Goal: Contribute content: Contribute content

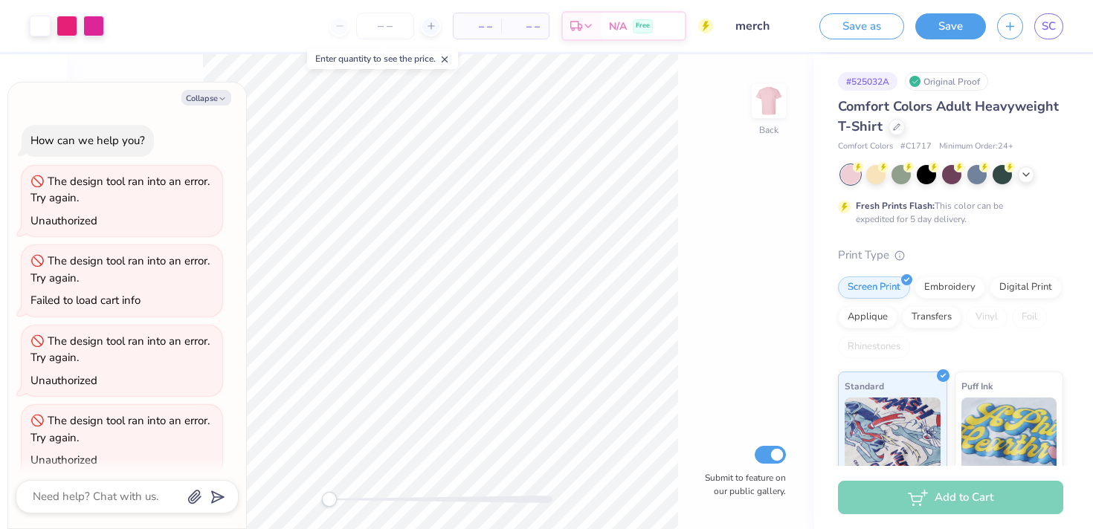
scroll to position [15, 0]
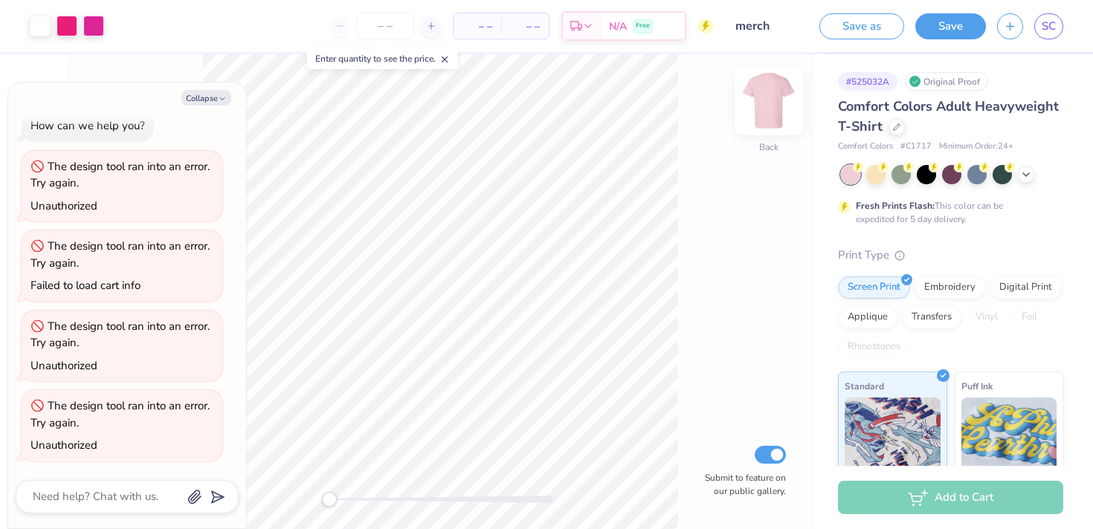
click at [759, 103] on img at bounding box center [768, 100] width 59 height 59
type textarea "x"
click at [449, 59] on icon at bounding box center [444, 59] width 10 height 10
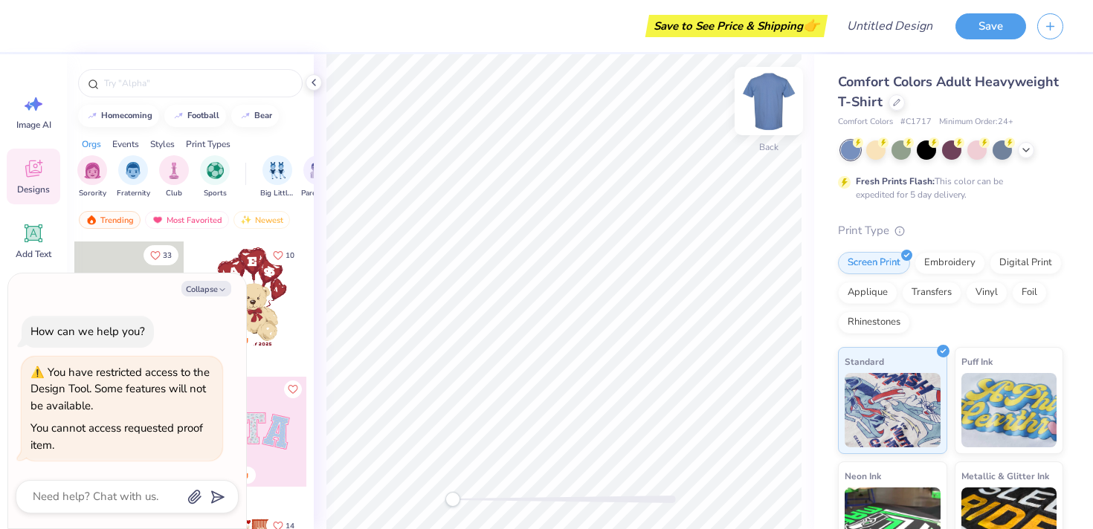
click at [783, 112] on img at bounding box center [768, 100] width 59 height 59
type textarea "x"
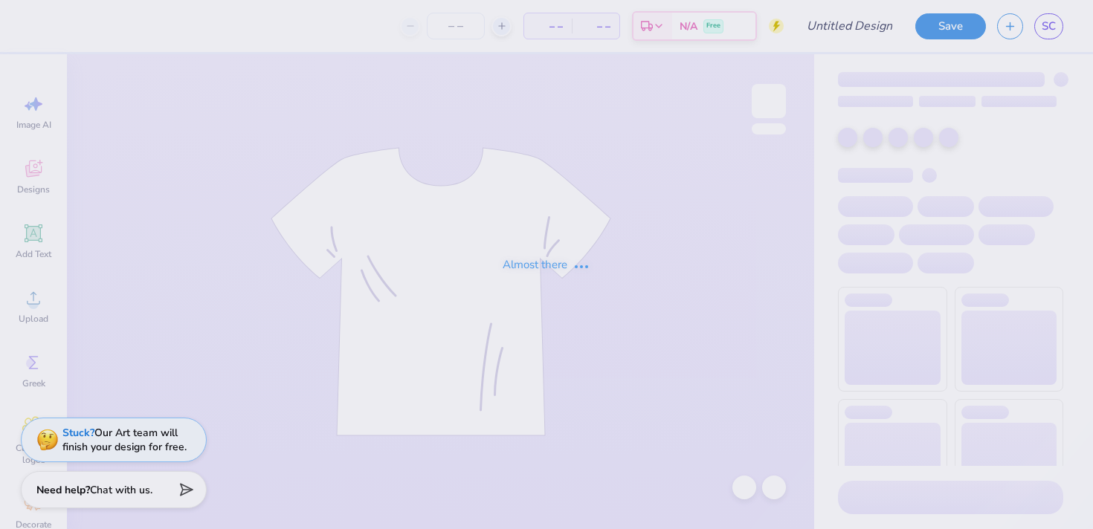
type input "merch"
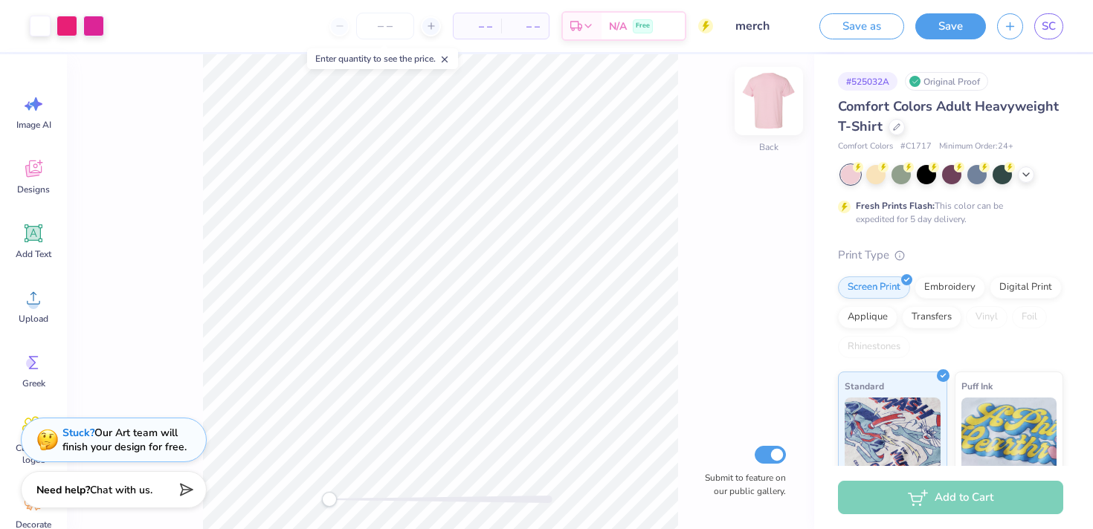
click at [764, 104] on img at bounding box center [768, 100] width 59 height 59
click at [787, 80] on img at bounding box center [768, 100] width 59 height 59
click at [786, 81] on div "Back Submit to feature on our public gallery." at bounding box center [440, 291] width 747 height 475
click at [780, 94] on img at bounding box center [768, 100] width 59 height 59
click at [758, 112] on img at bounding box center [768, 100] width 59 height 59
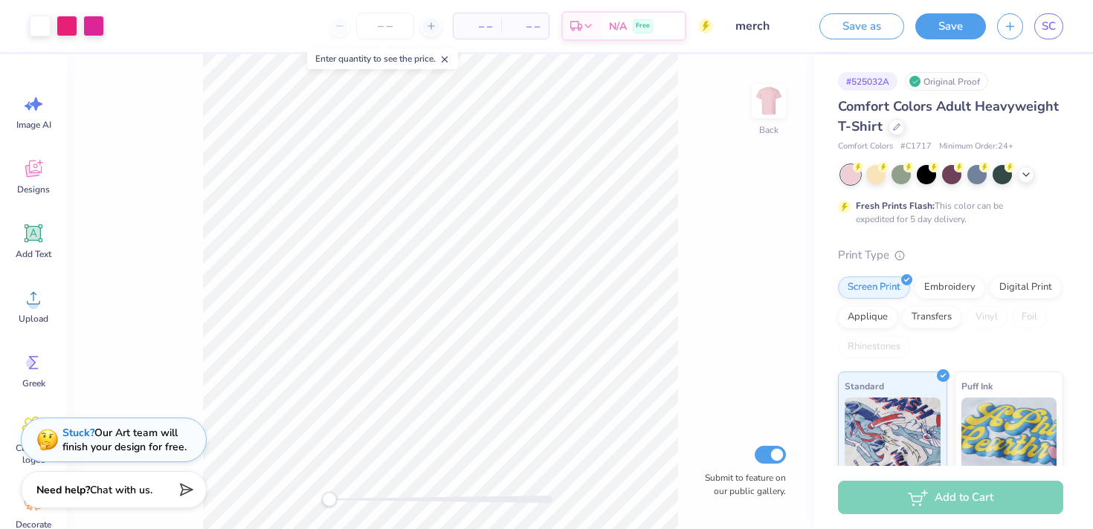
click at [758, 112] on img at bounding box center [769, 101] width 30 height 30
click at [34, 253] on span "Add Text" at bounding box center [34, 254] width 36 height 12
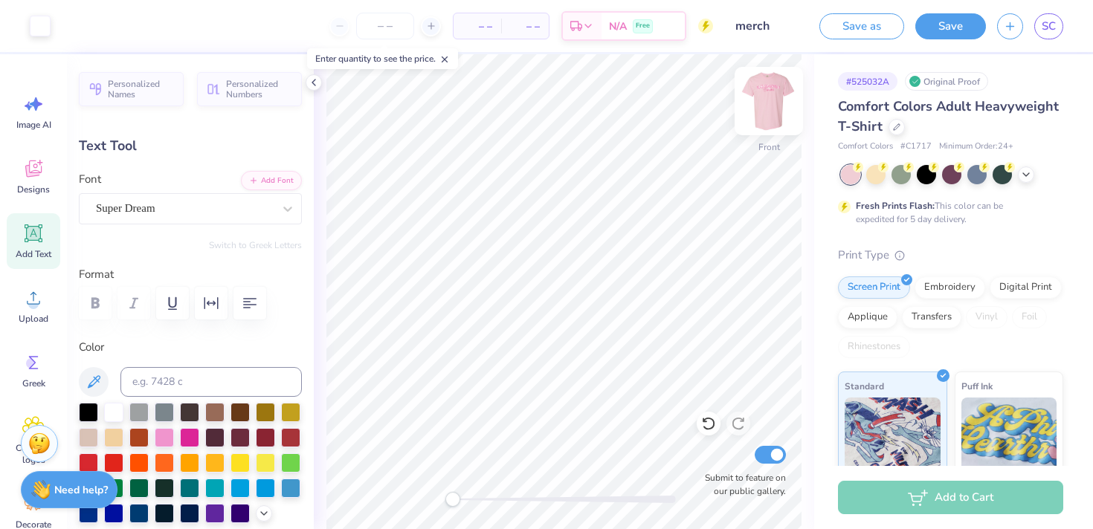
click at [784, 117] on div "Front" at bounding box center [769, 110] width 34 height 53
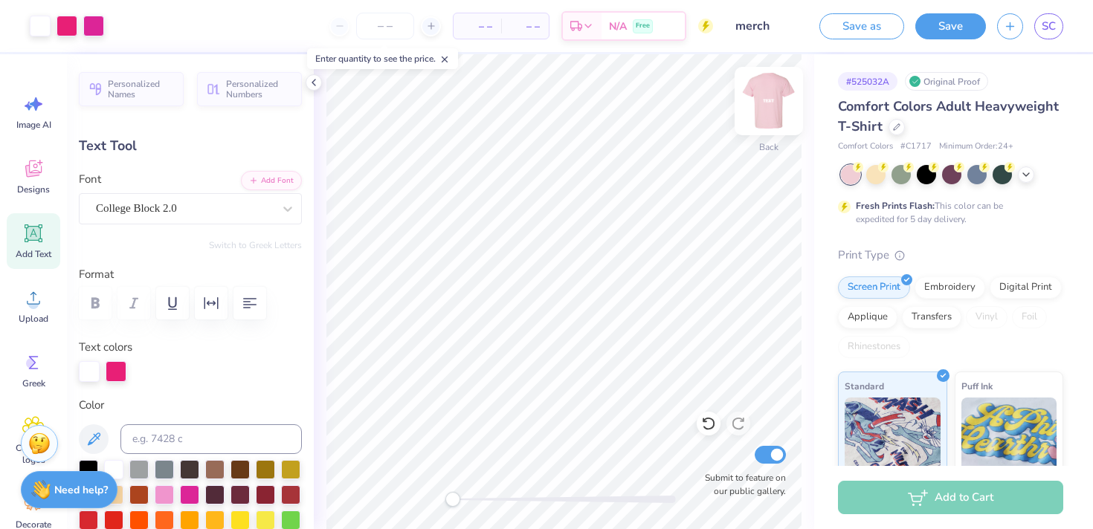
click at [772, 106] on img at bounding box center [768, 100] width 59 height 59
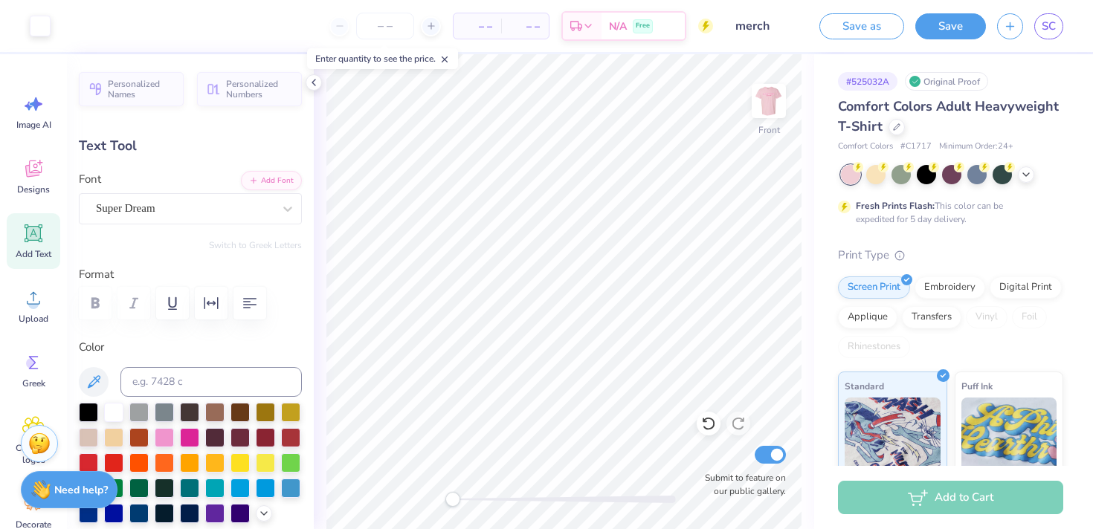
type input "5.69"
type input "1.65"
type input "12.93"
type input "11.99"
type input "2.42"
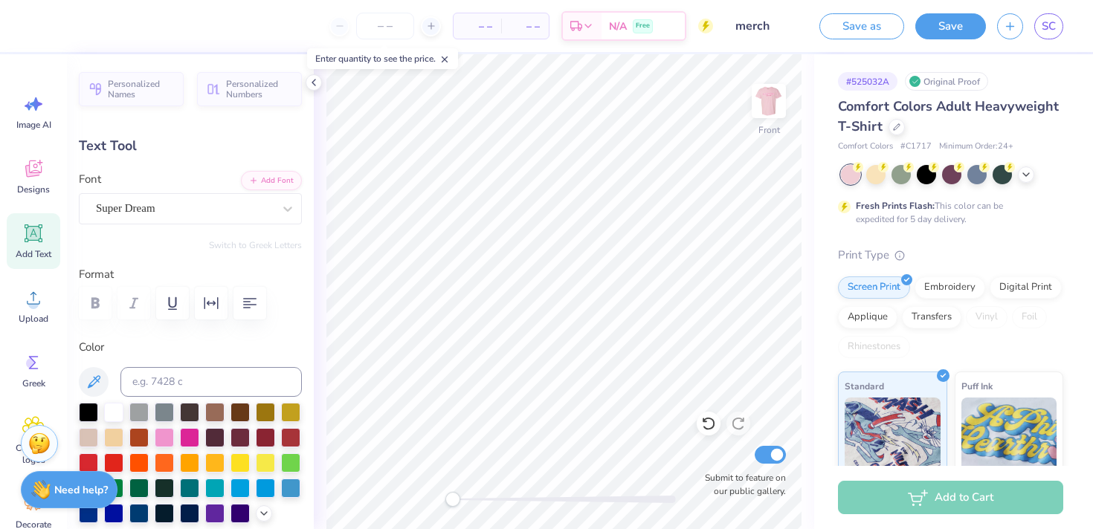
type input "5.39"
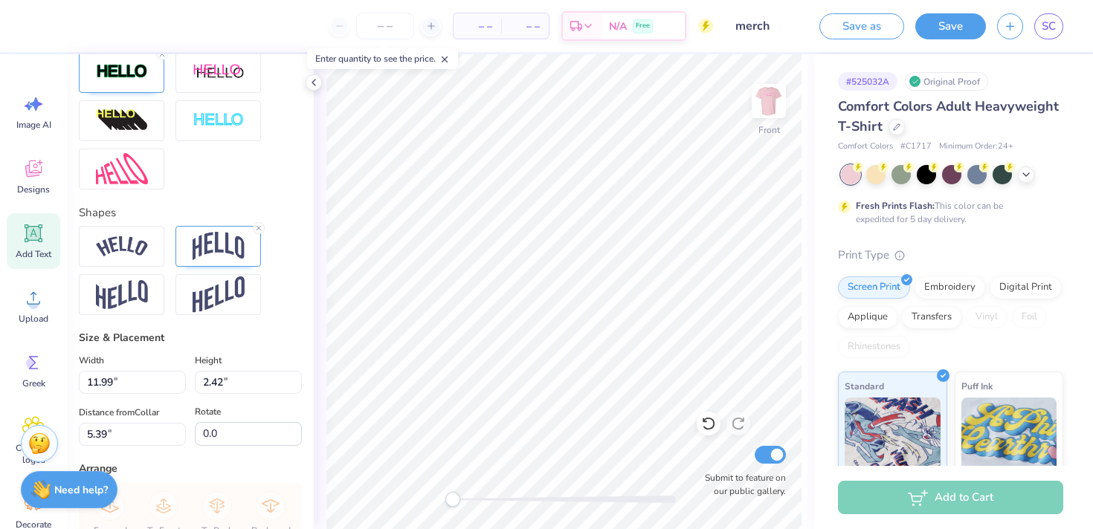
scroll to position [569, 0]
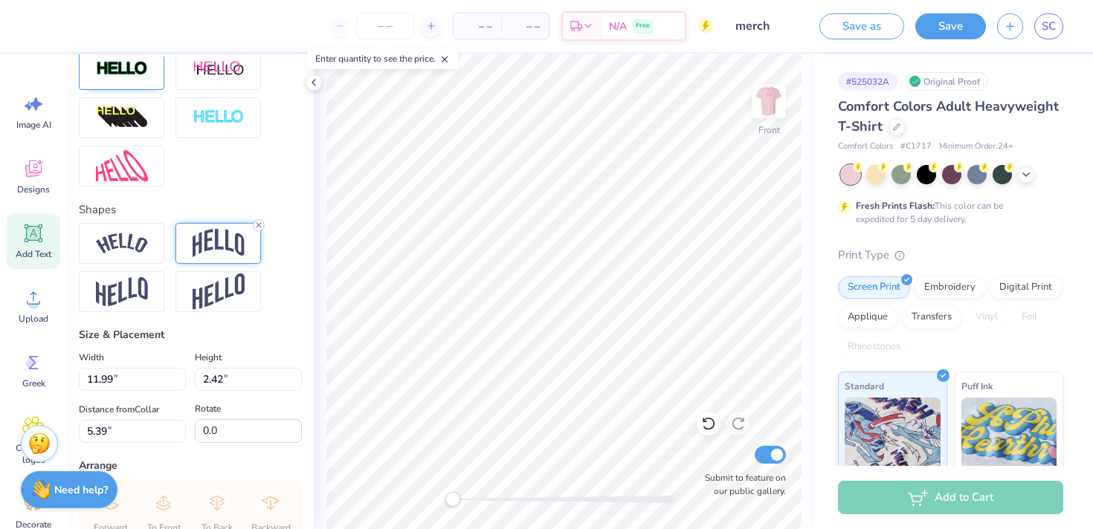
click at [262, 224] on icon at bounding box center [258, 225] width 9 height 9
type textarea "D"
type textarea "DM Executive board"
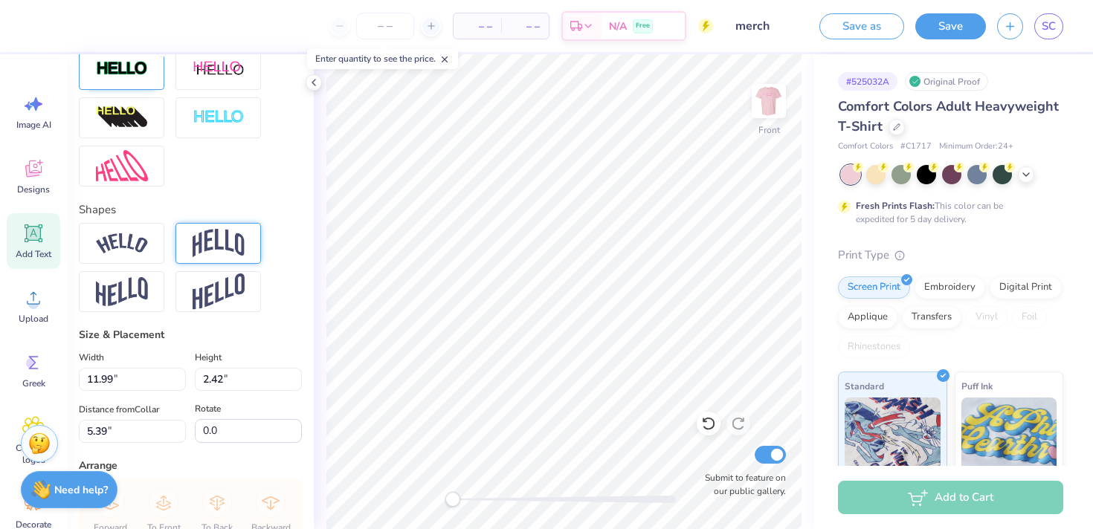
scroll to position [1, 4]
type input "14.30"
type input "1.43"
type input "4.14"
click at [33, 193] on span "Designs" at bounding box center [33, 190] width 33 height 12
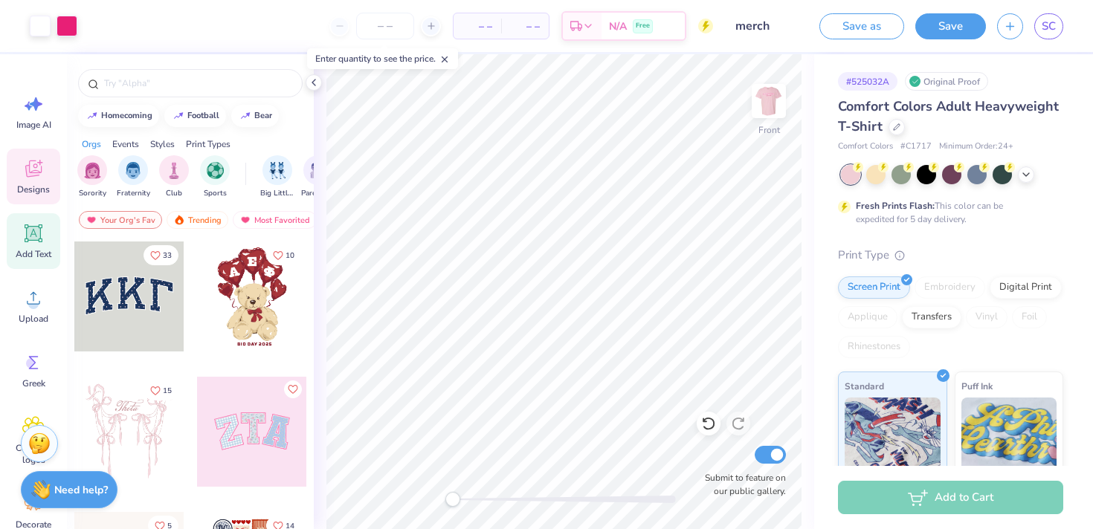
click at [32, 253] on span "Add Text" at bounding box center [34, 254] width 36 height 12
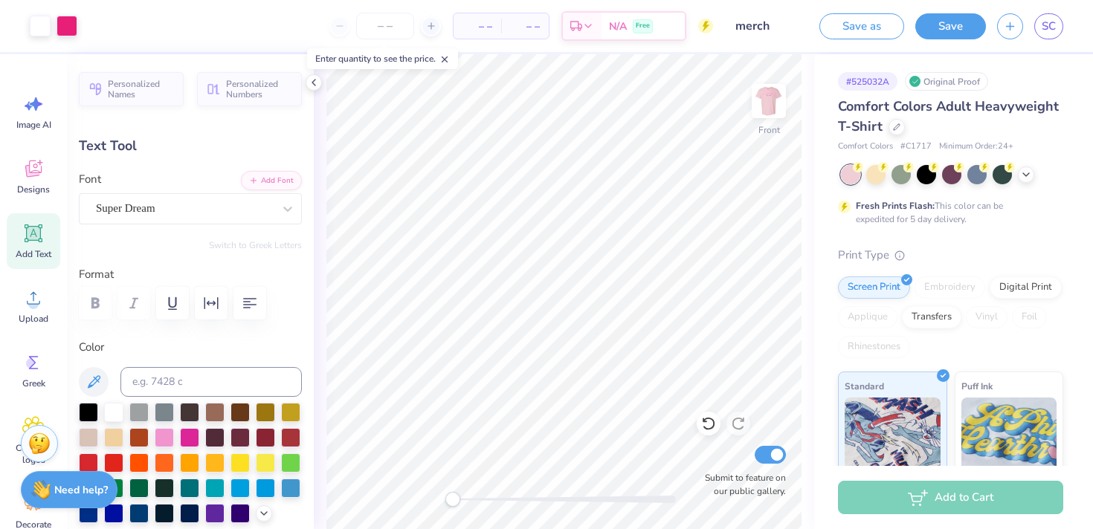
click at [25, 256] on span "Add Text" at bounding box center [34, 254] width 36 height 12
type textarea "w"
type textarea "2025-2026"
click at [207, 211] on div "Super Dream" at bounding box center [184, 208] width 180 height 23
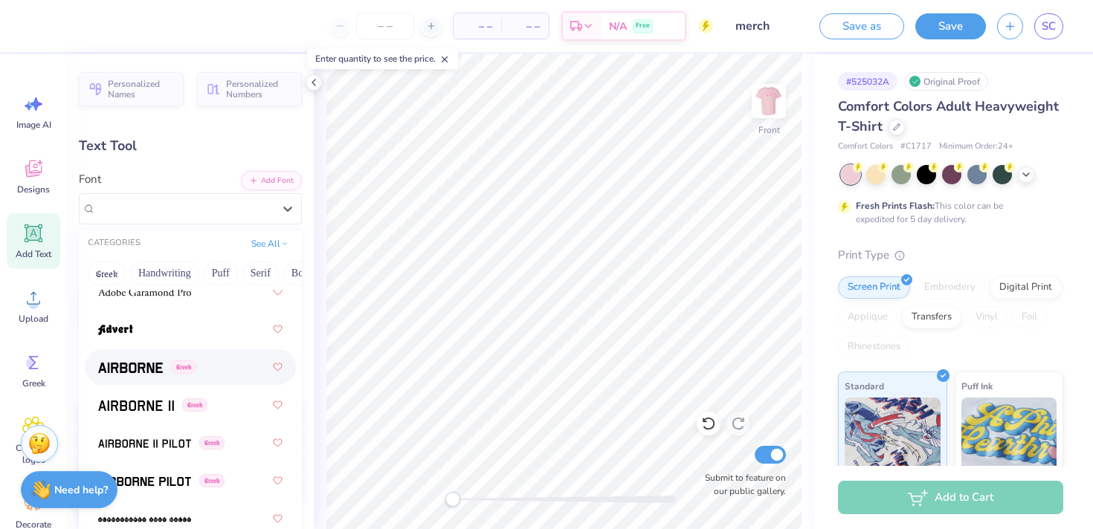
scroll to position [424, 0]
click at [172, 333] on div at bounding box center [190, 328] width 184 height 27
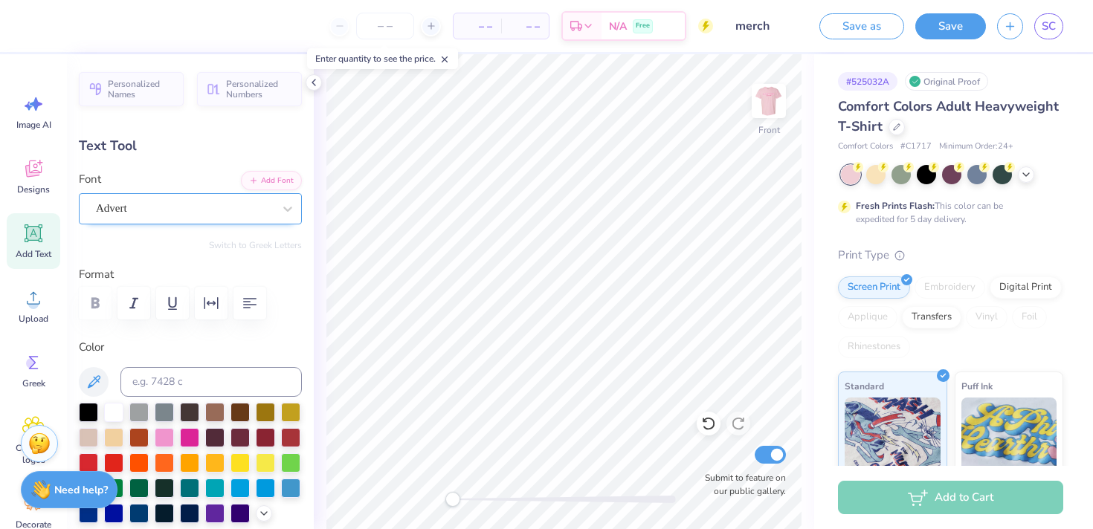
click at [188, 222] on div "Advert" at bounding box center [190, 208] width 223 height 31
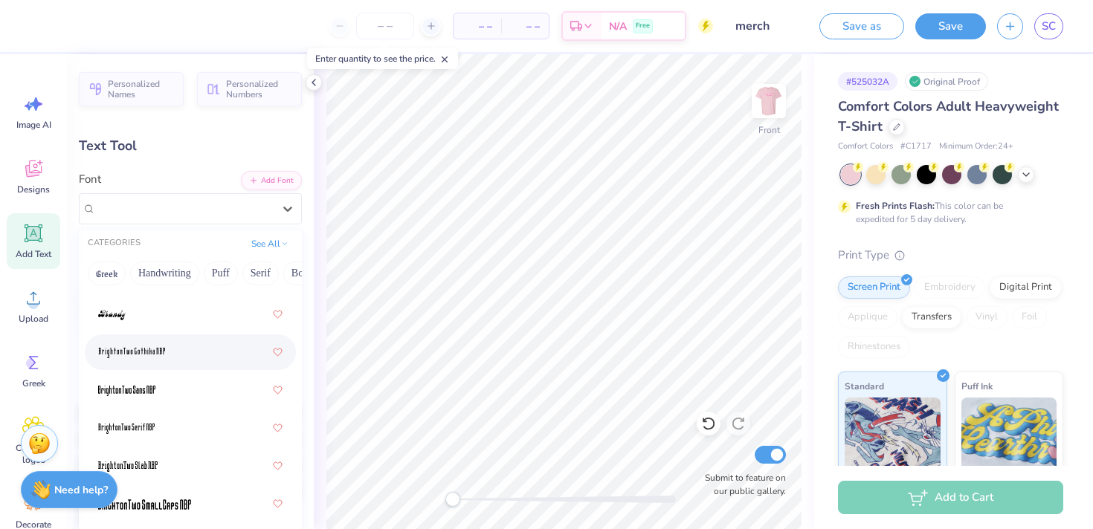
scroll to position [1608, 0]
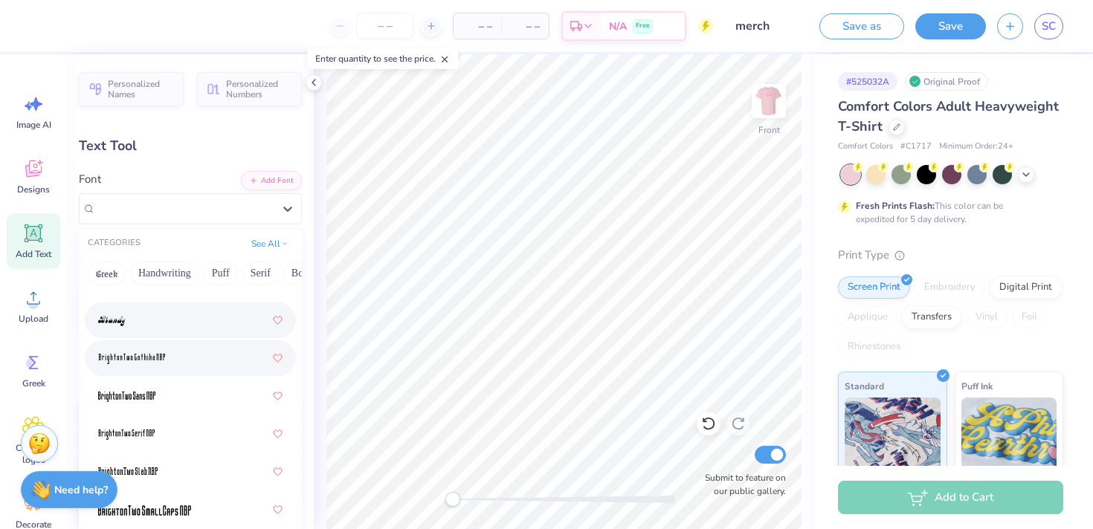
click at [172, 327] on div at bounding box center [190, 320] width 184 height 27
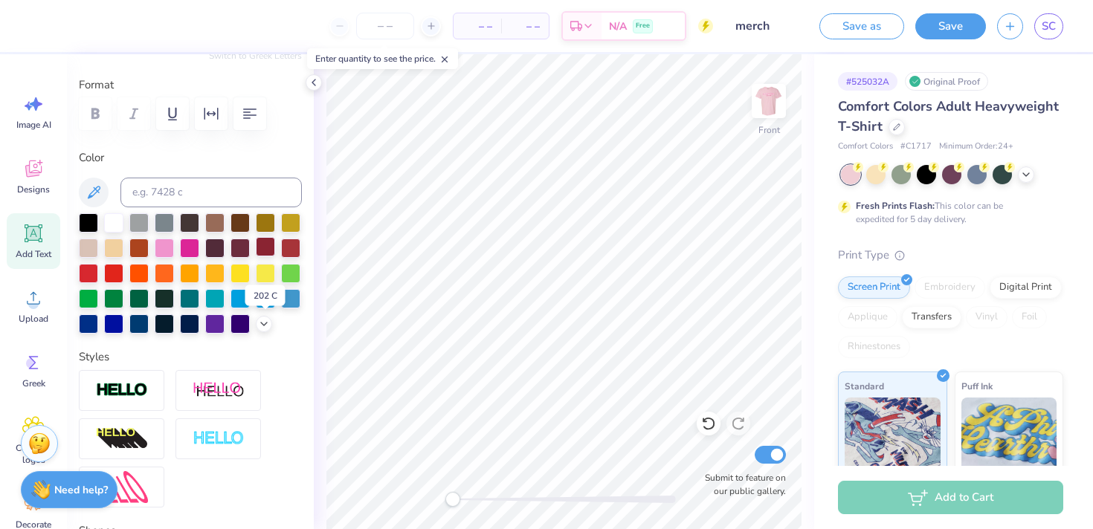
scroll to position [190, 0]
type input "10.17"
type input "1.42"
type input "13.04"
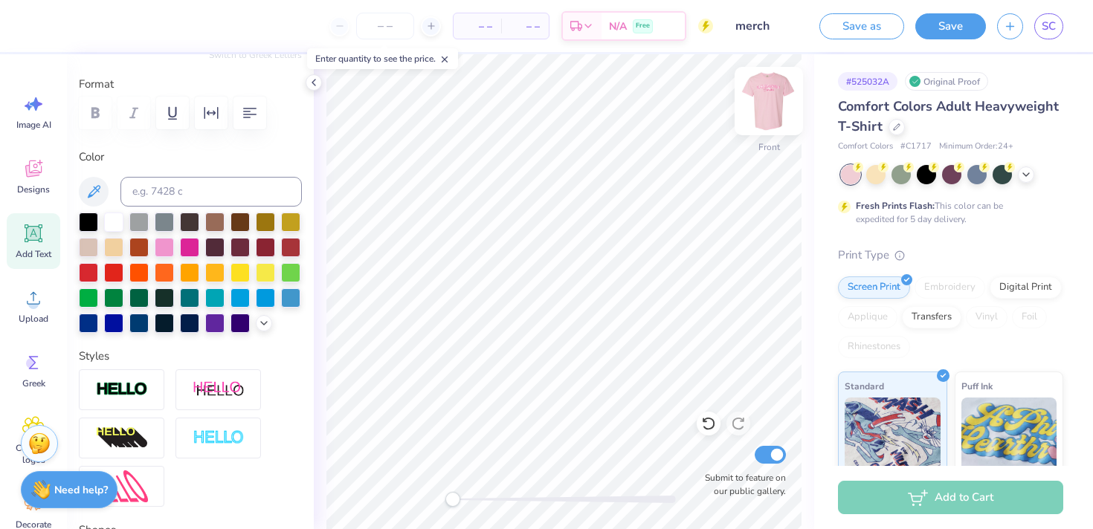
click at [773, 97] on img at bounding box center [768, 100] width 59 height 59
click at [770, 103] on img at bounding box center [768, 100] width 59 height 59
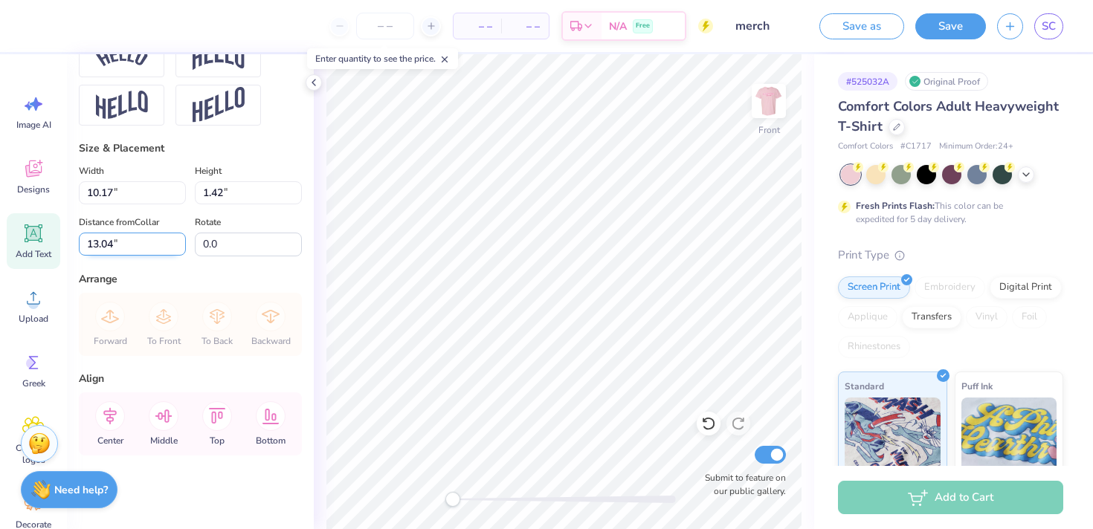
scroll to position [0, 0]
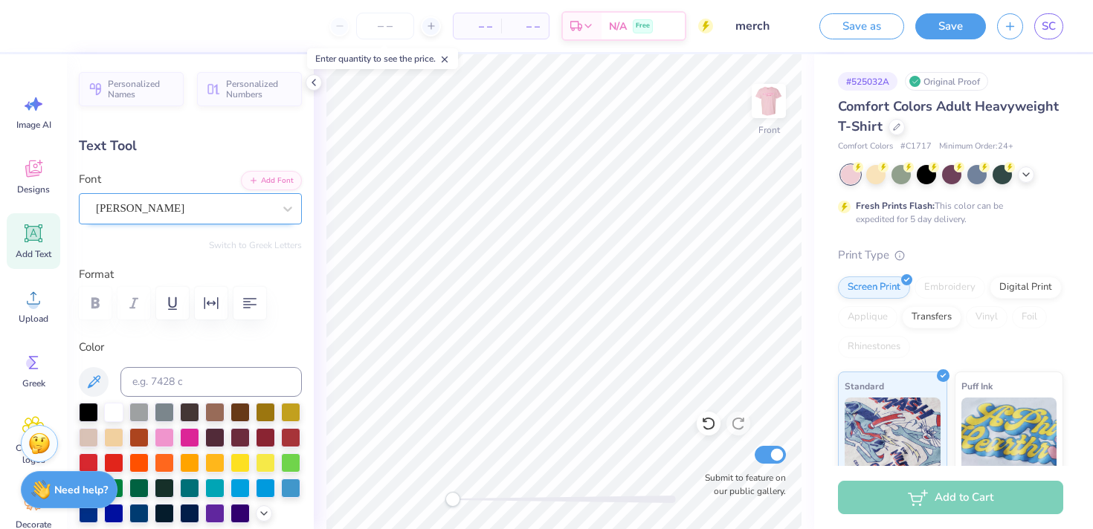
click at [167, 204] on div "Brandy" at bounding box center [184, 208] width 180 height 23
type textarea "2"
click at [300, 218] on div at bounding box center [287, 208] width 27 height 27
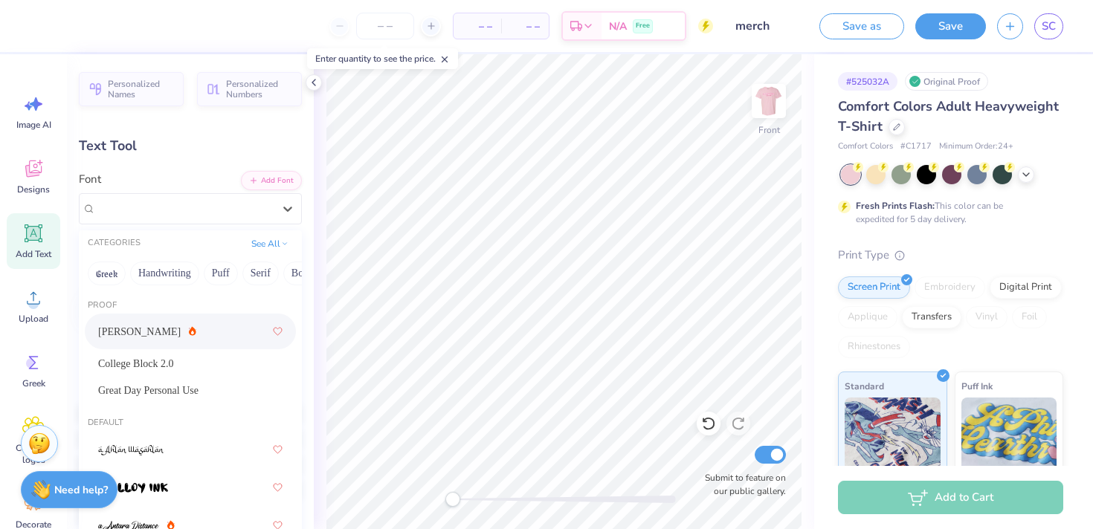
click at [216, 349] on div "Alex Brush" at bounding box center [190, 332] width 211 height 36
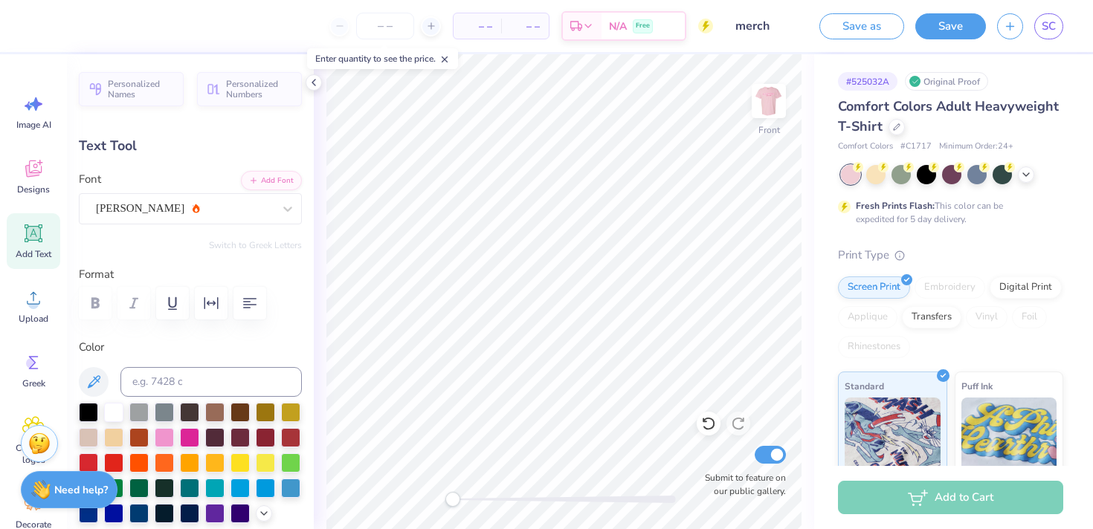
scroll to position [0, 2]
type textarea "2025-2026"
click at [782, 105] on img at bounding box center [768, 100] width 59 height 59
type input "5.54"
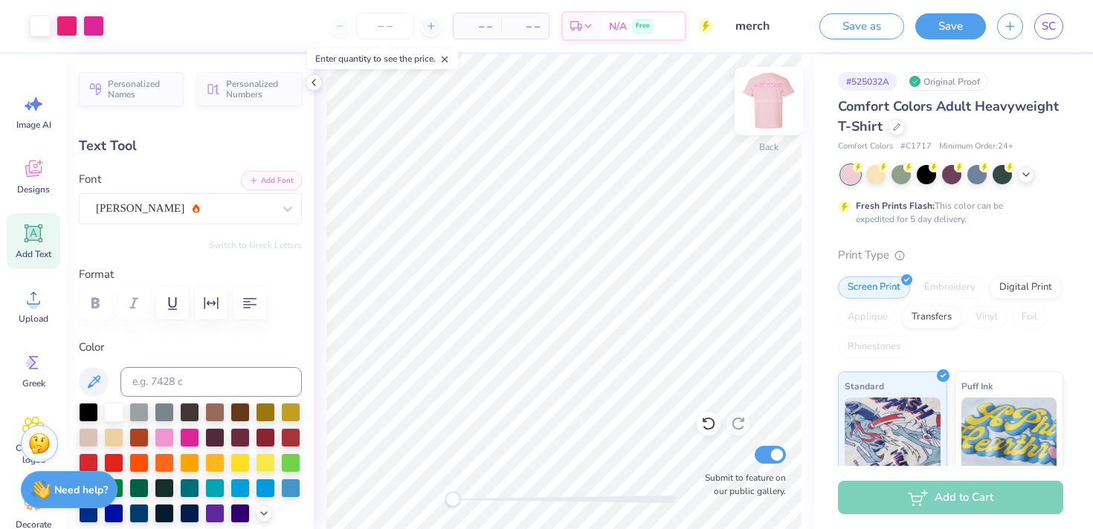
type input "1.69"
type input "4.72"
type input "-0.7"
click at [774, 119] on img at bounding box center [768, 100] width 59 height 59
type input "5.64"
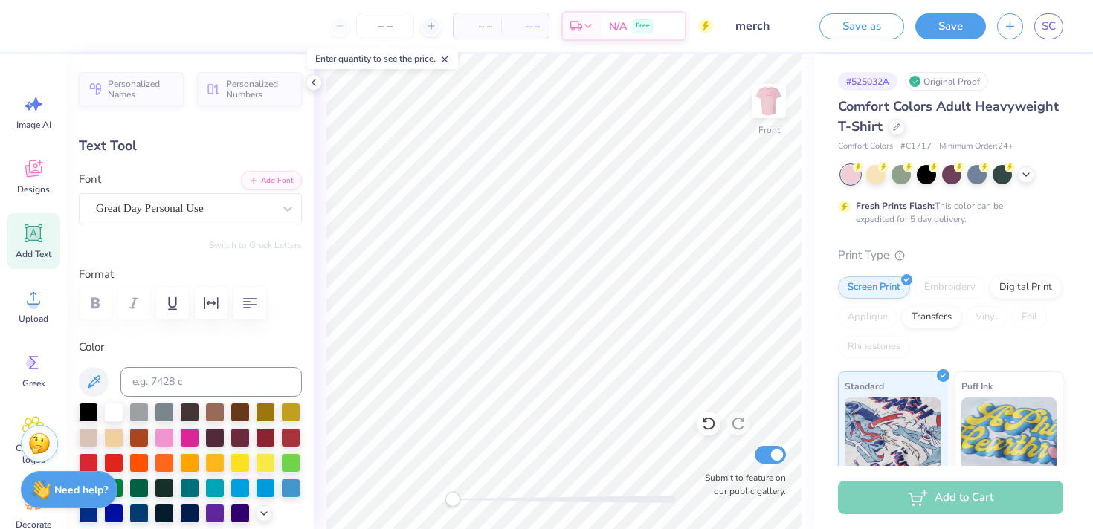
type input "1.72"
type input "7.14"
type input "12.80"
type input "1.64"
type input "12.93"
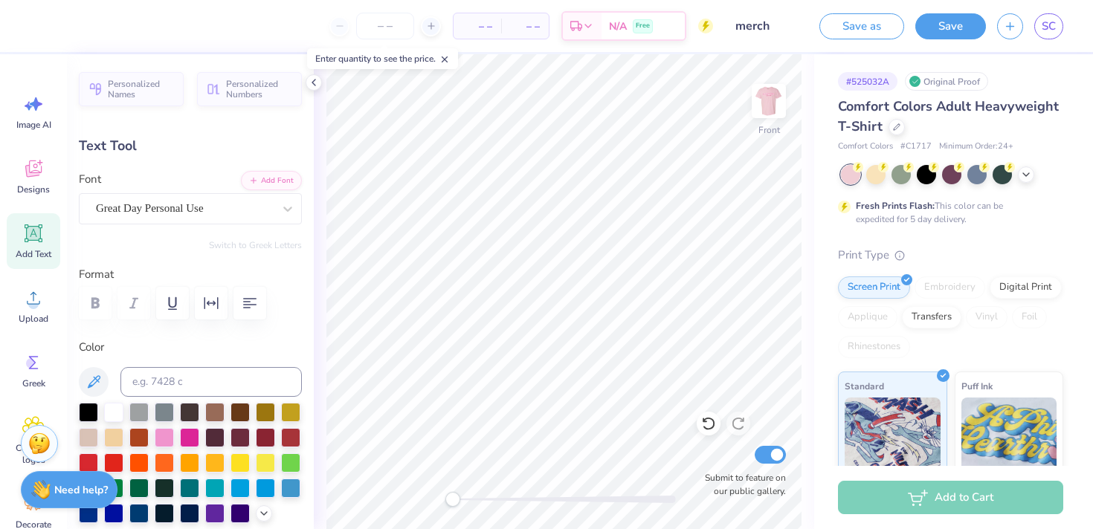
type input "0.0"
type textarea "20252026"
paste textarea "3531"
type textarea "3531"
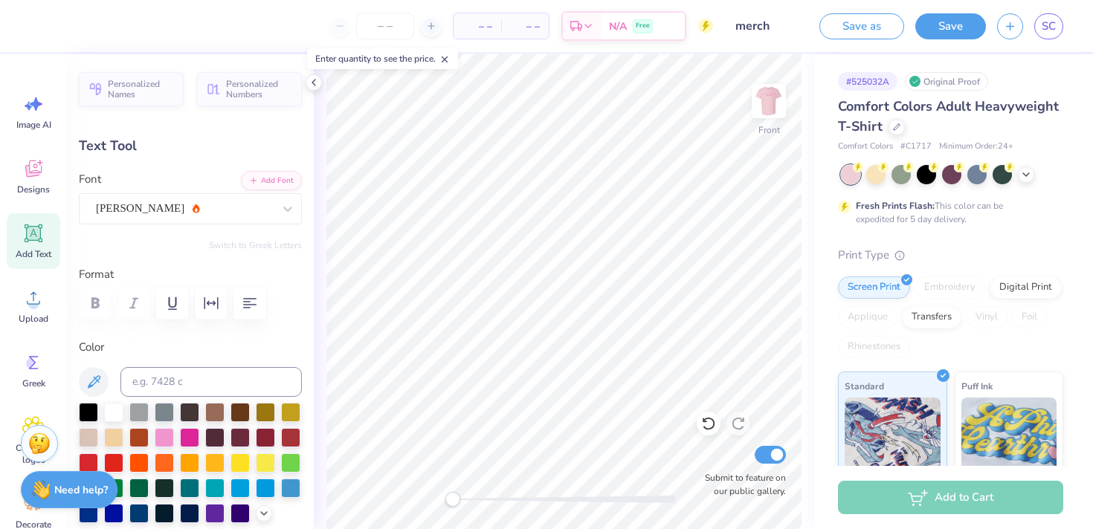
scroll to position [0, 0]
type input "5.64"
type input "1.72"
type input "7.14"
type input "-0.7"
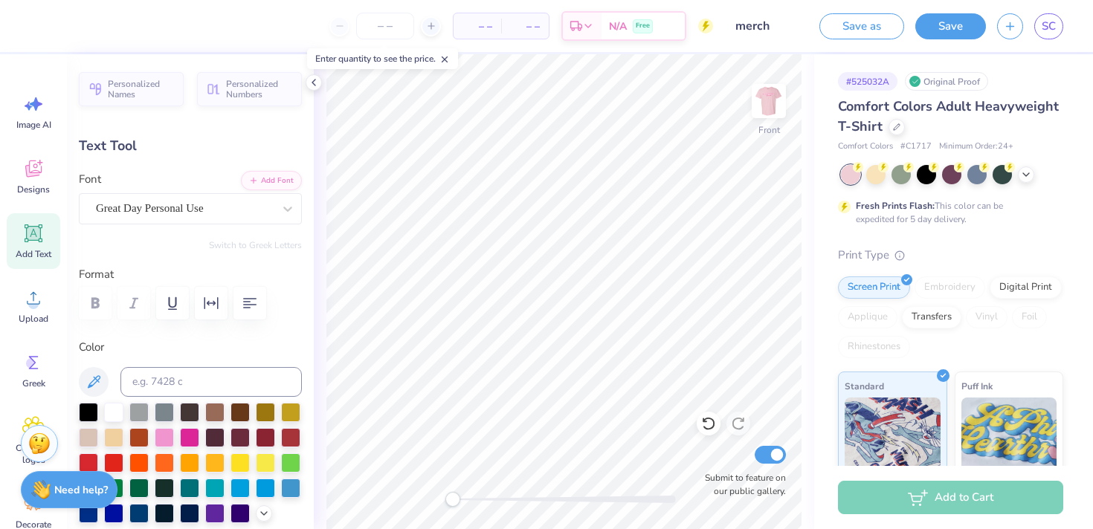
type textarea "2"
type input "0.0"
type input "5.99"
type input "1.57"
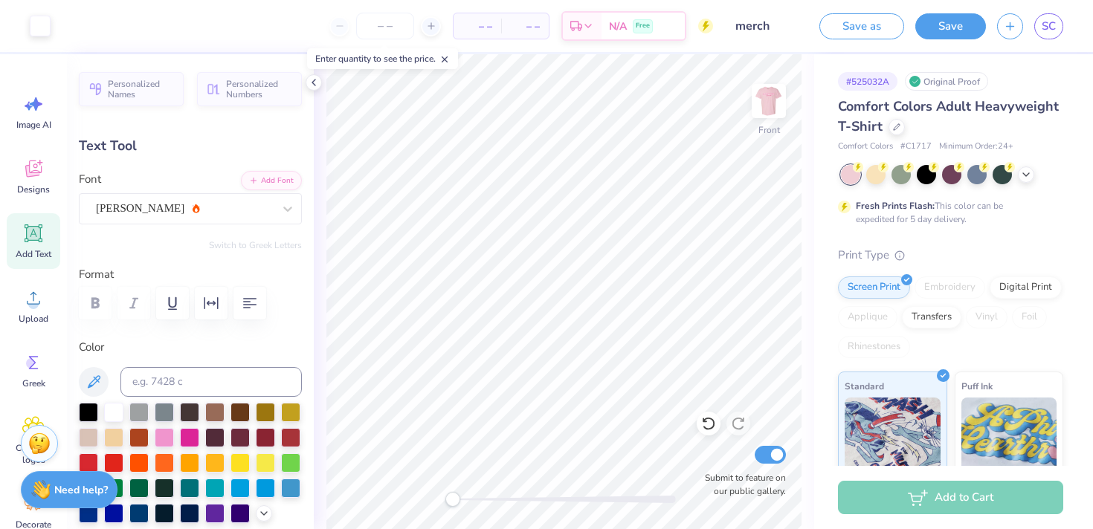
type input "12.96"
type textarea "2025-2026"
type input "12.80"
type input "1.64"
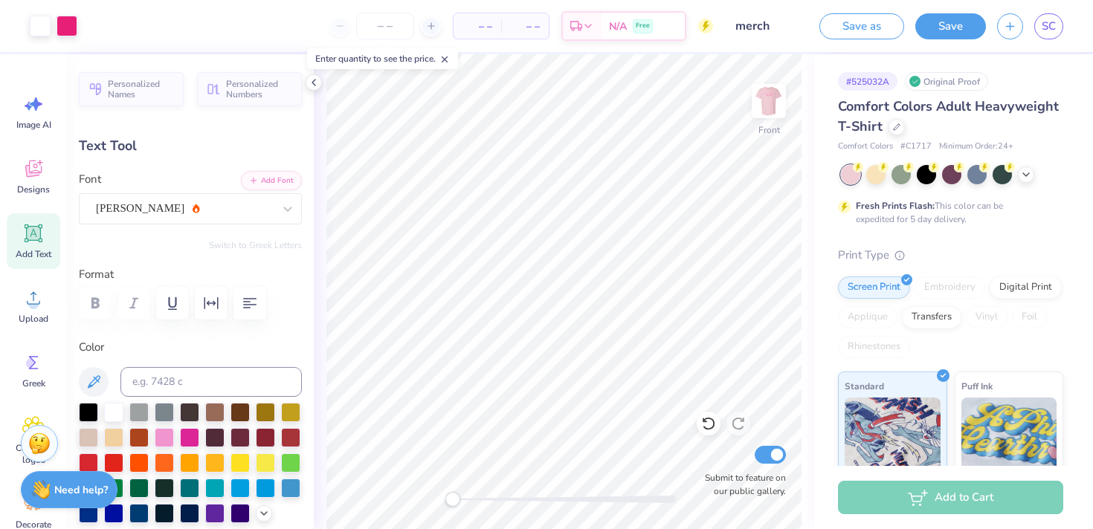
type input "12.93"
type input "10.42"
type input "1.33"
type input "5.83"
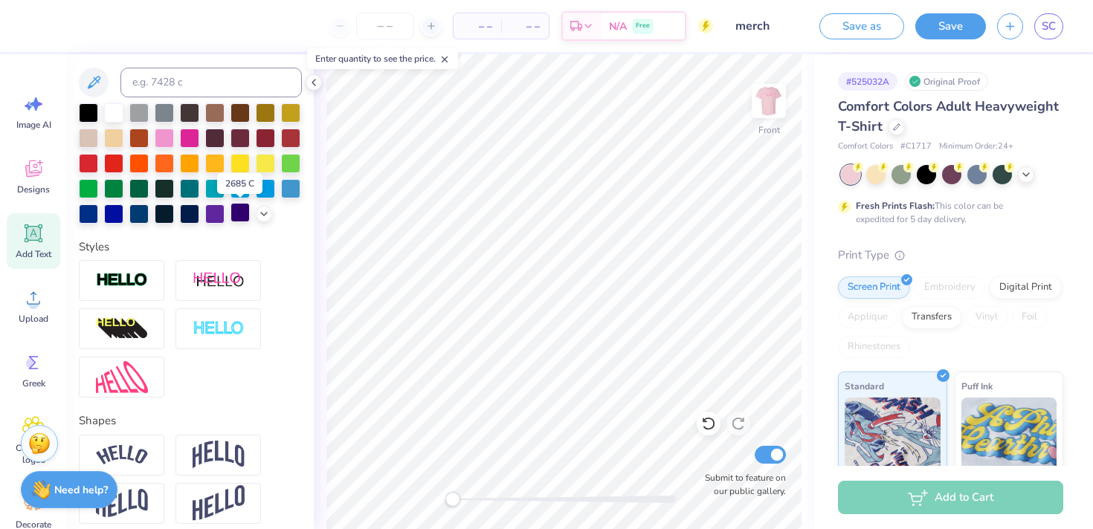
scroll to position [304, 0]
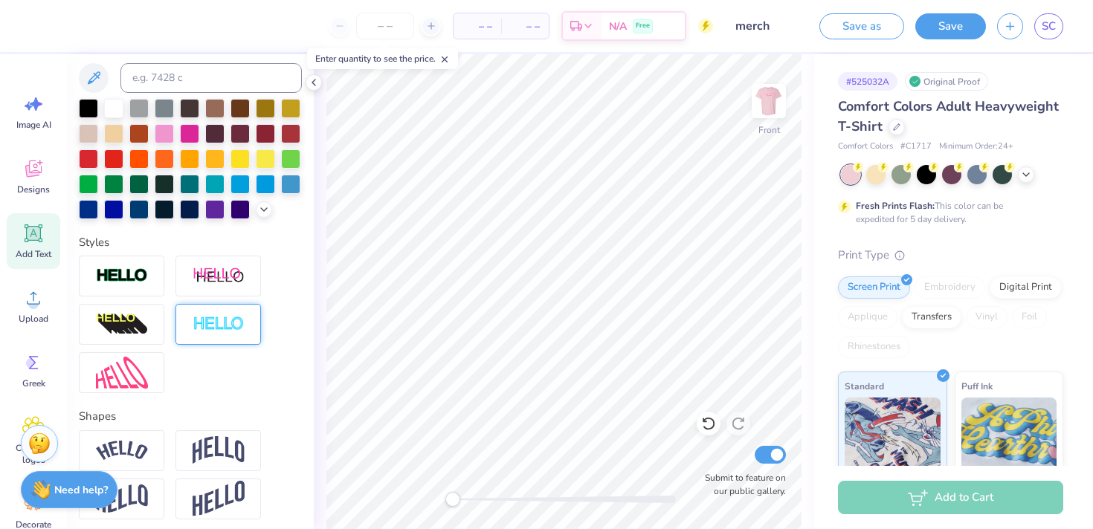
click at [222, 337] on div at bounding box center [217, 324] width 85 height 41
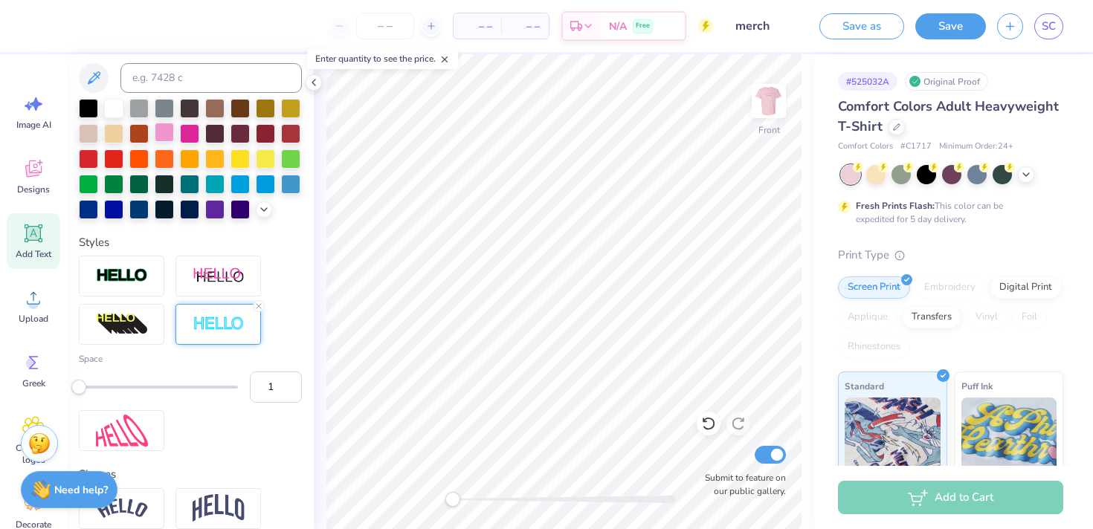
click at [167, 135] on div at bounding box center [164, 132] width 19 height 19
click at [199, 135] on div at bounding box center [189, 132] width 19 height 19
type input "10.44"
type input "1.36"
type input "6.64"
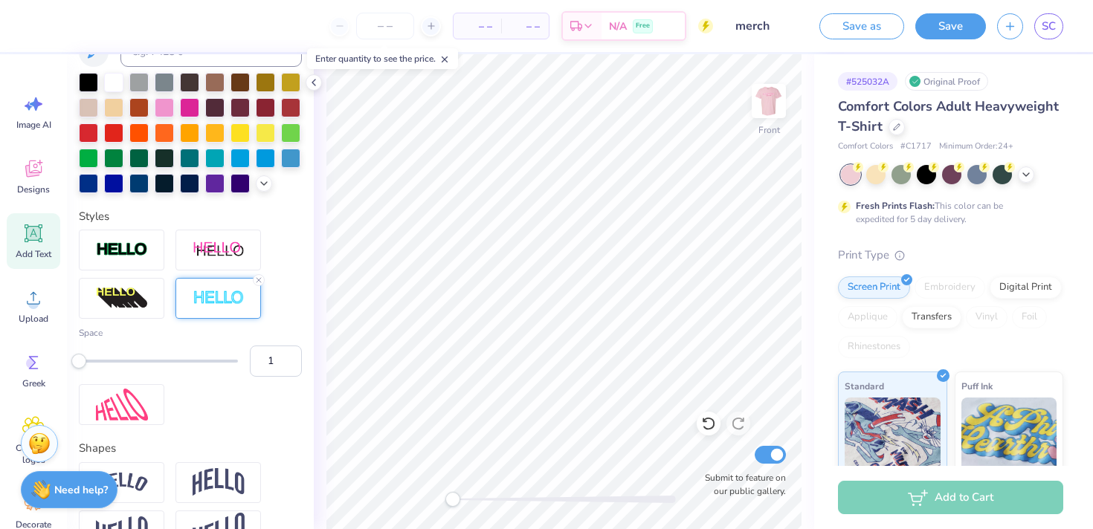
scroll to position [336, 0]
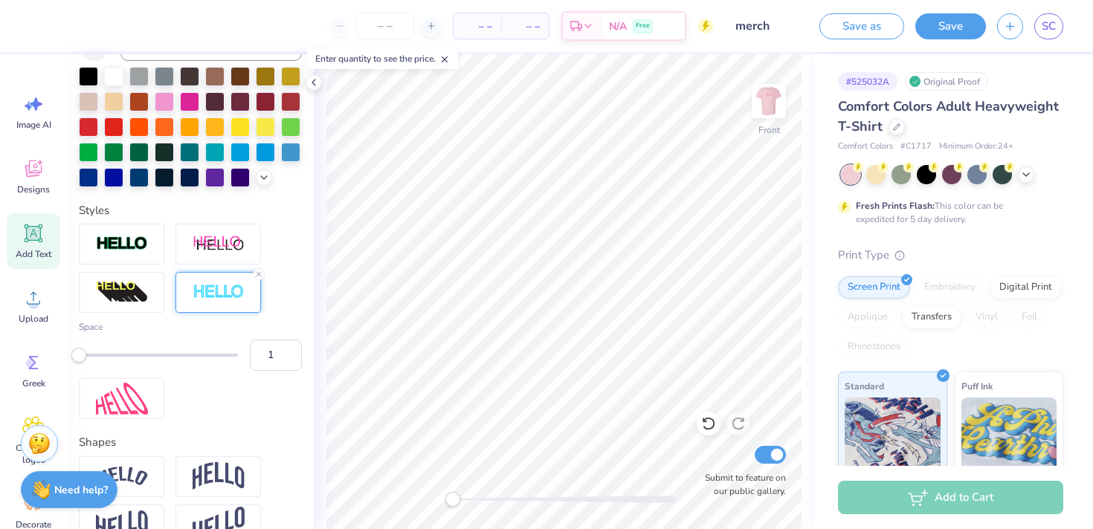
type input "2"
click at [89, 355] on div "Accessibility label" at bounding box center [87, 355] width 15 height 15
type input "8.94"
type input "1.18"
type input "6.82"
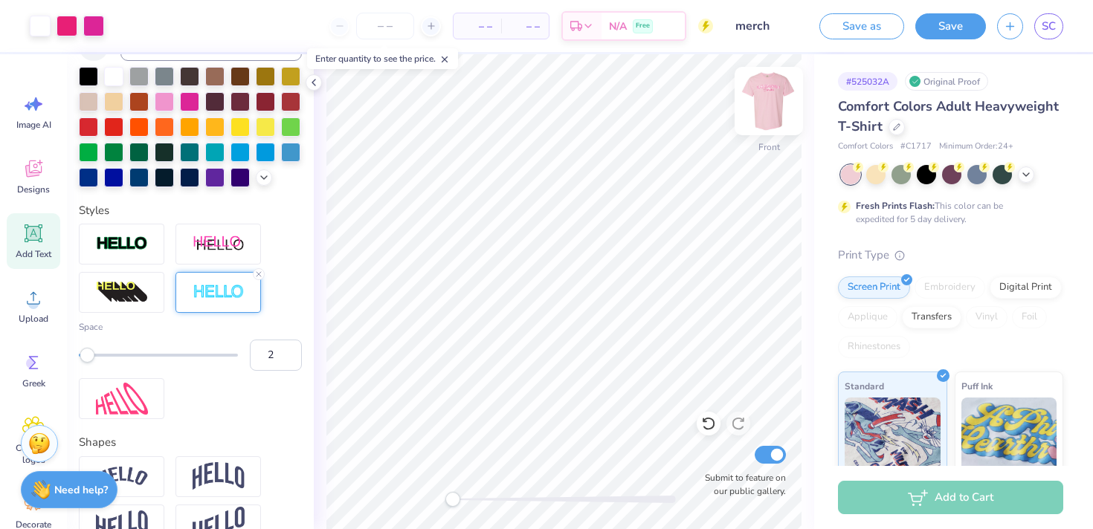
click at [771, 112] on img at bounding box center [768, 100] width 59 height 59
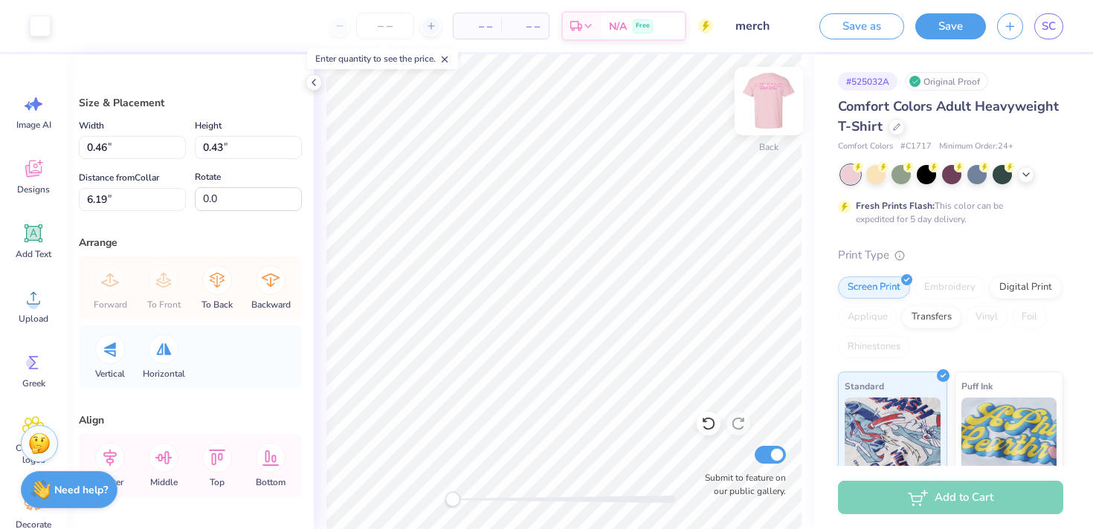
click at [757, 94] on img at bounding box center [768, 100] width 59 height 59
type input "1.49"
type input "1.42"
type input "7.66"
type input "0.96"
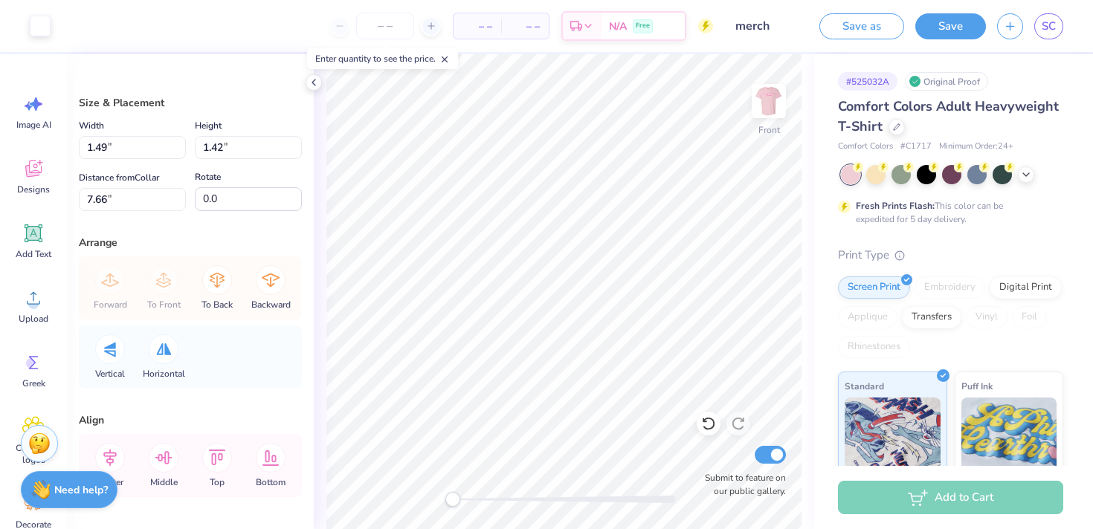
type input "0.92"
type input "6.99"
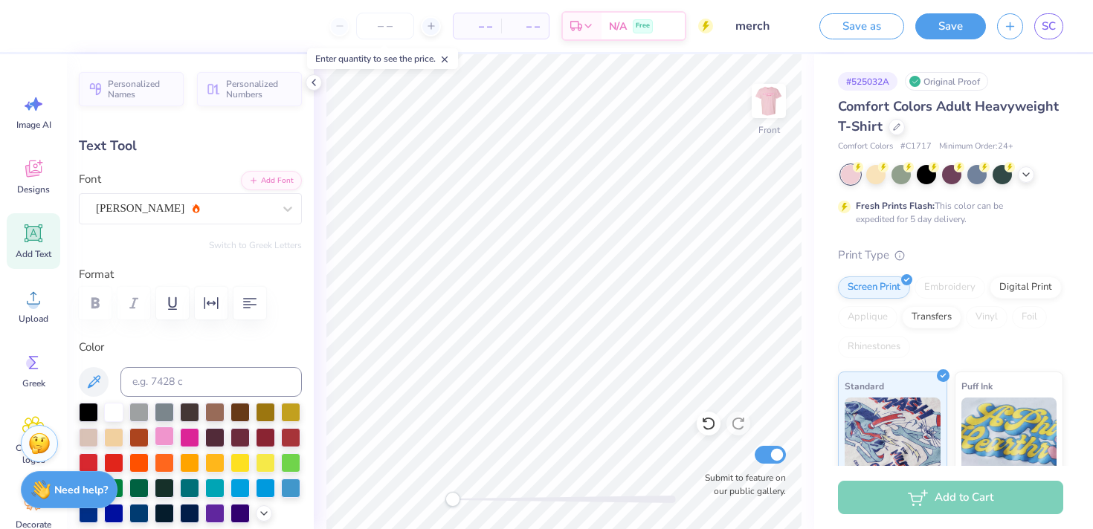
click at [164, 434] on div at bounding box center [164, 436] width 19 height 19
click at [184, 437] on div at bounding box center [189, 436] width 19 height 19
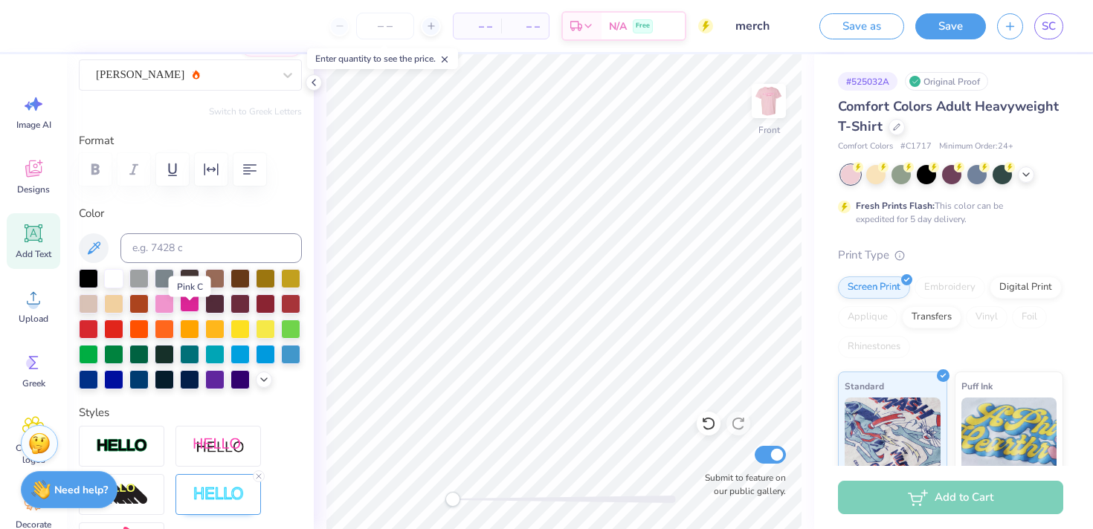
scroll to position [155, 0]
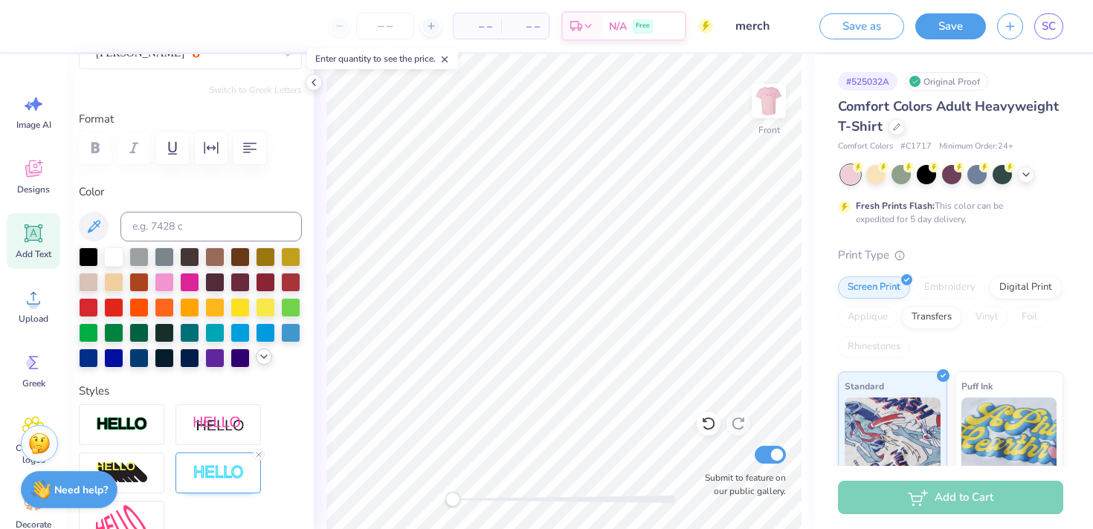
click at [260, 361] on icon at bounding box center [264, 357] width 12 height 12
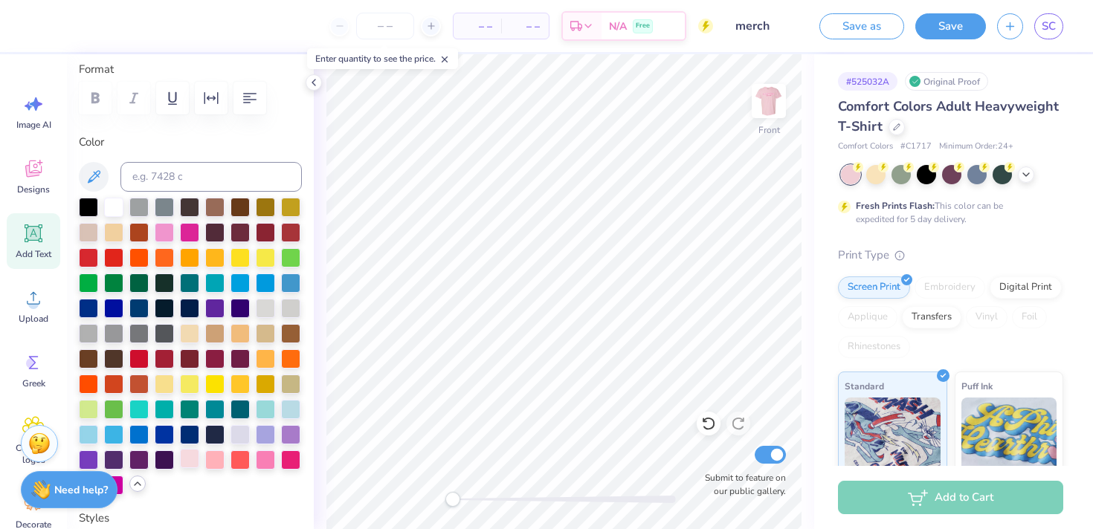
scroll to position [216, 0]
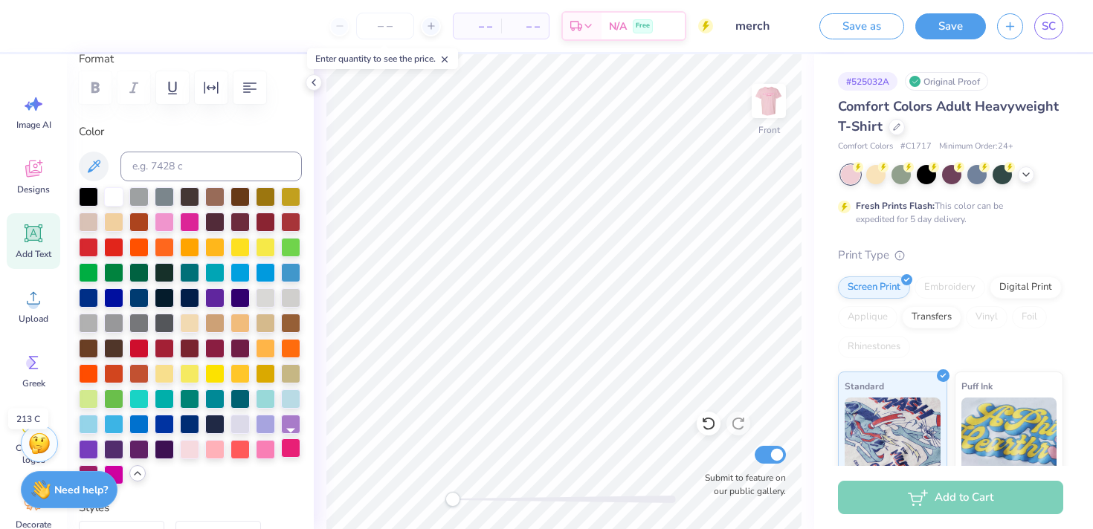
click at [291, 446] on div at bounding box center [290, 448] width 19 height 19
click at [773, 103] on img at bounding box center [768, 100] width 59 height 59
click at [770, 106] on img at bounding box center [768, 100] width 59 height 59
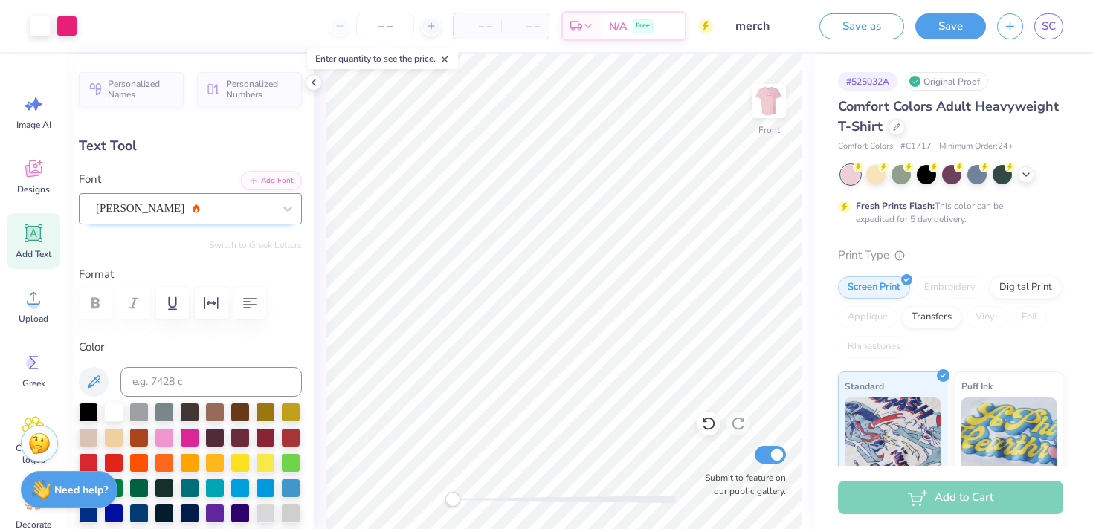
click at [162, 205] on div "Alex Brush" at bounding box center [184, 208] width 180 height 23
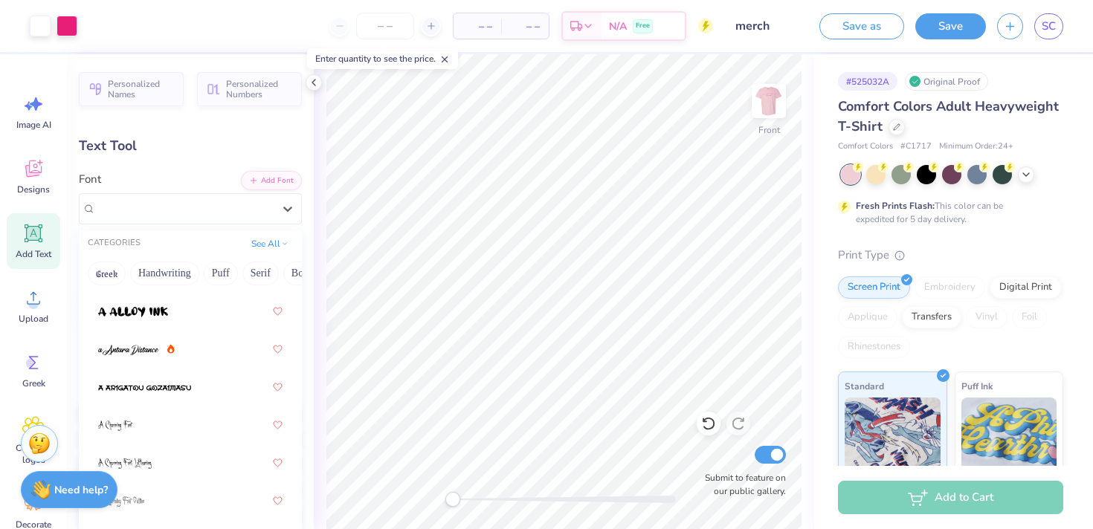
scroll to position [155, 0]
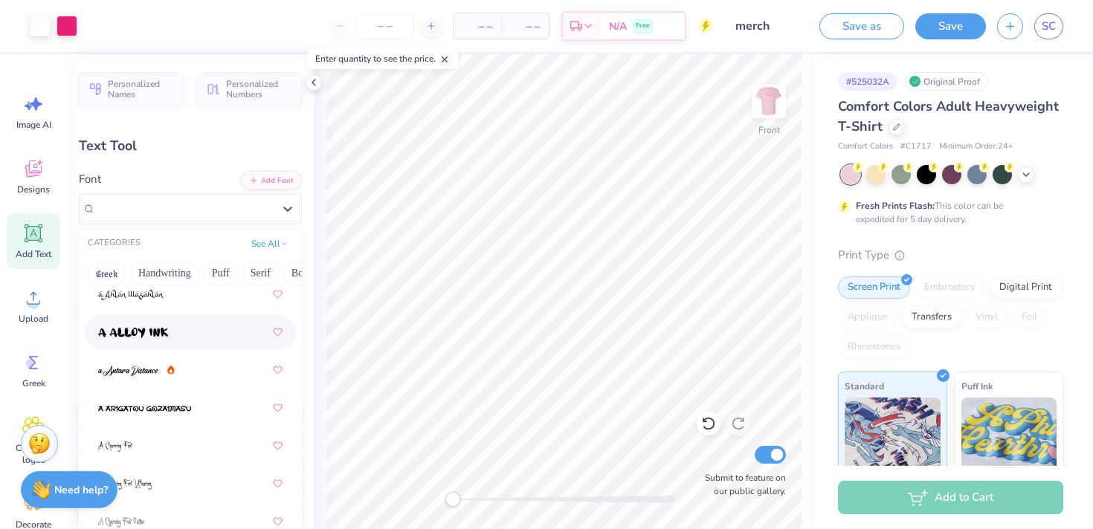
click at [207, 339] on div at bounding box center [190, 332] width 184 height 27
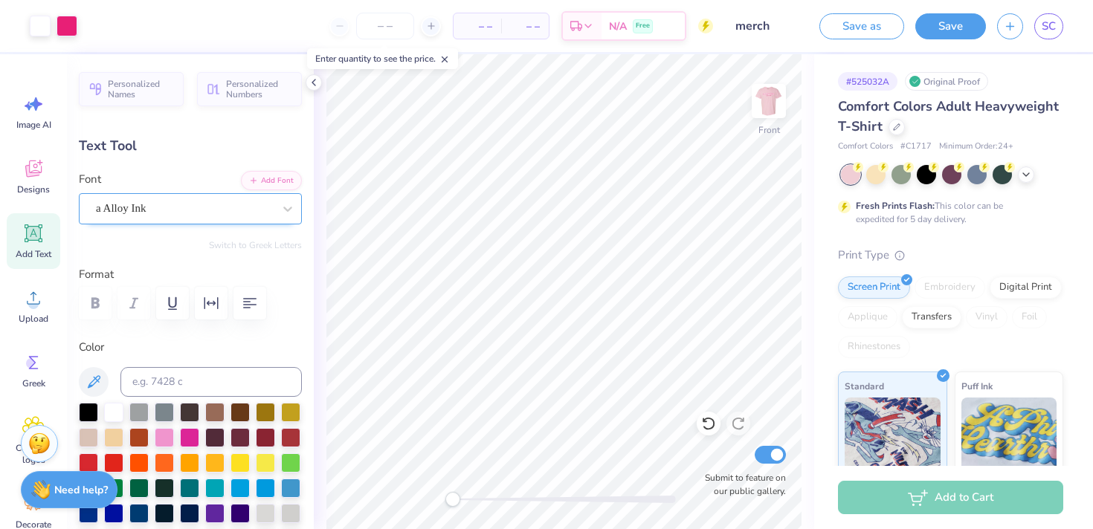
click at [272, 221] on div "a Alloy Ink" at bounding box center [190, 208] width 223 height 31
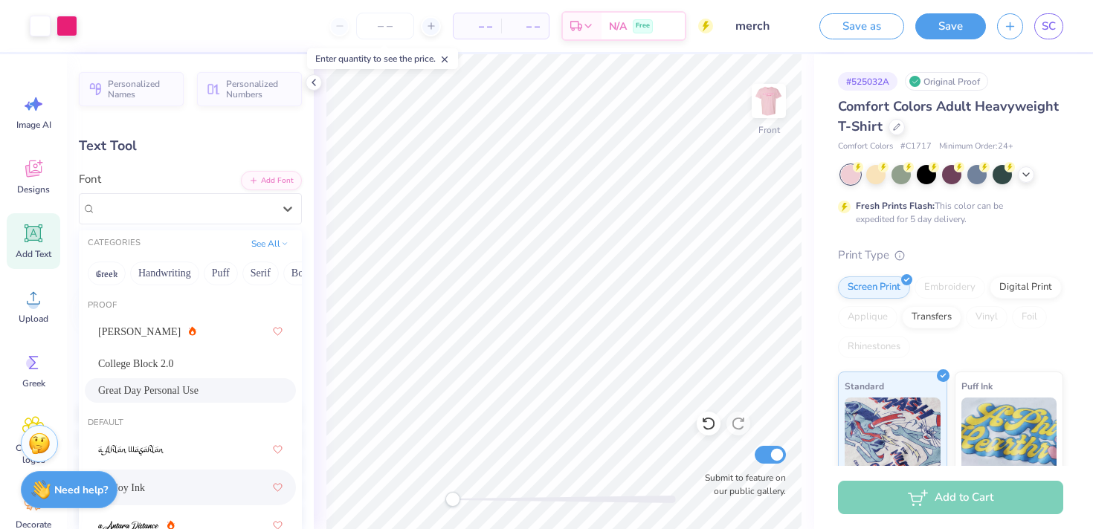
click at [230, 390] on div "Great Day Personal Use" at bounding box center [190, 391] width 184 height 16
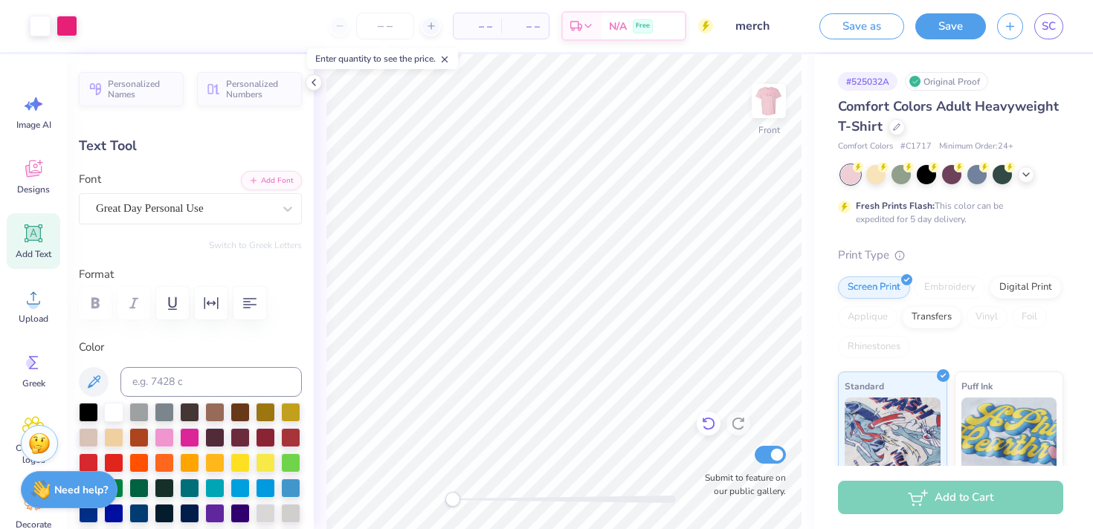
click at [708, 429] on icon at bounding box center [708, 424] width 13 height 13
click at [766, 112] on img at bounding box center [768, 100] width 59 height 59
click at [766, 113] on img at bounding box center [768, 100] width 59 height 59
type input "14.30"
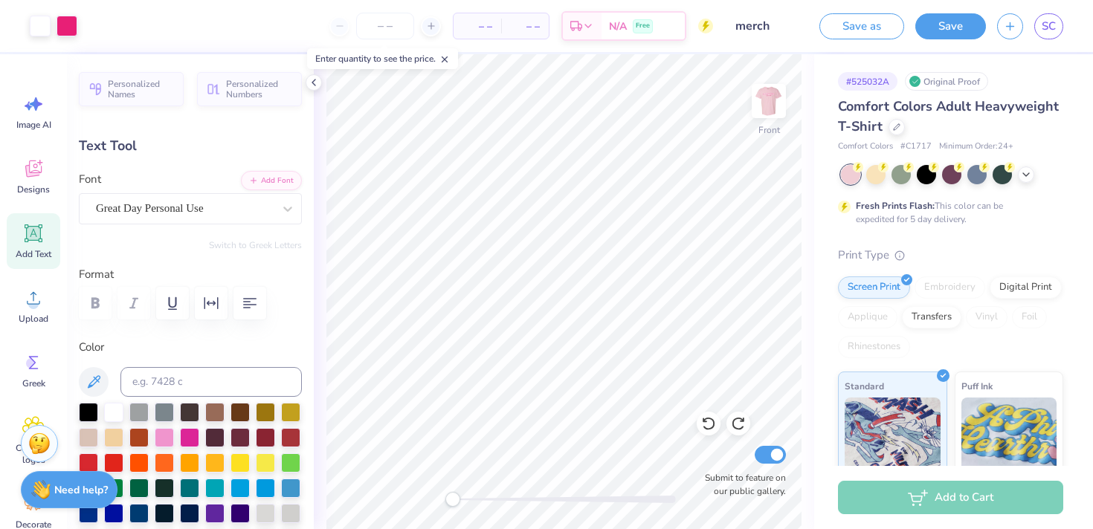
type input "1.43"
type input "4.81"
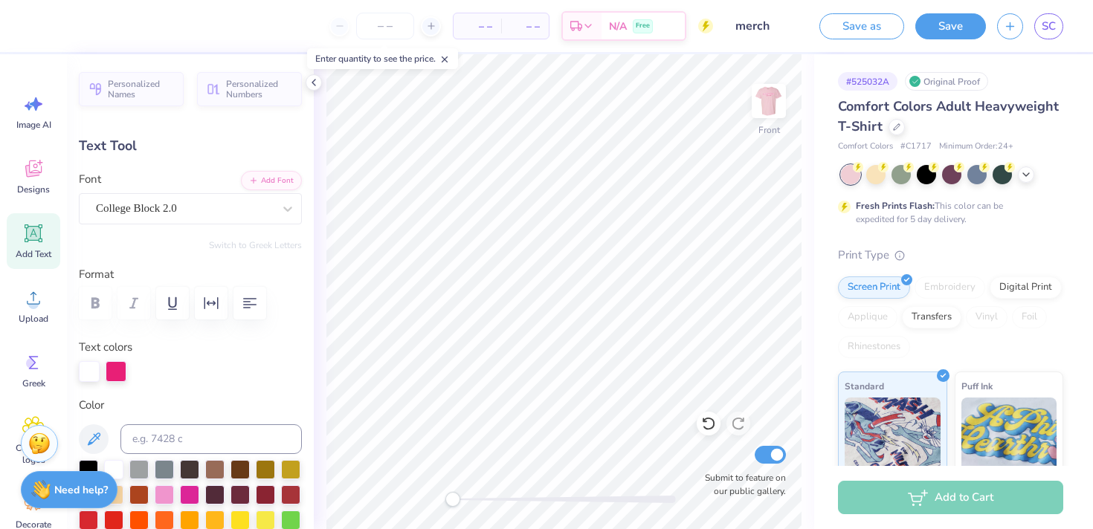
type textarea "D board"
type input "5.52"
type input "13.75"
type textarea "D"
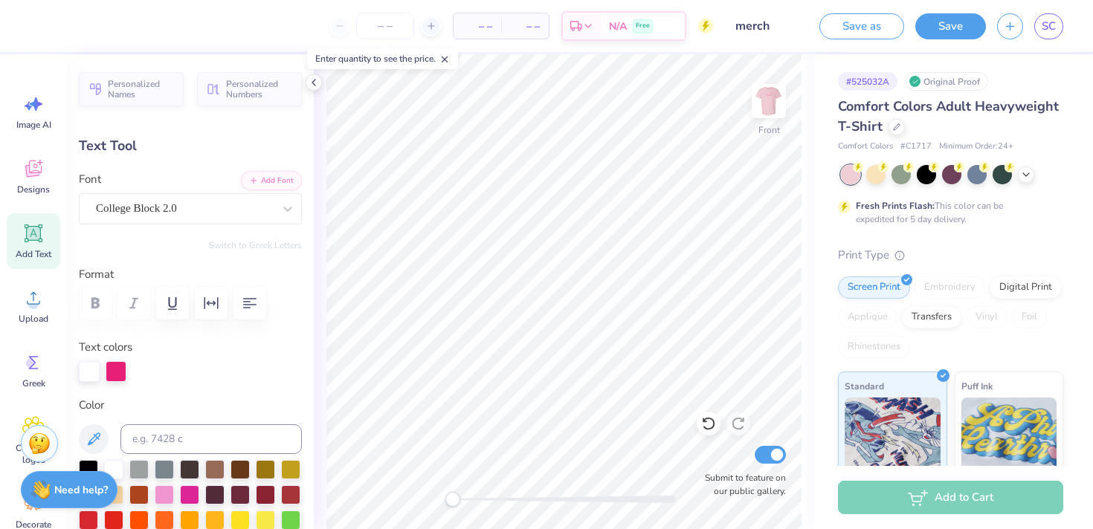
type textarea "C"
click at [87, 366] on div at bounding box center [89, 371] width 21 height 21
click at [93, 371] on div at bounding box center [89, 371] width 21 height 21
click at [85, 377] on div at bounding box center [89, 371] width 21 height 21
click at [113, 369] on div at bounding box center [116, 371] width 21 height 21
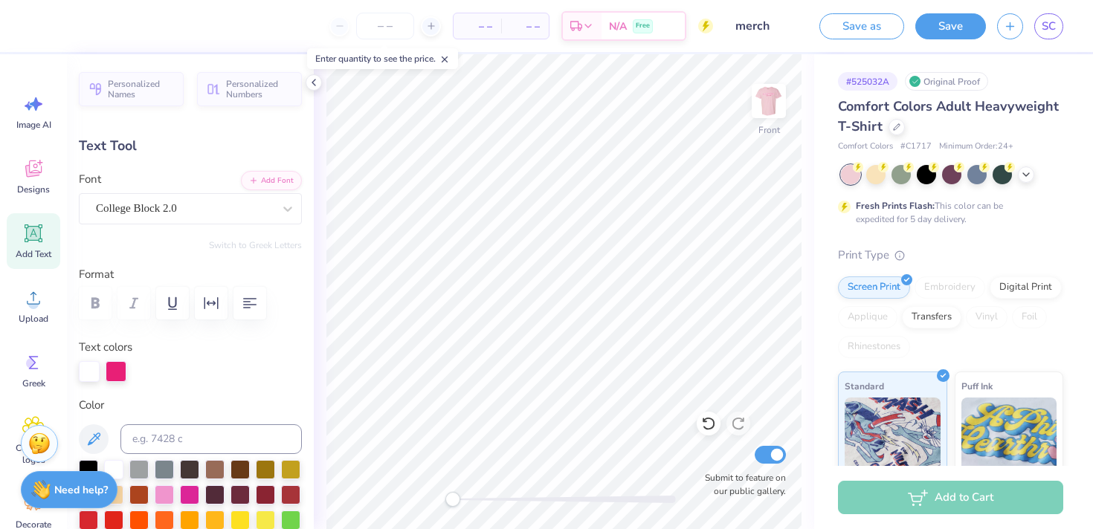
scroll to position [326, 0]
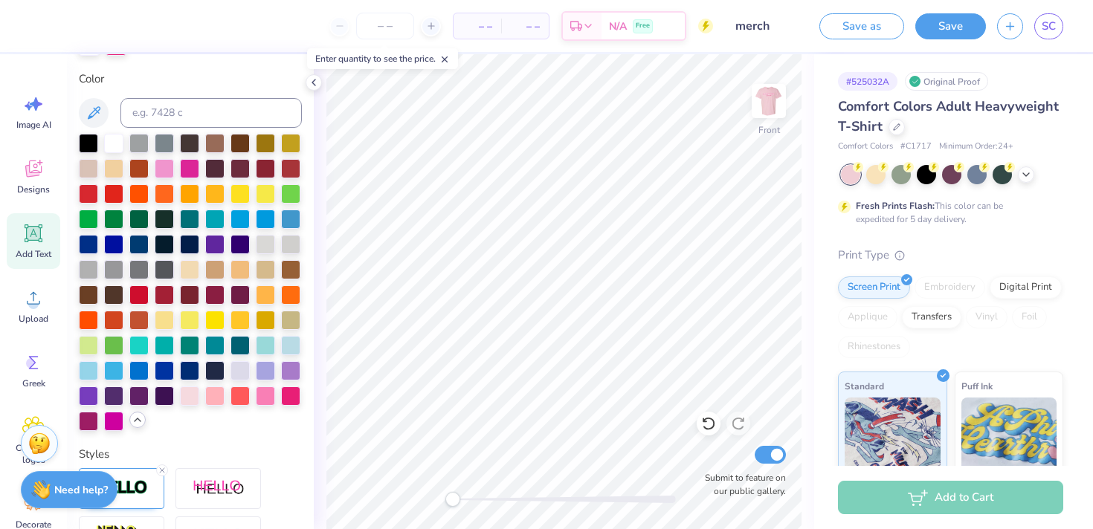
click at [135, 426] on div at bounding box center [137, 420] width 16 height 16
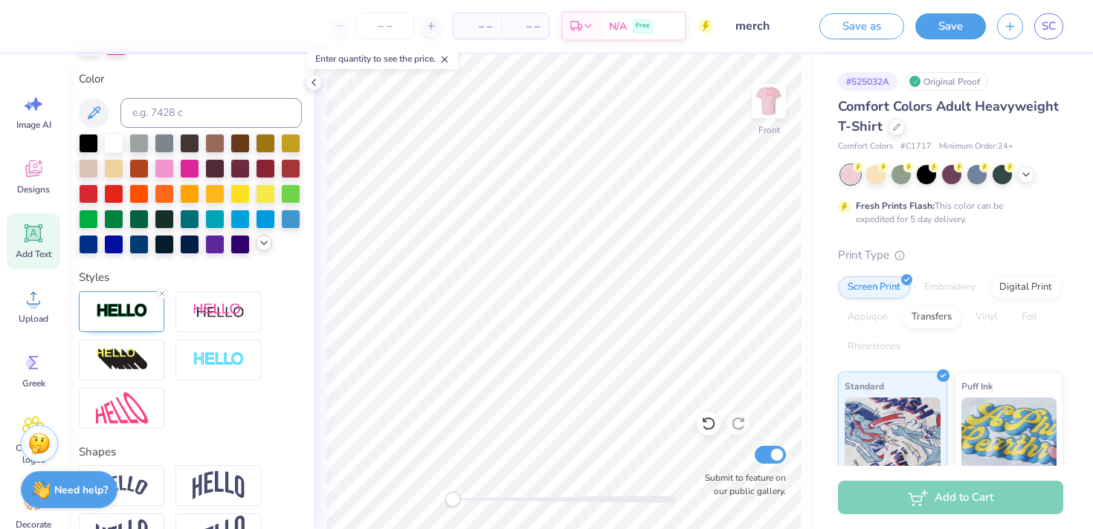
click at [267, 248] on icon at bounding box center [264, 243] width 12 height 12
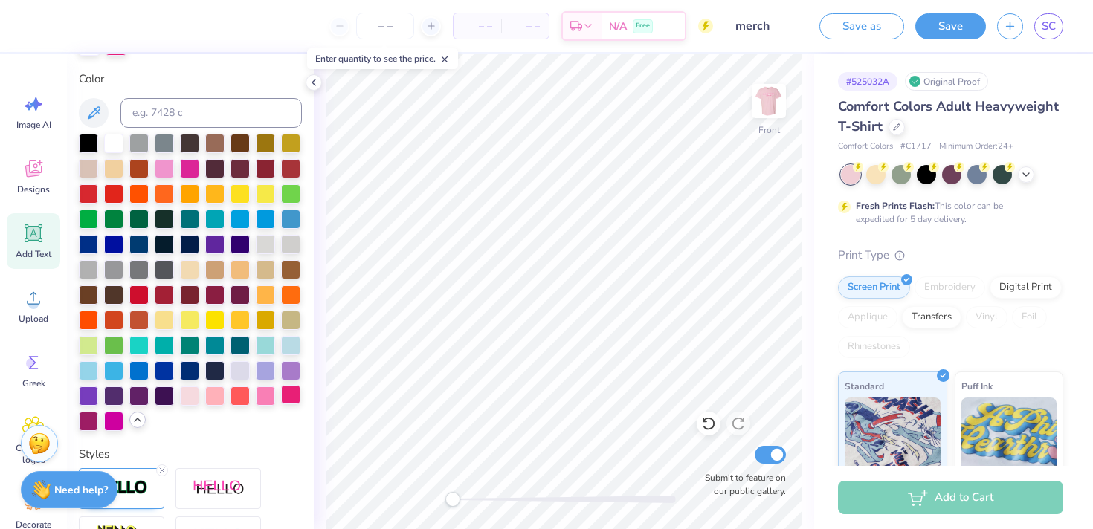
click at [295, 397] on div at bounding box center [290, 394] width 19 height 19
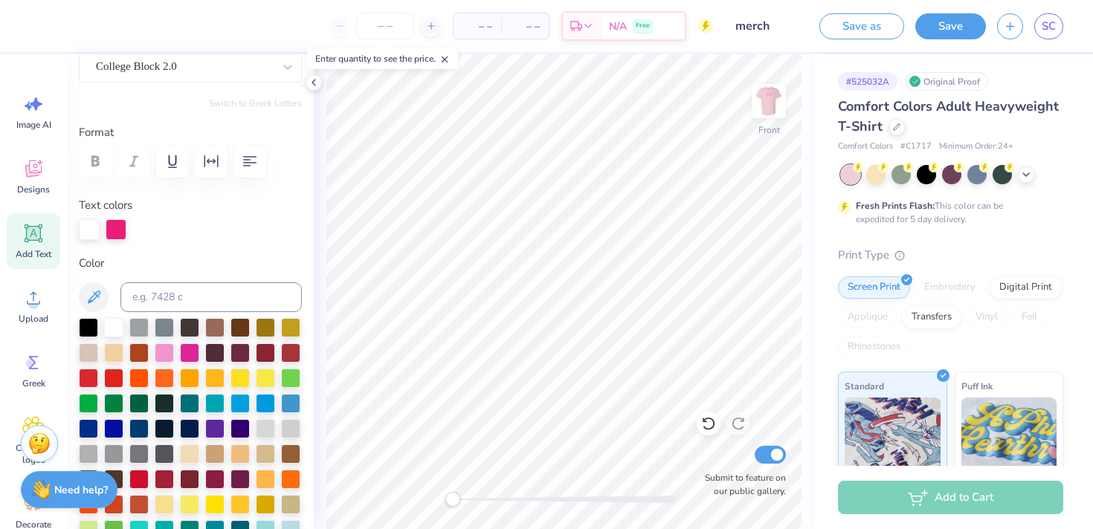
scroll to position [133, 0]
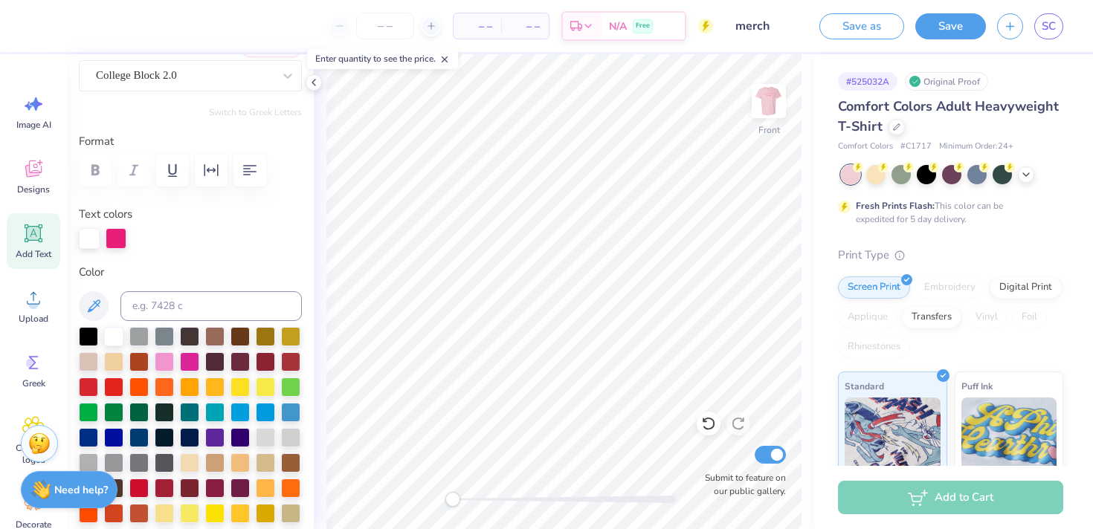
click at [89, 239] on div at bounding box center [89, 238] width 21 height 21
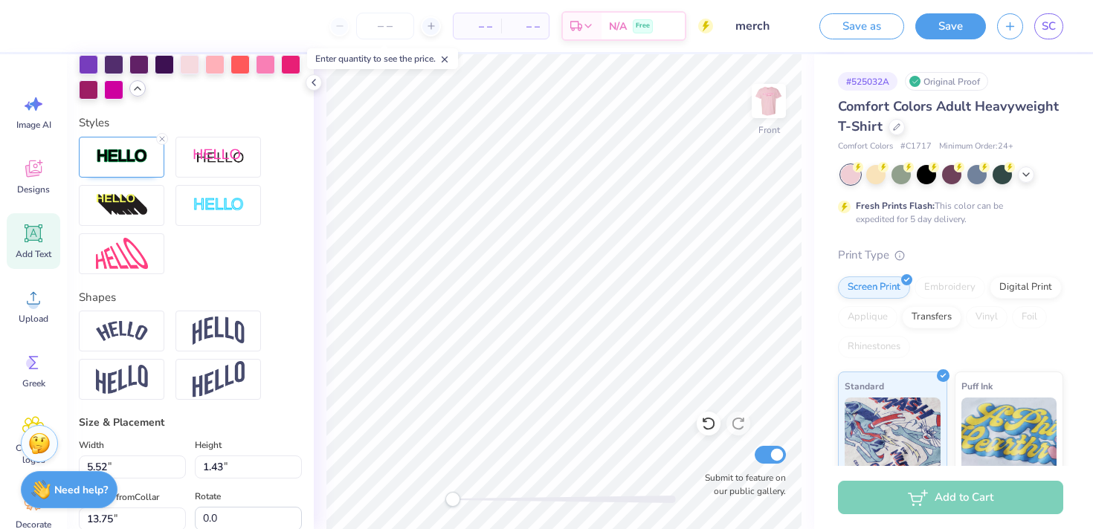
scroll to position [662, 0]
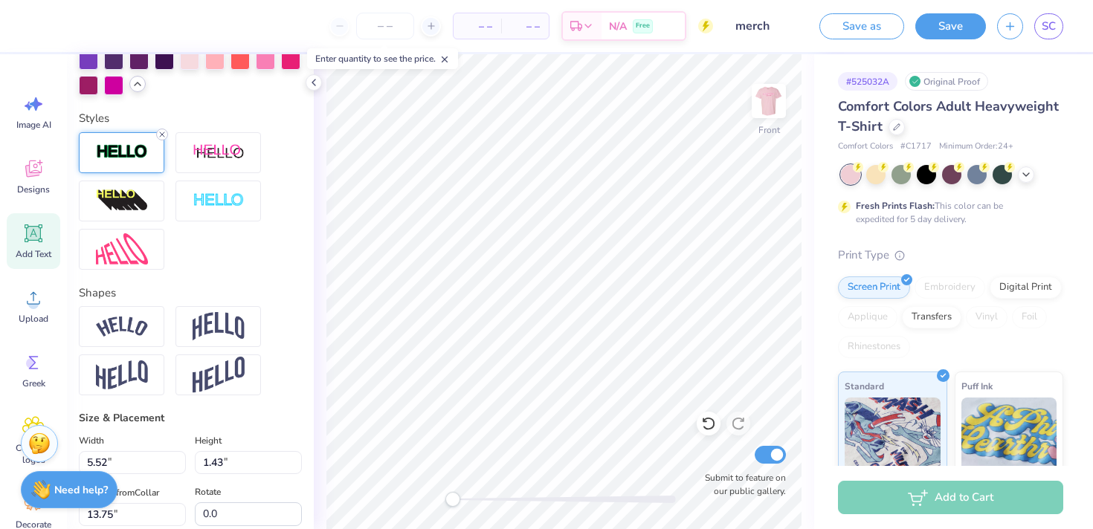
click at [161, 133] on line at bounding box center [162, 134] width 4 height 4
click at [162, 132] on icon at bounding box center [162, 134] width 9 height 9
click at [162, 135] on line at bounding box center [162, 134] width 4 height 4
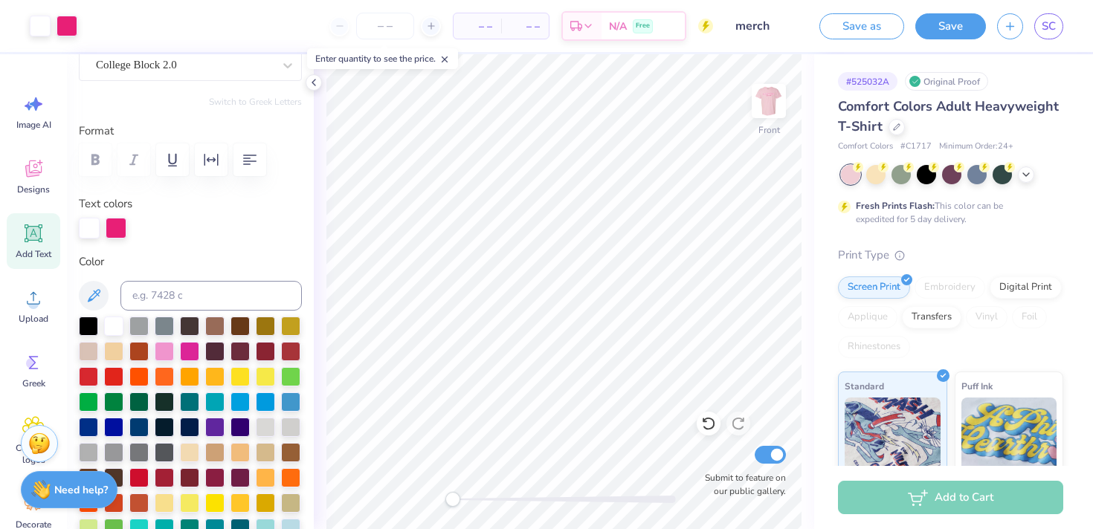
scroll to position [0, 0]
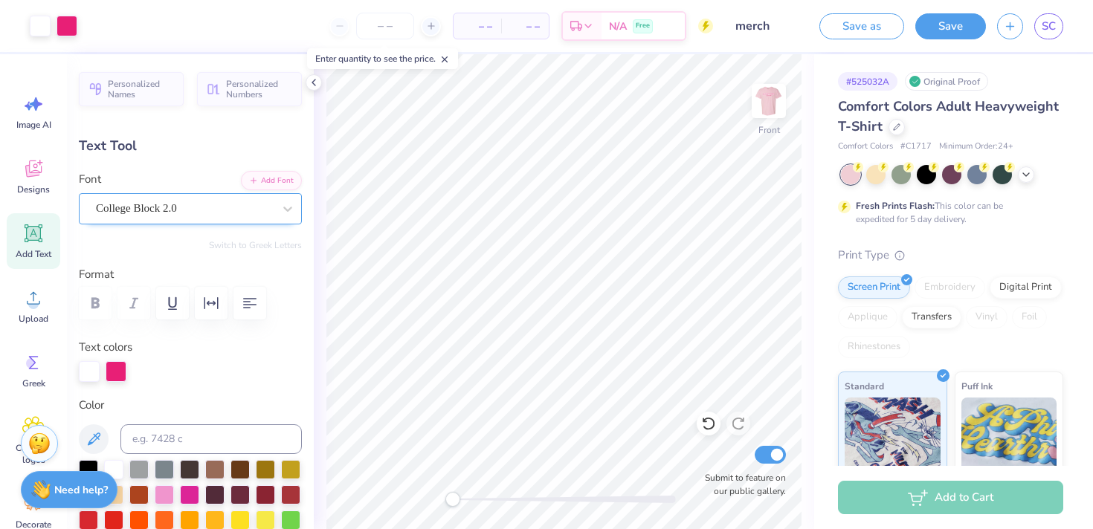
click at [169, 211] on div "College Block 2.0" at bounding box center [184, 208] width 180 height 23
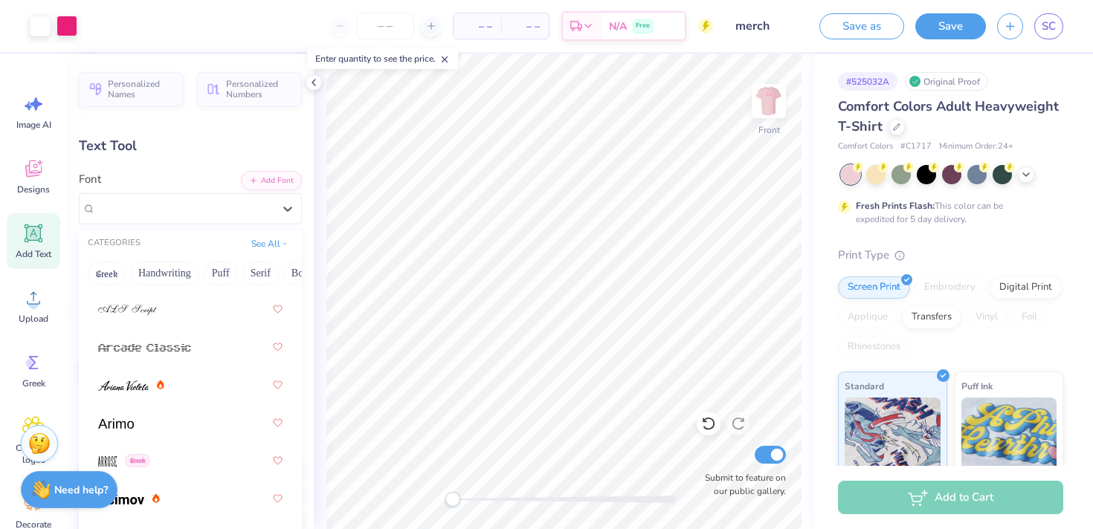
scroll to position [683, 0]
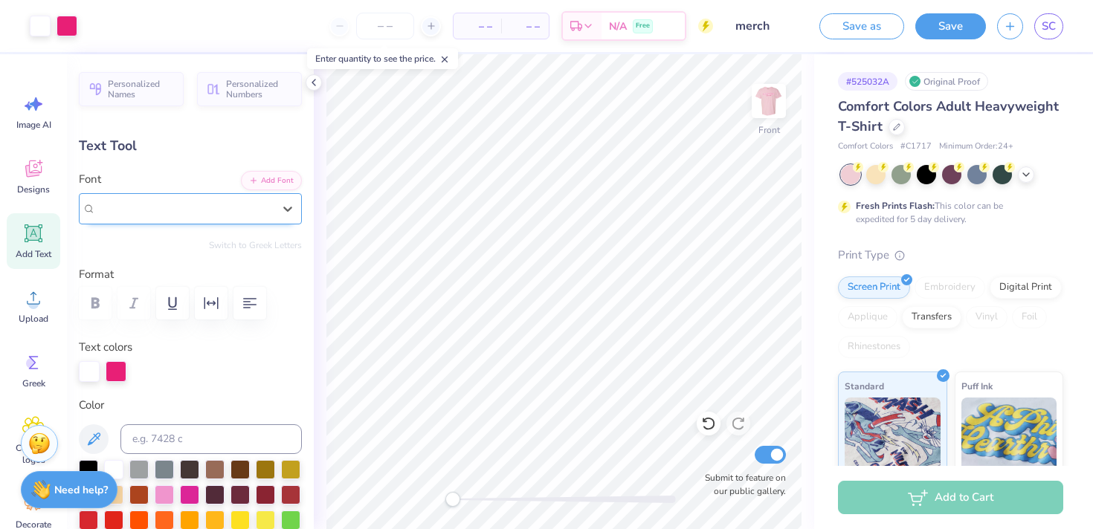
click at [272, 217] on div at bounding box center [184, 208] width 177 height 20
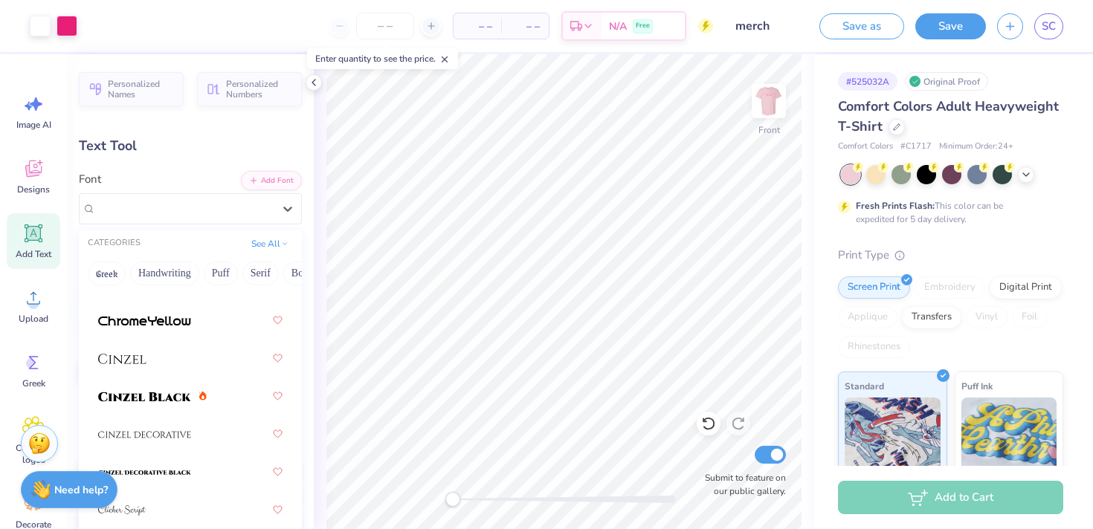
scroll to position [2555, 0]
click at [203, 362] on div at bounding box center [190, 359] width 184 height 27
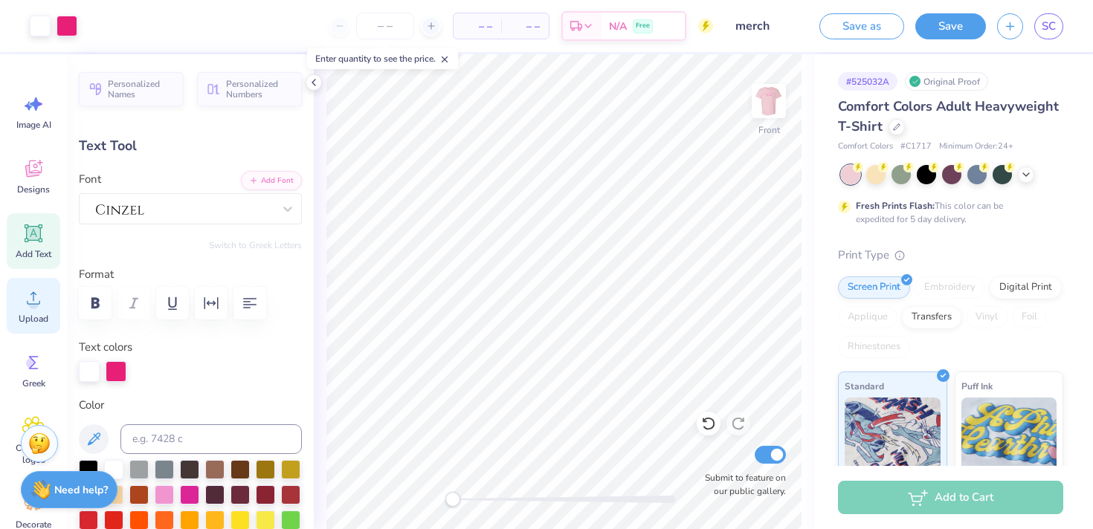
click at [16, 318] on div "Upload" at bounding box center [34, 306] width 54 height 56
click at [33, 244] on icon at bounding box center [33, 233] width 22 height 22
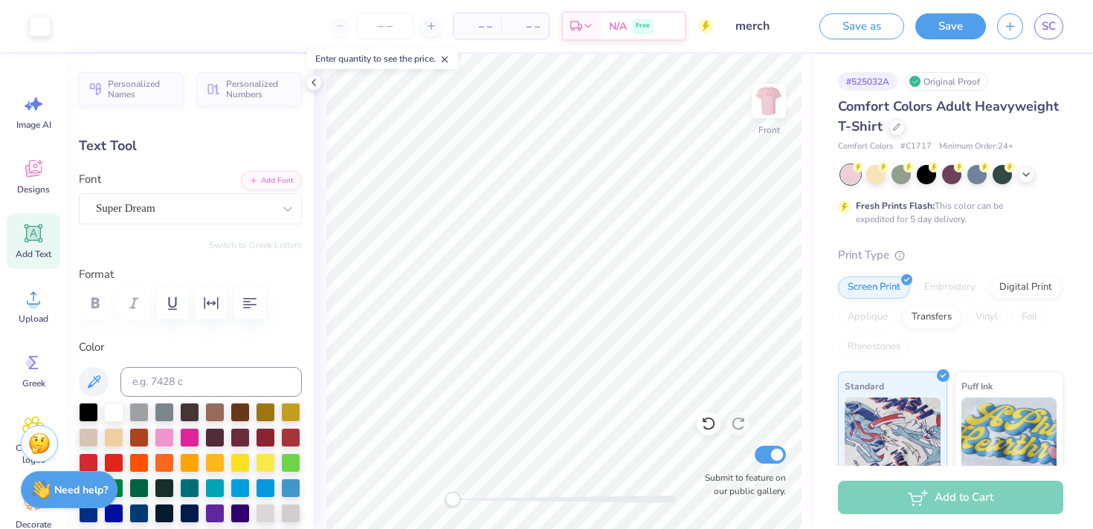
type input "5.69"
type input "1.65"
type input "12.93"
type textarea "Chase Prevett.."
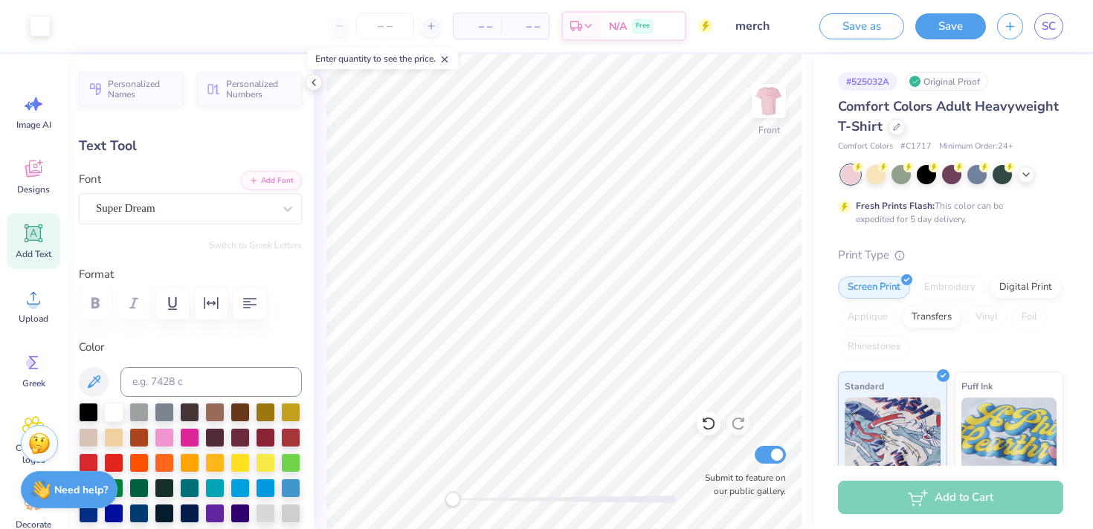
type input "14.53"
type input "1.45"
type input "13.02"
type input "10.90"
type input "1.09"
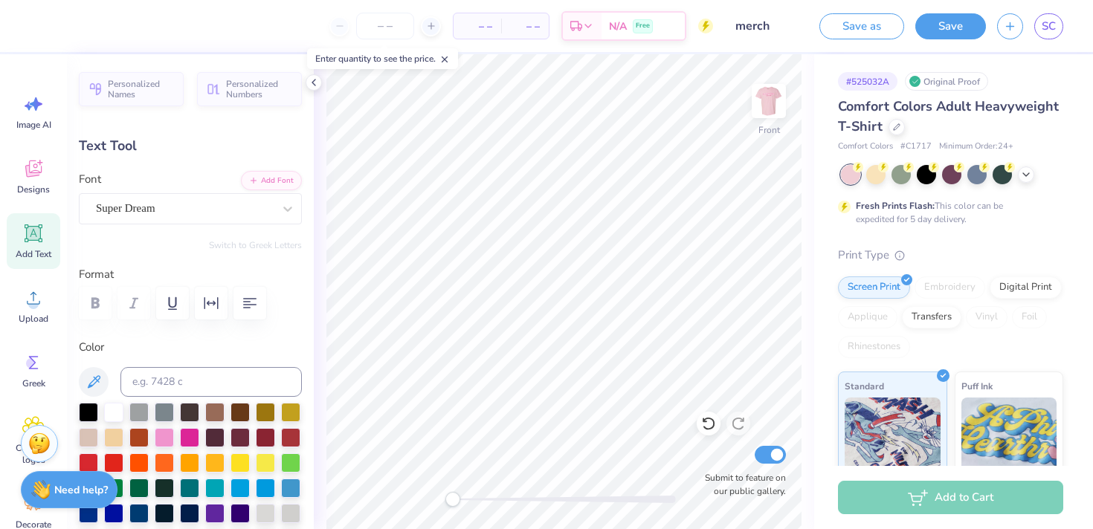
type input "13.39"
type textarea "Chase Prevett...Executive Director Jenn Paus"
type input "14.53"
type input "1.73"
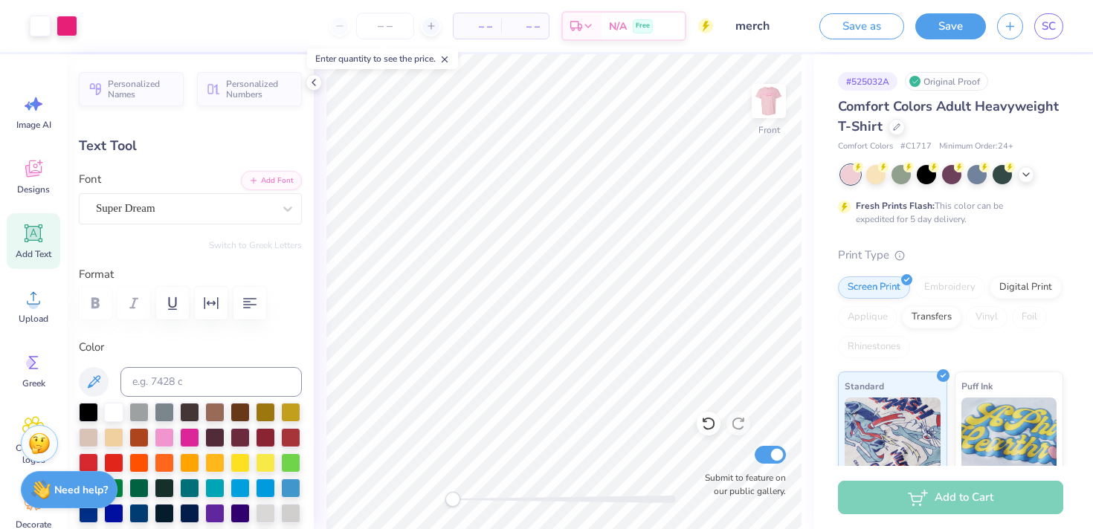
type input "9.96"
type textarea "Chase Prevett...Executive Director Jenna Paulsen...Assist. Executive Director"
type input "1.42"
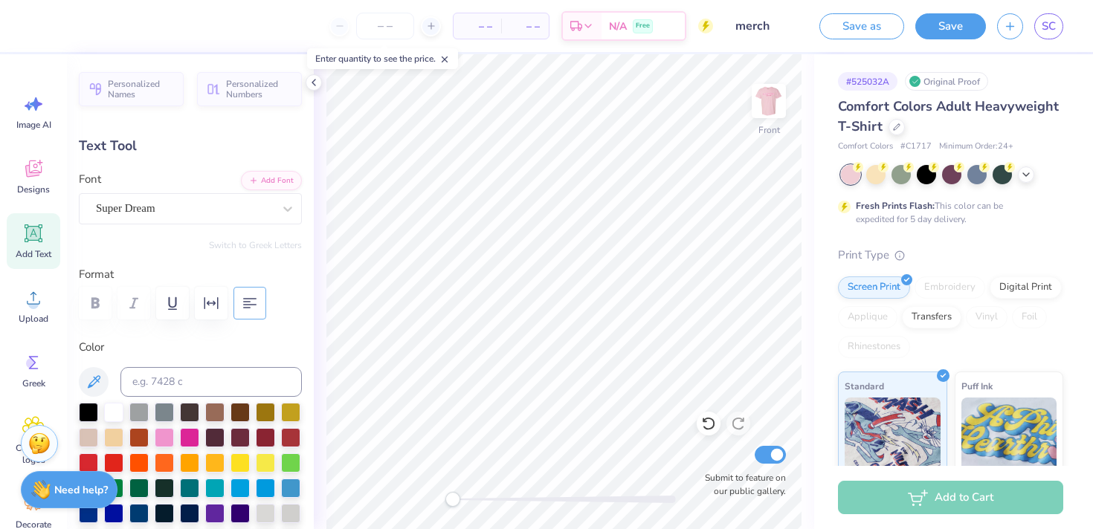
click at [258, 306] on icon "button" at bounding box center [250, 303] width 18 height 18
type input "10.16"
type textarea "Chase Prevett...Executive Director Jenna Paulsen...Assist. Executive Director"
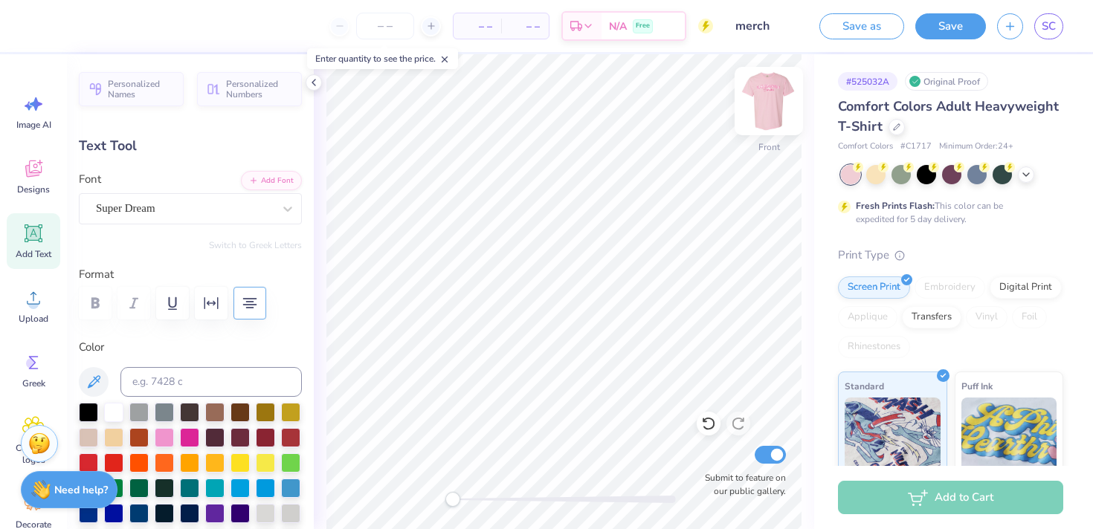
scroll to position [20, 7]
type textarea "Chase Prevett...Executive Director Jenna Paulsen...Assist. Executive Director E…"
type input "16.76"
type input "2.49"
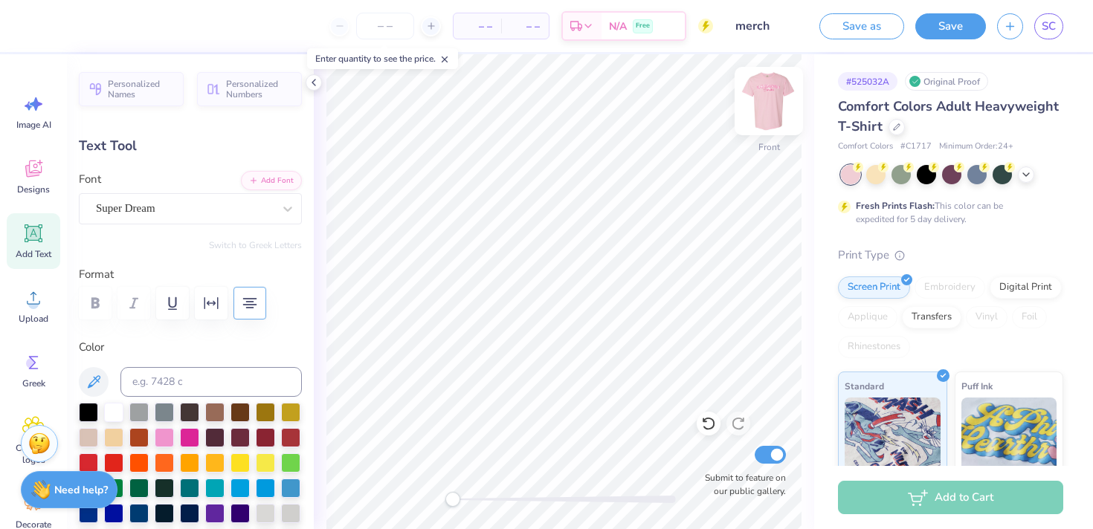
type textarea "Chase Prevett...Executive Director Jenna Paulsen...Asst. Executive Director Emm…"
type input "13.91"
type input "9.45"
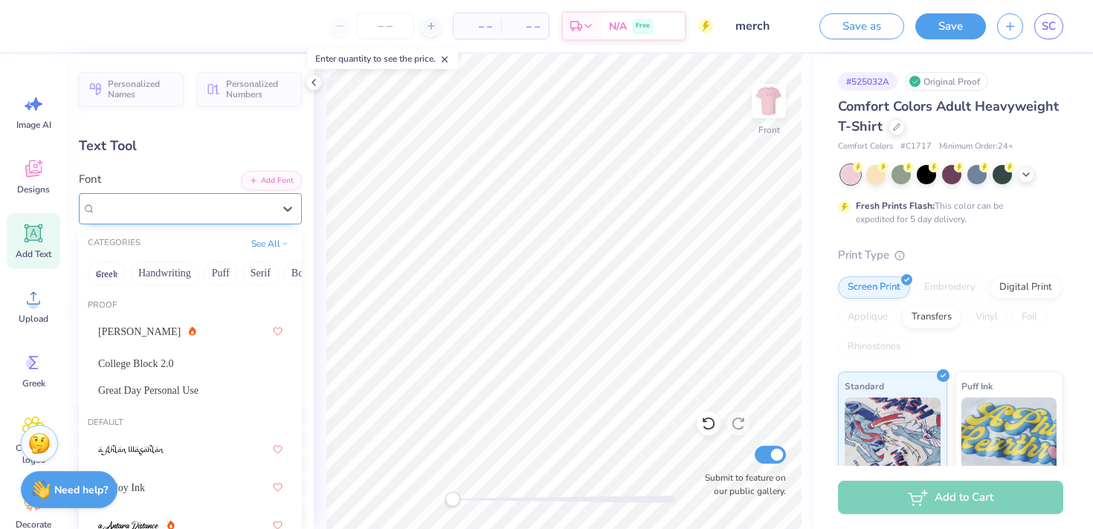
click at [210, 210] on div "Super Dream" at bounding box center [184, 208] width 180 height 23
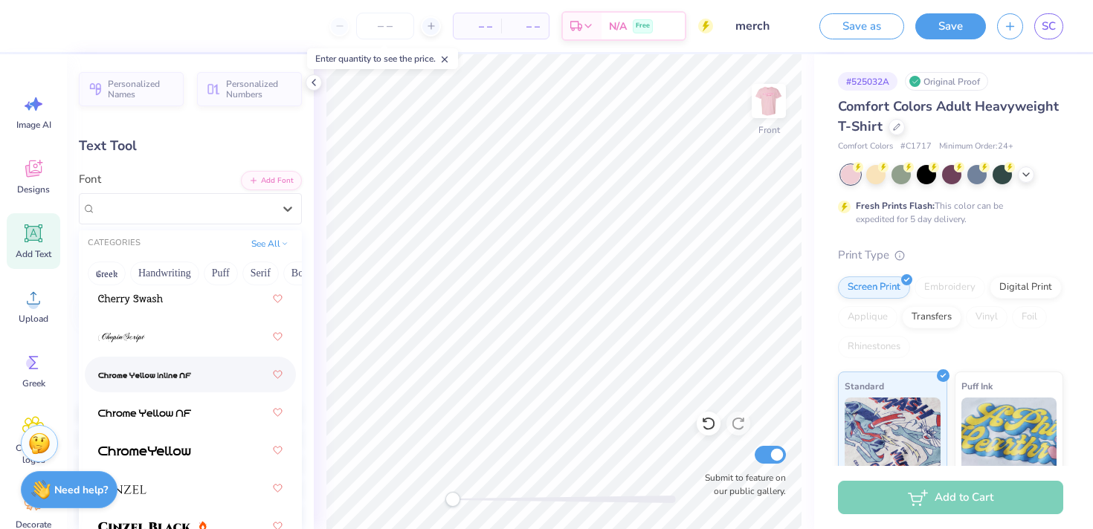
scroll to position [2486, 0]
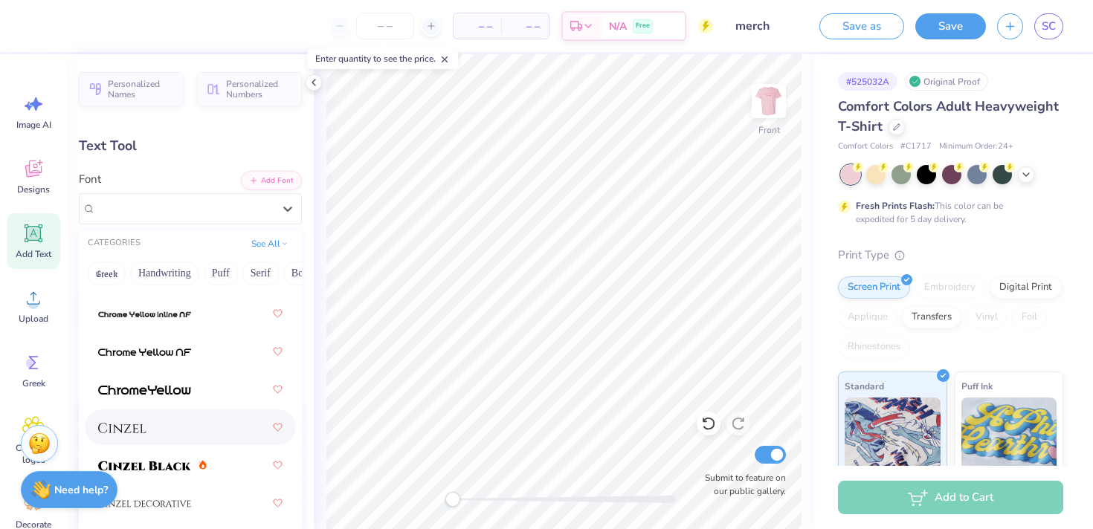
click at [167, 424] on div at bounding box center [190, 427] width 184 height 27
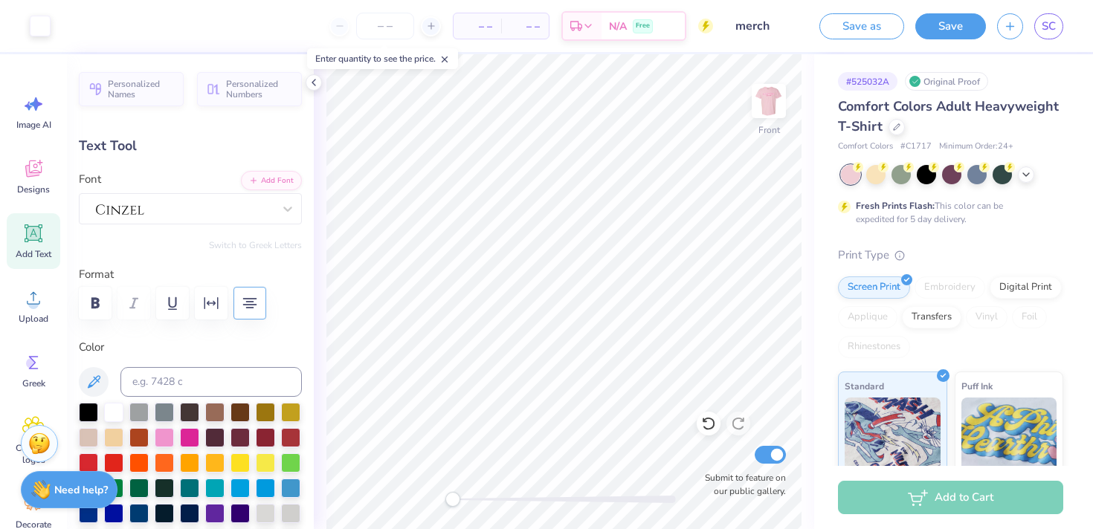
type input "14.53"
type input "15.43"
type input "10.12"
click at [101, 306] on icon "button" at bounding box center [95, 303] width 18 height 18
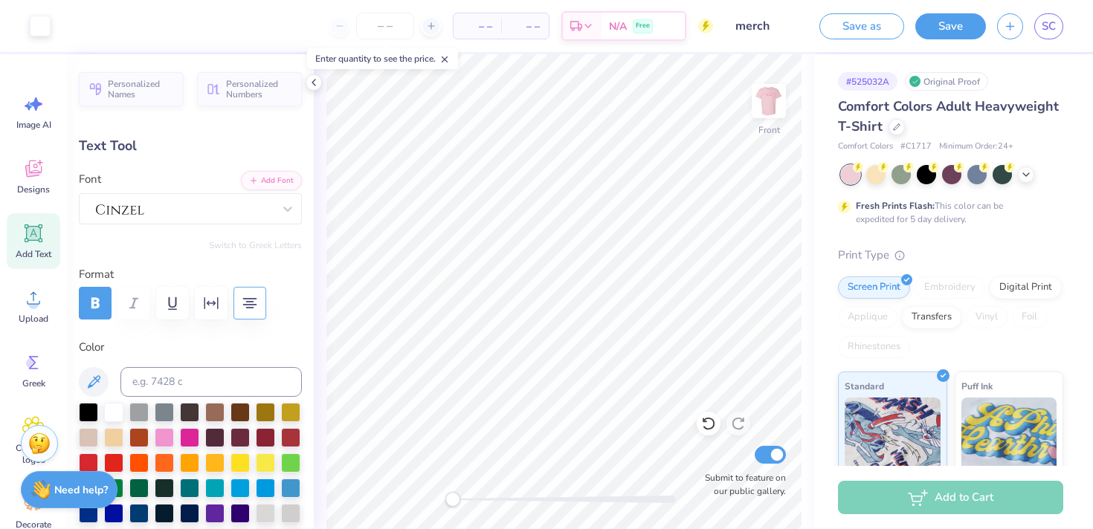
type input "14.86"
type input "10.41"
click at [192, 442] on div at bounding box center [189, 436] width 19 height 19
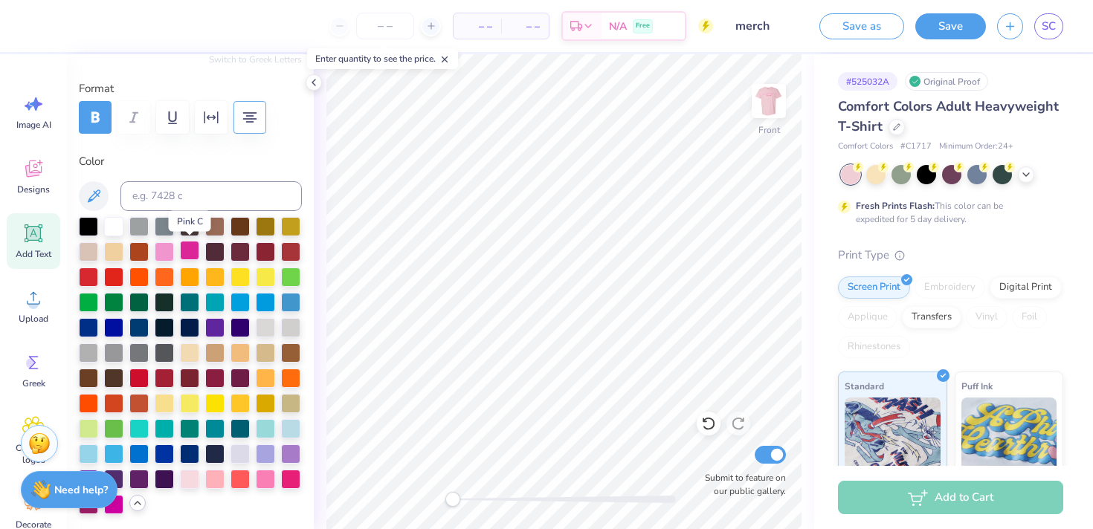
scroll to position [314, 0]
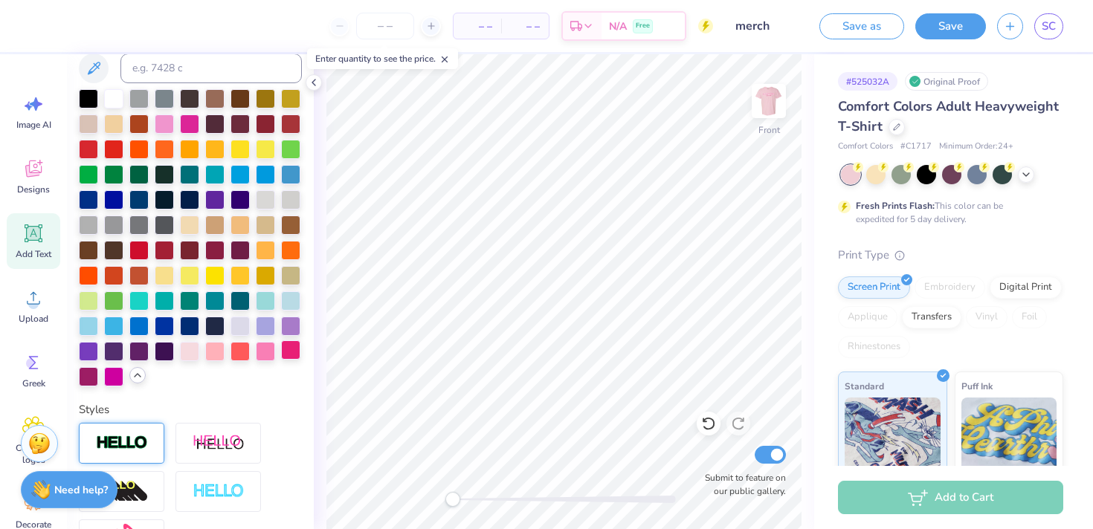
click at [289, 355] on div at bounding box center [290, 349] width 19 height 19
click at [291, 352] on div at bounding box center [290, 349] width 19 height 19
type input "14.52"
type input "14.85"
type input "8.94"
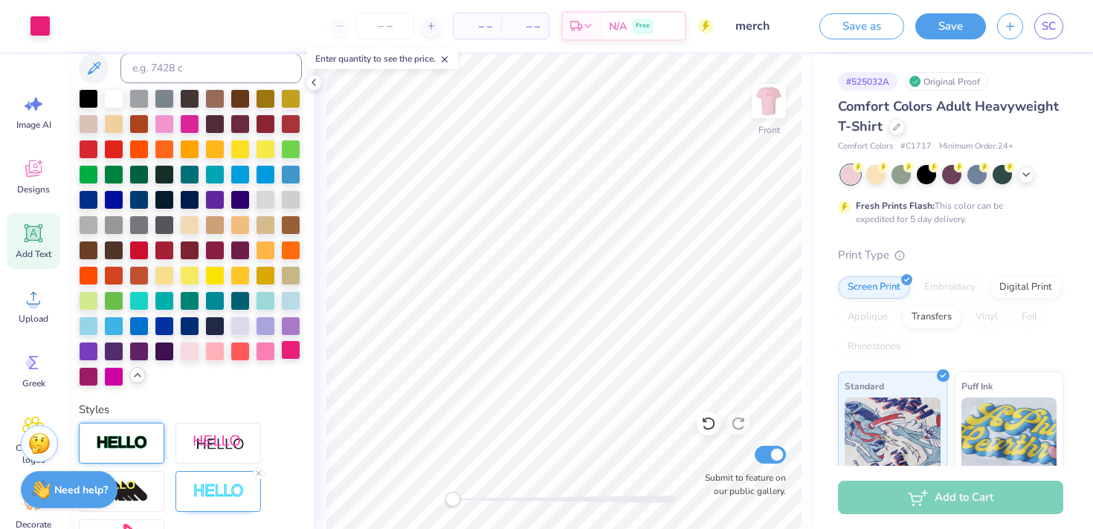
type input "1.18"
type input "6.61"
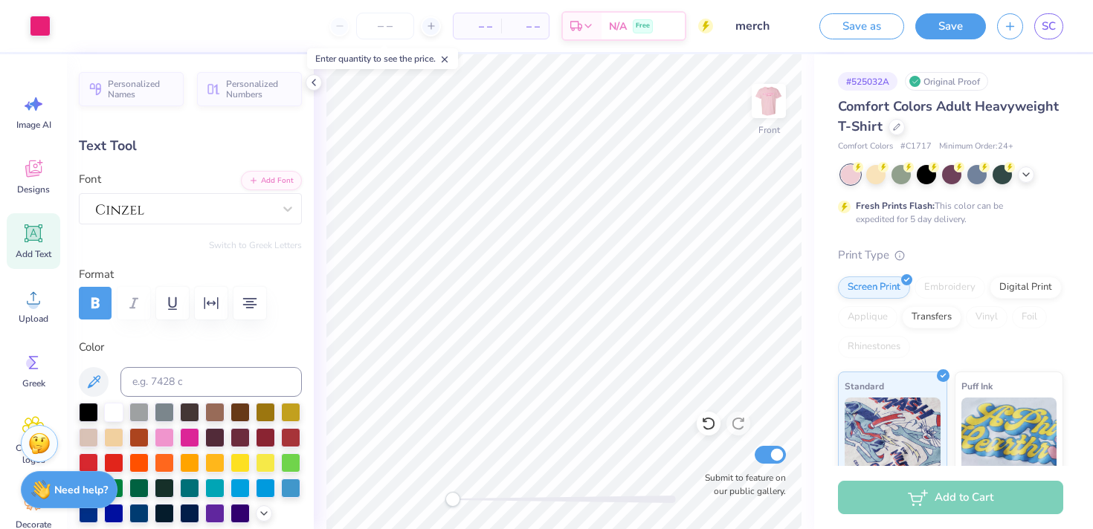
type input "14.52"
type input "14.85"
type input "9.65"
type textarea "Chase Prevett...Executive Director Jenna Paulsen...Asst. Executive Director Emm…"
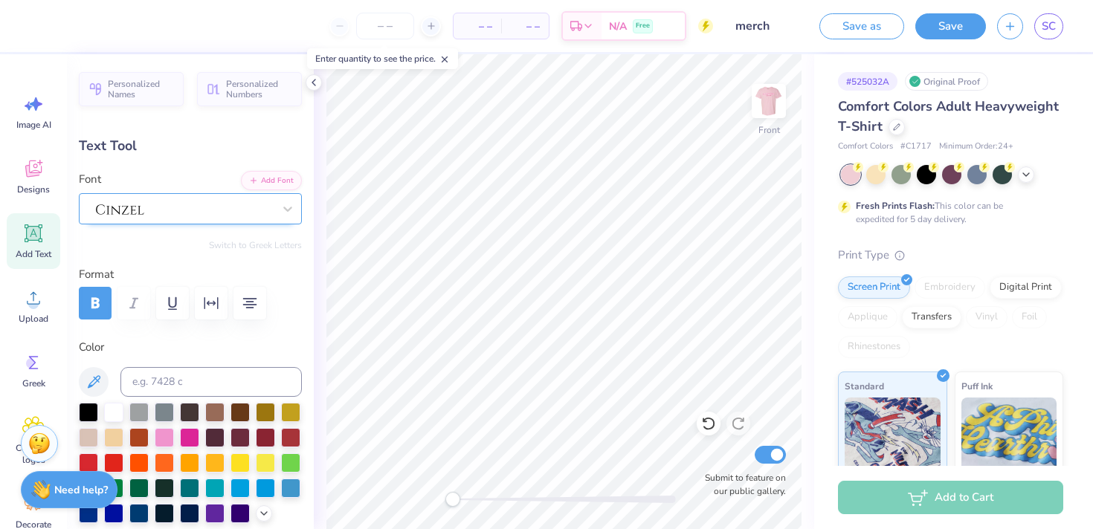
click at [227, 211] on div at bounding box center [184, 208] width 180 height 23
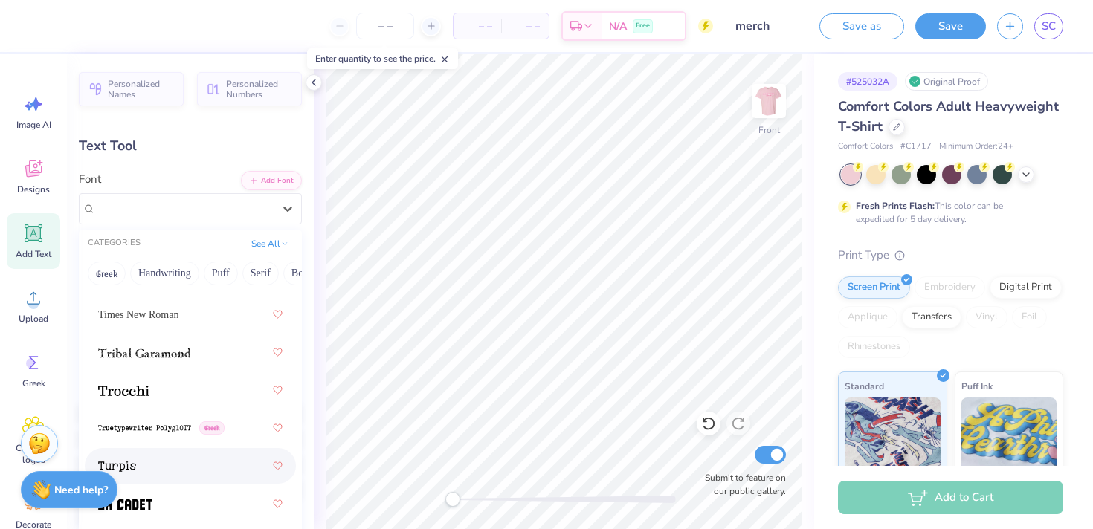
scroll to position [11412, 0]
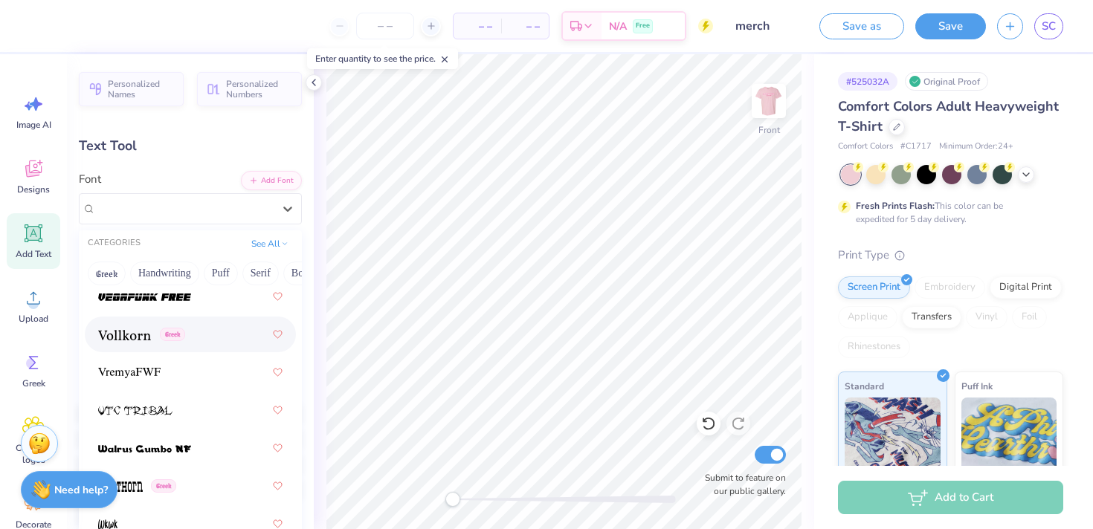
click at [193, 346] on div "Greek" at bounding box center [190, 334] width 184 height 27
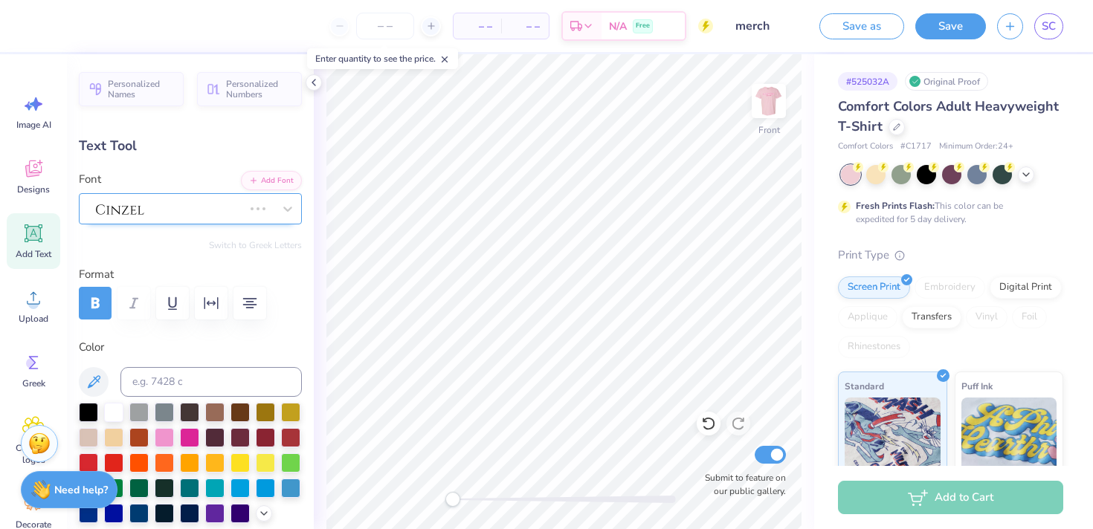
click at [205, 216] on div at bounding box center [169, 208] width 150 height 23
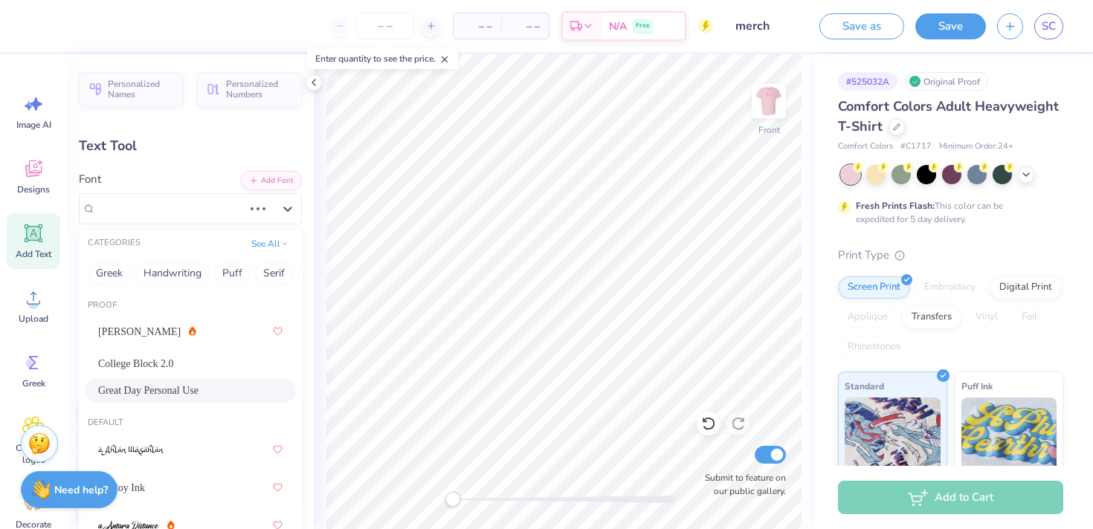
scroll to position [26, 0]
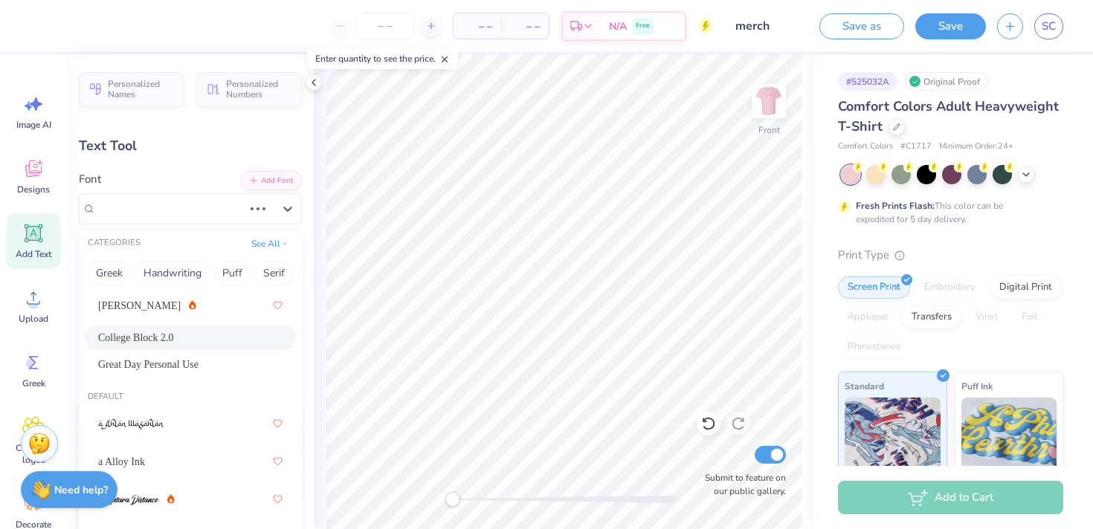
click at [204, 347] on div "College Block 2.0" at bounding box center [190, 338] width 211 height 25
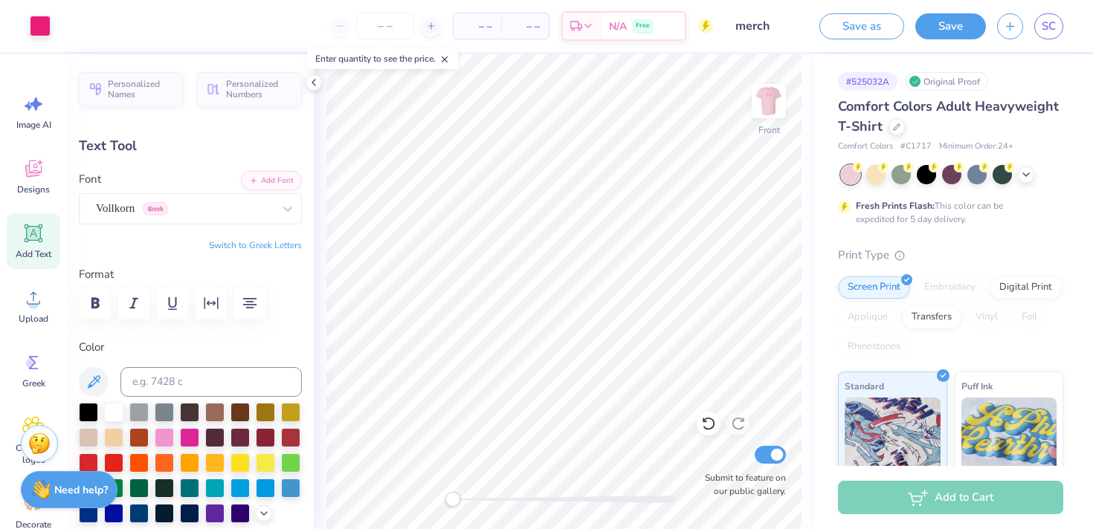
type input "11.58"
type input "15.00"
type input "9.95"
type textarea "Chase Prevett...Executive Director Jenna Paulsen...Asst. Executive Director Emm…"
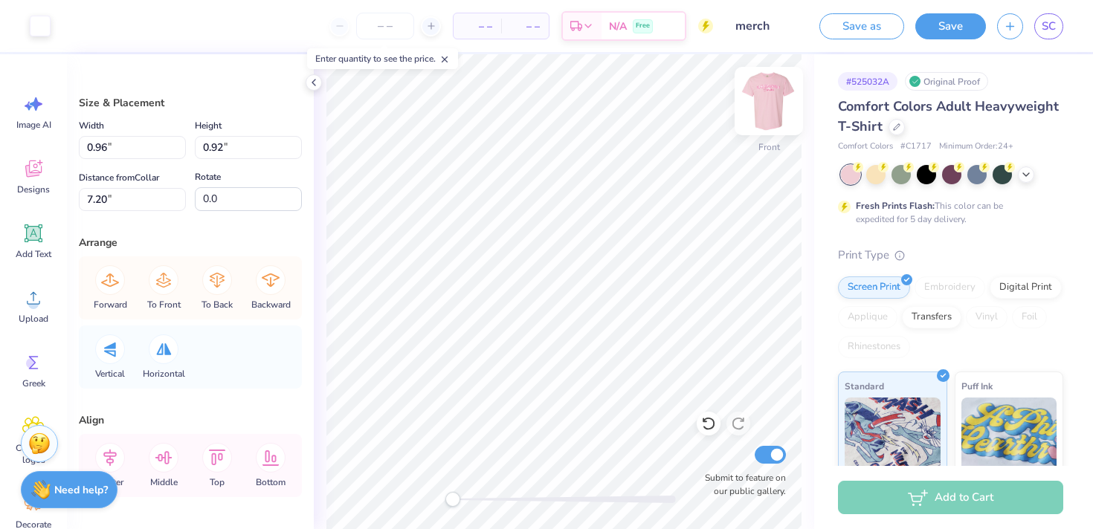
click at [767, 103] on img at bounding box center [768, 100] width 59 height 59
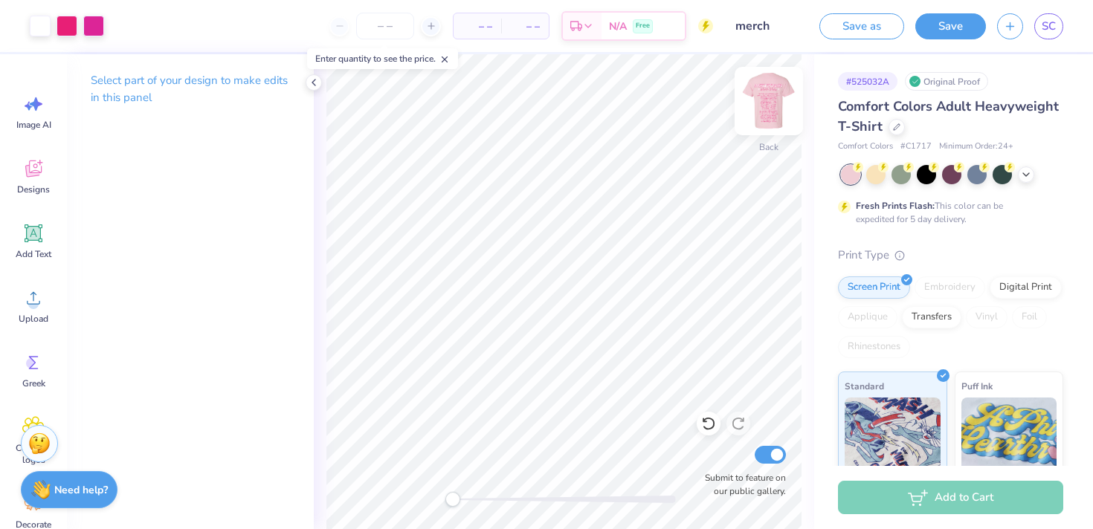
click at [774, 109] on img at bounding box center [768, 100] width 59 height 59
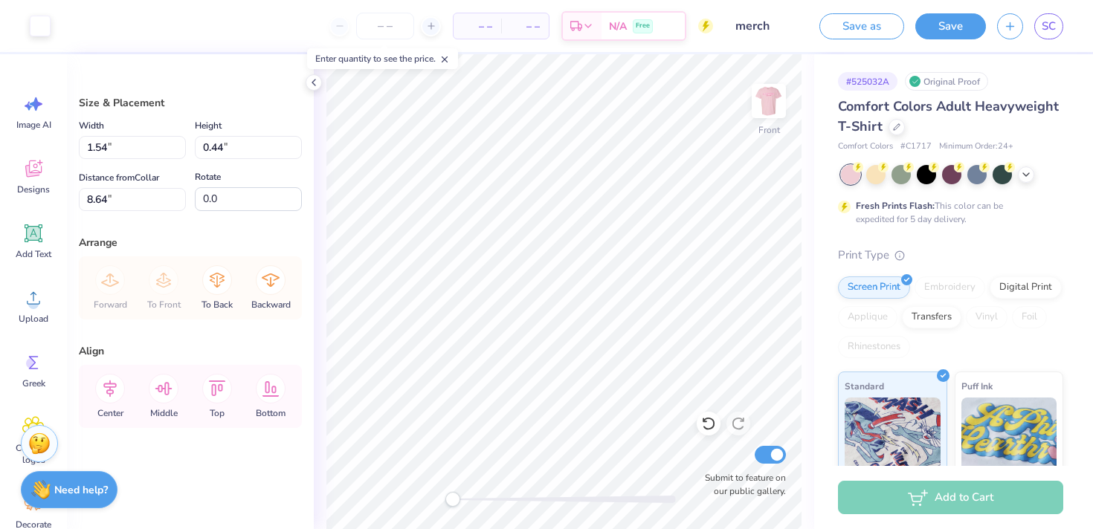
type input "25.75"
type input "3.08"
type input "0.88"
type input "25.32"
click at [700, 415] on div at bounding box center [709, 424] width 24 height 24
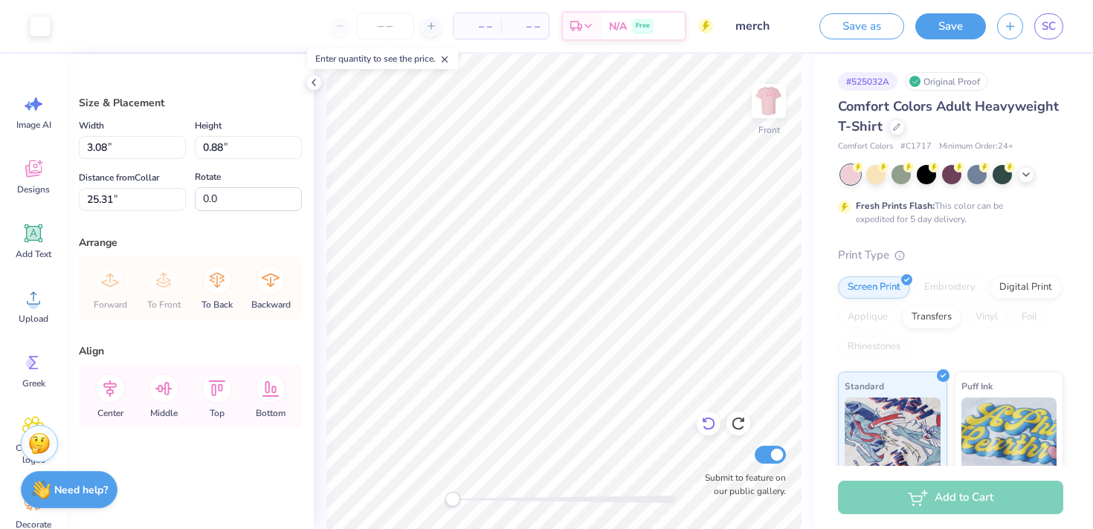
type input "25.28"
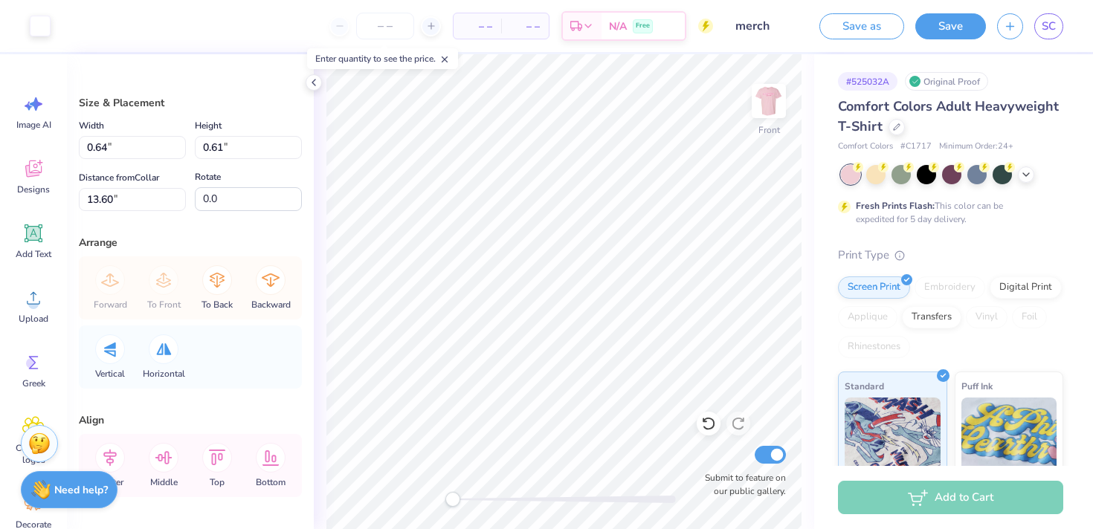
type input "0.46"
type input "0.44"
type input "23.67"
type input "0.26"
type input "0.25"
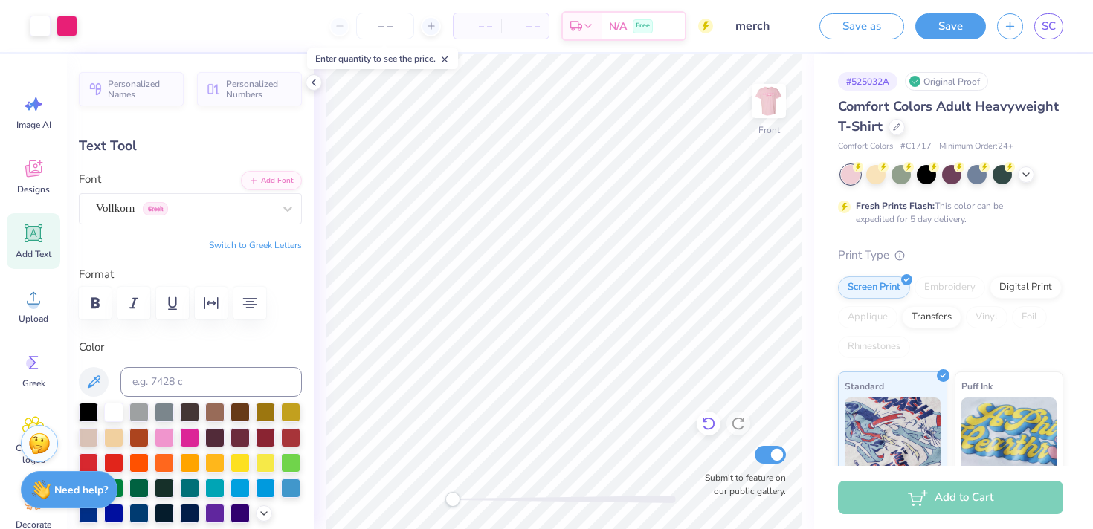
click at [703, 419] on icon at bounding box center [704, 420] width 3 height 3
click at [708, 431] on div at bounding box center [709, 424] width 24 height 24
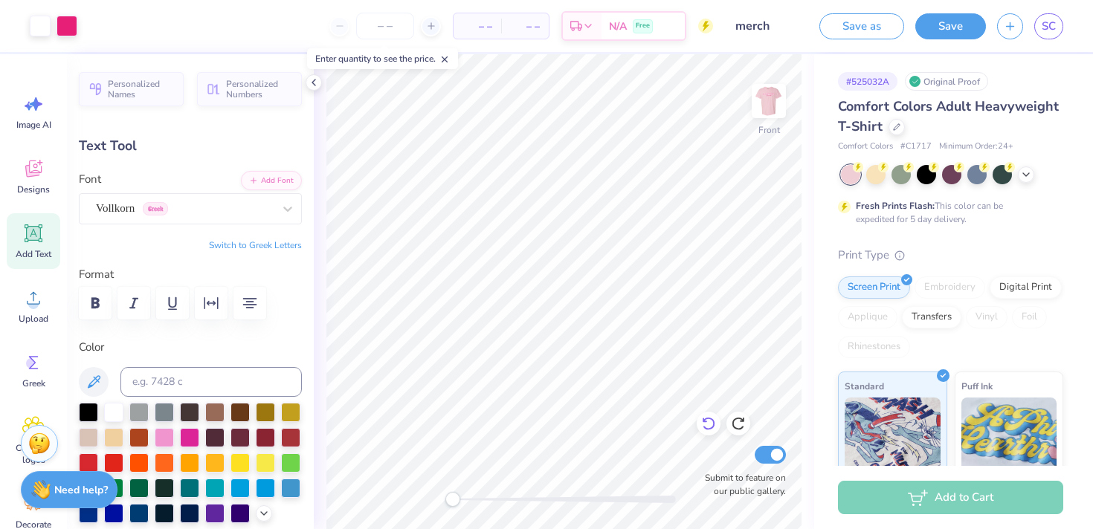
click at [708, 431] on div at bounding box center [709, 424] width 24 height 24
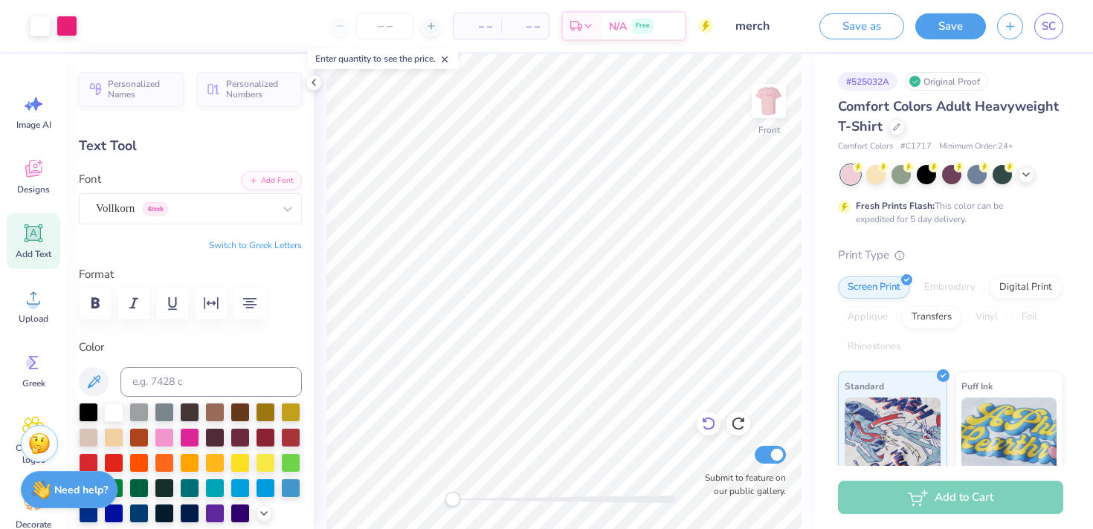
click at [708, 431] on div at bounding box center [709, 424] width 24 height 24
click at [708, 430] on icon at bounding box center [708, 423] width 15 height 15
click at [708, 424] on icon at bounding box center [708, 423] width 15 height 15
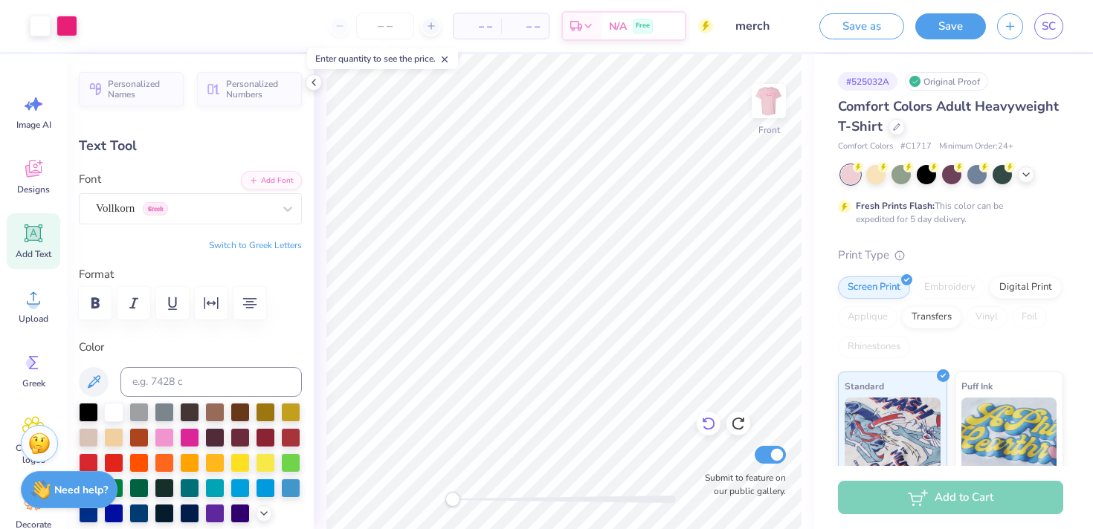
click at [708, 424] on icon at bounding box center [708, 423] width 15 height 15
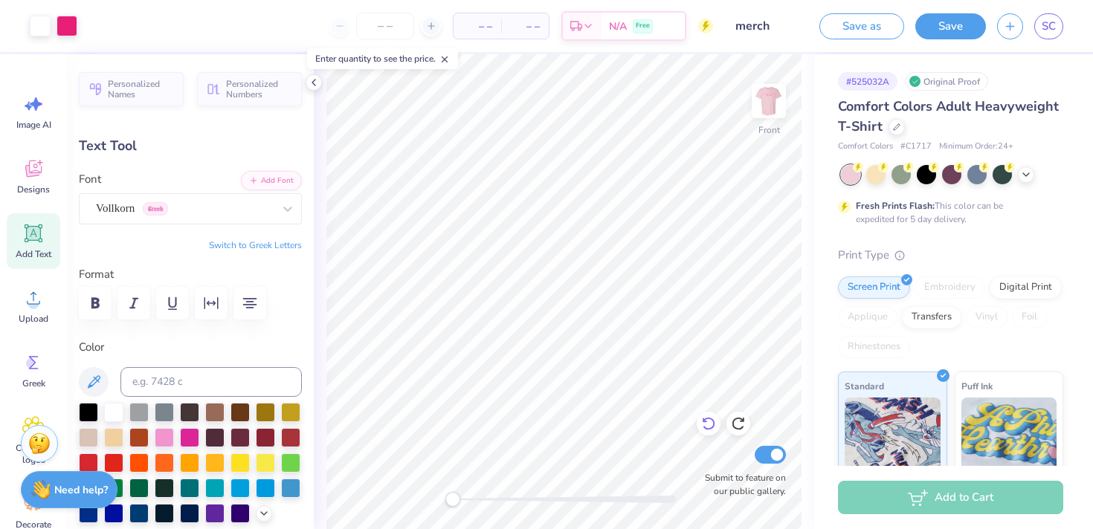
click at [708, 424] on icon at bounding box center [708, 423] width 15 height 15
click at [708, 463] on div "Submit to feature on our public gallery." at bounding box center [741, 470] width 89 height 55
click at [705, 421] on icon at bounding box center [704, 420] width 3 height 3
click at [705, 422] on icon at bounding box center [704, 420] width 3 height 3
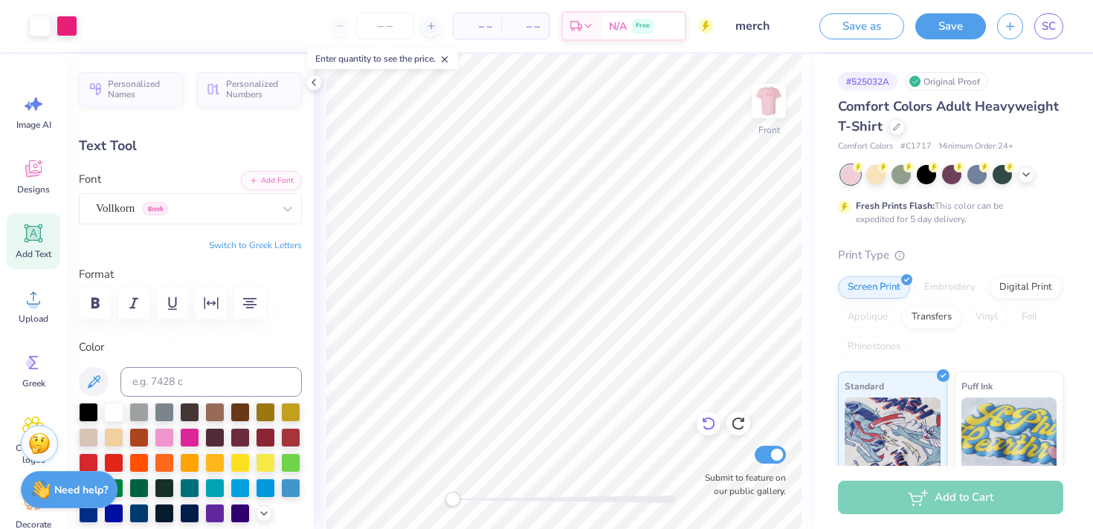
click at [705, 422] on icon at bounding box center [704, 420] width 3 height 3
click at [934, 33] on button "Save" at bounding box center [950, 26] width 71 height 26
click at [705, 427] on icon at bounding box center [708, 423] width 15 height 15
click at [847, 32] on div "Save as" at bounding box center [861, 26] width 85 height 26
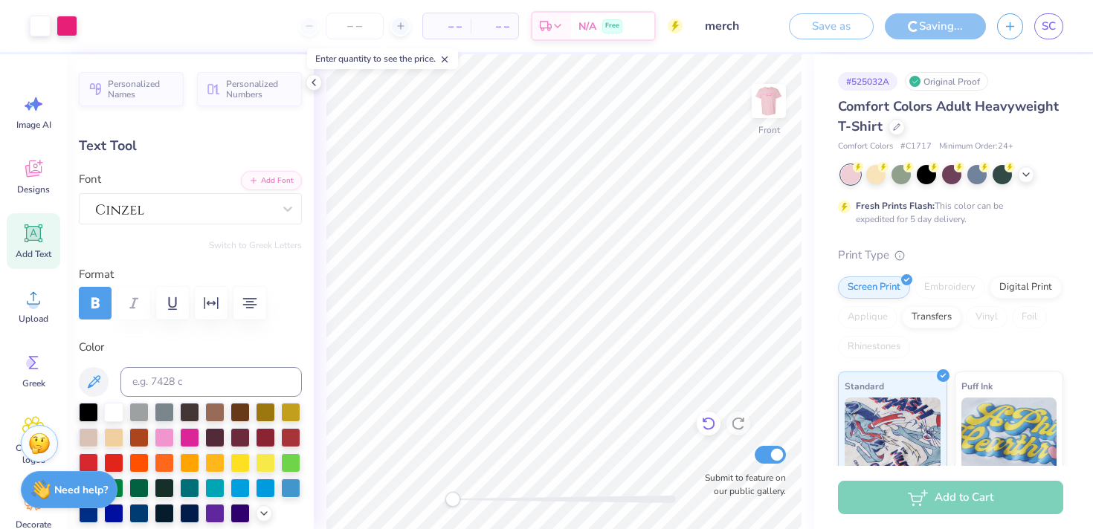
type input "14.52"
type input "14.85"
drag, startPoint x: 713, startPoint y: 430, endPoint x: 735, endPoint y: 430, distance: 22.3
click at [713, 430] on icon at bounding box center [708, 423] width 15 height 15
click at [735, 430] on icon at bounding box center [738, 423] width 15 height 15
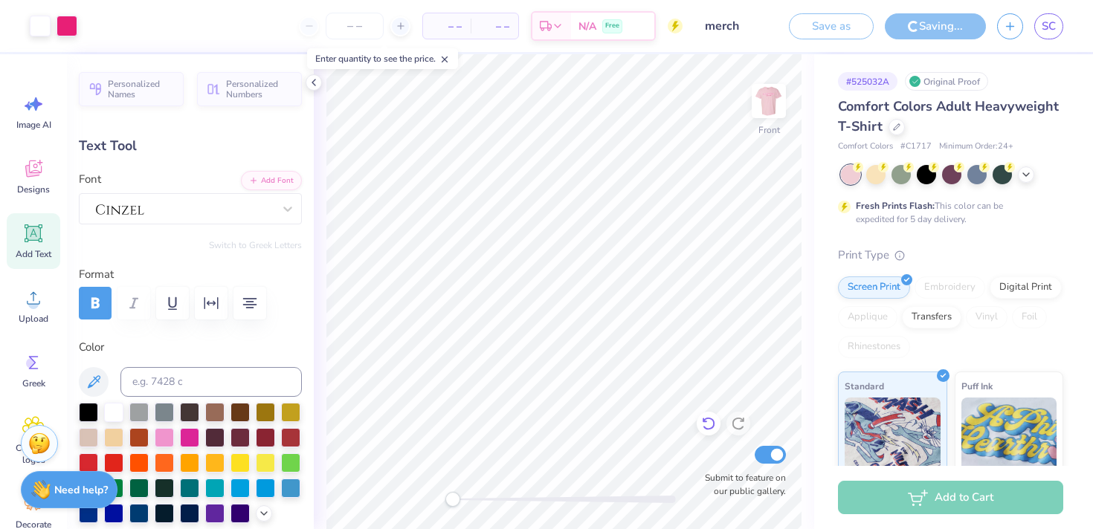
click at [699, 422] on div at bounding box center [709, 424] width 24 height 24
click at [702, 425] on icon at bounding box center [708, 423] width 15 height 15
click at [709, 432] on div at bounding box center [709, 424] width 24 height 24
click at [740, 430] on icon at bounding box center [738, 423] width 15 height 15
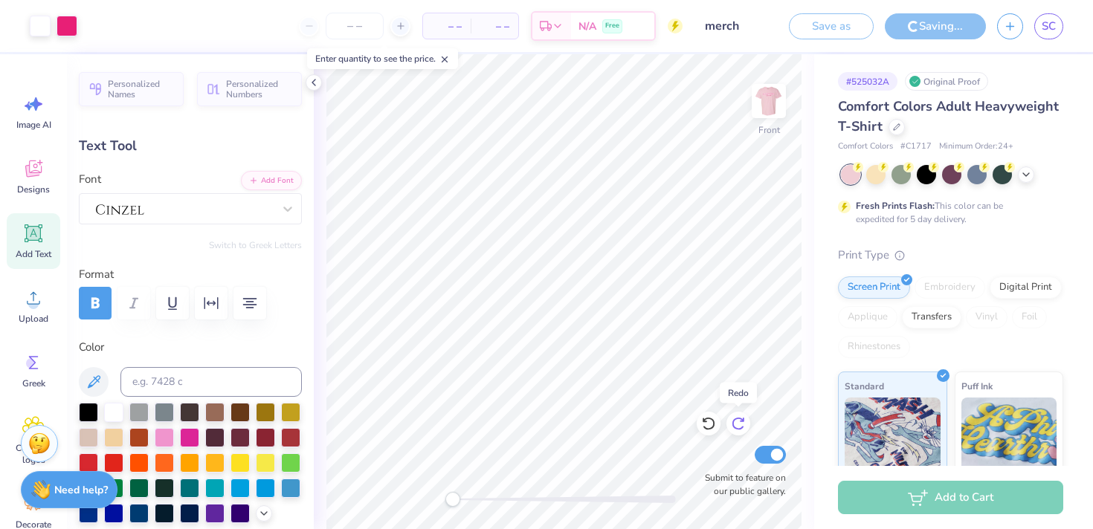
click at [740, 430] on icon at bounding box center [738, 423] width 15 height 15
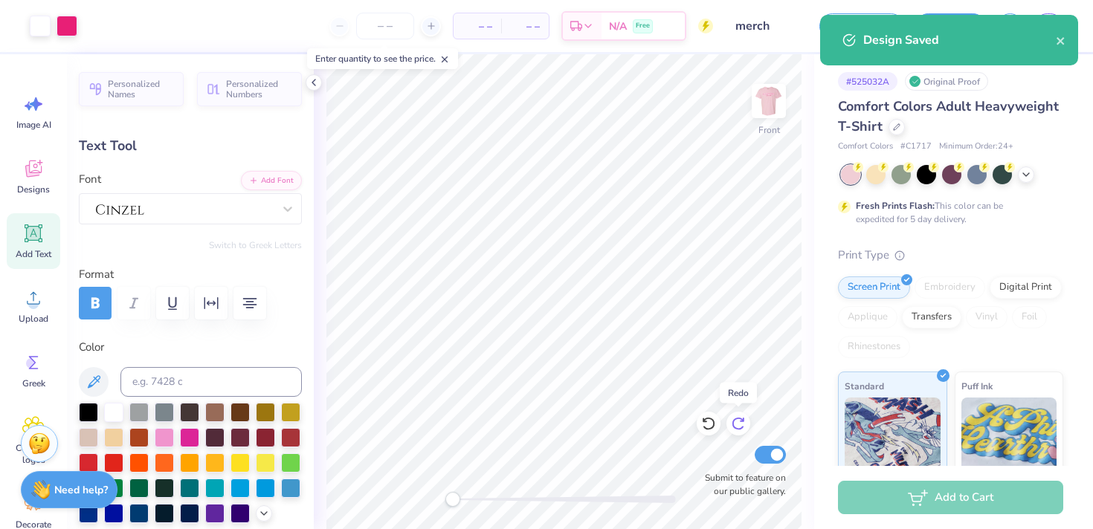
click at [740, 430] on icon at bounding box center [738, 423] width 15 height 15
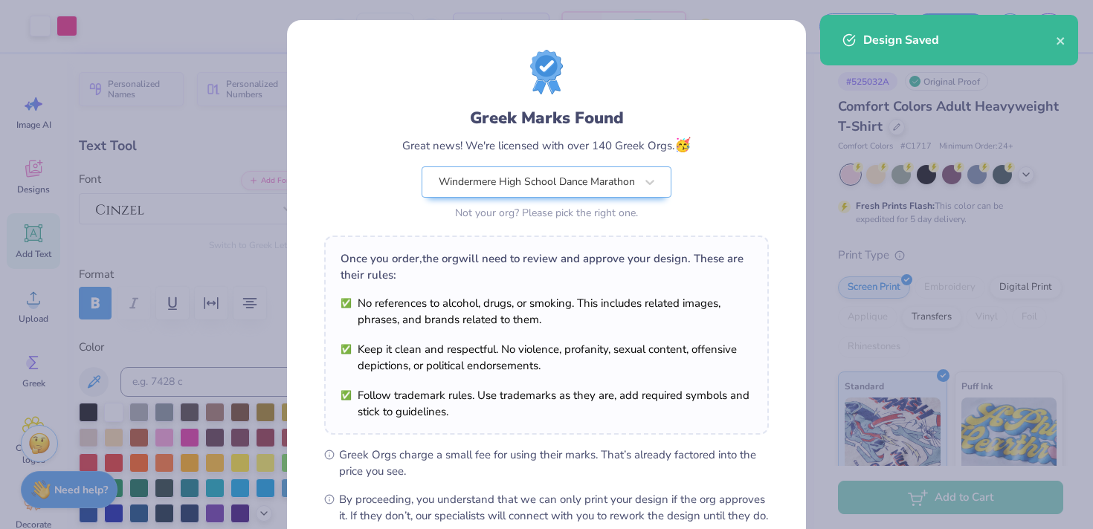
click at [740, 430] on div "Greek Marks Found Great news! We're licensed with over 140 Greek Orgs. 🥳 Winder…" at bounding box center [546, 287] width 445 height 474
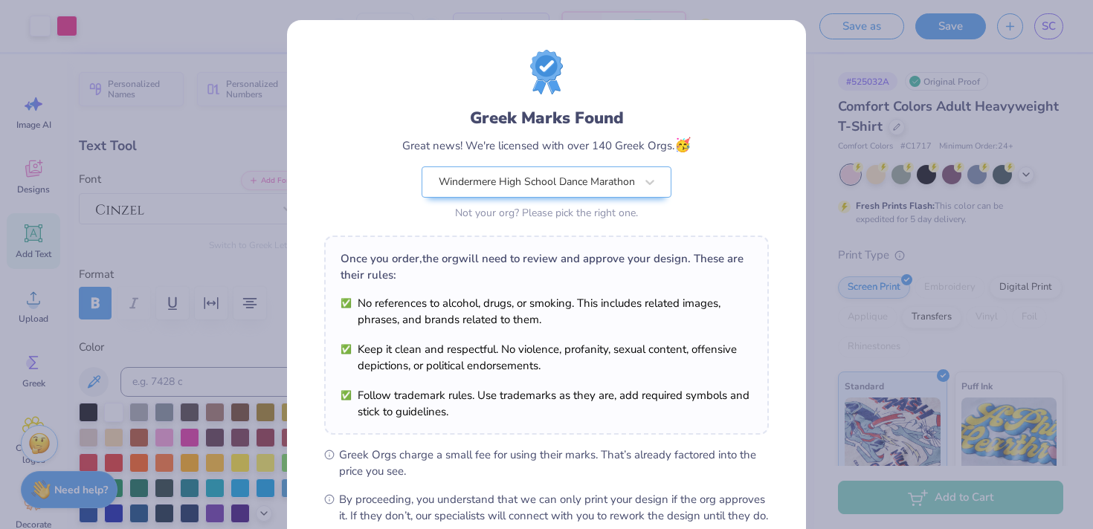
scroll to position [167, 0]
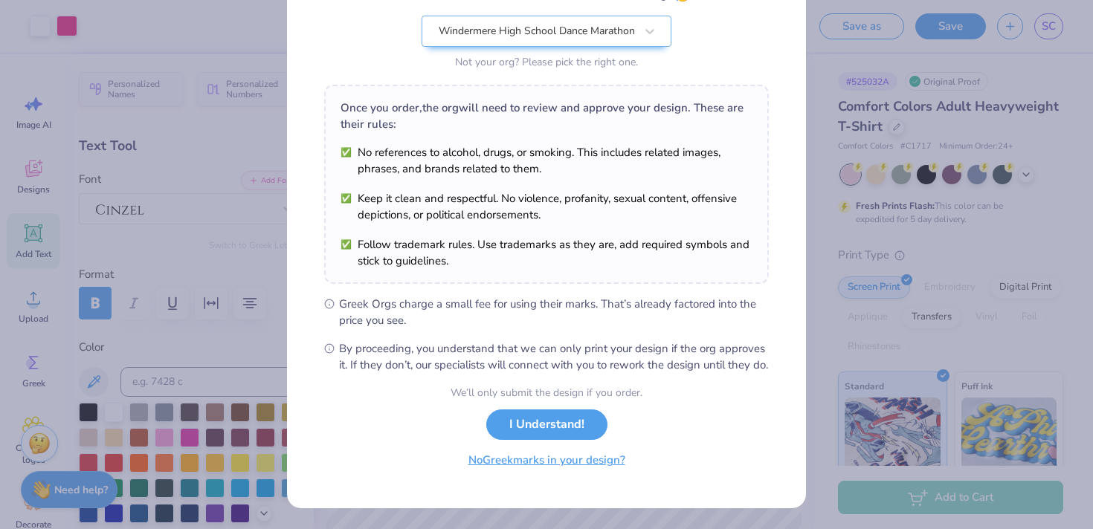
click at [550, 470] on button "No Greek marks in your design?" at bounding box center [547, 460] width 182 height 30
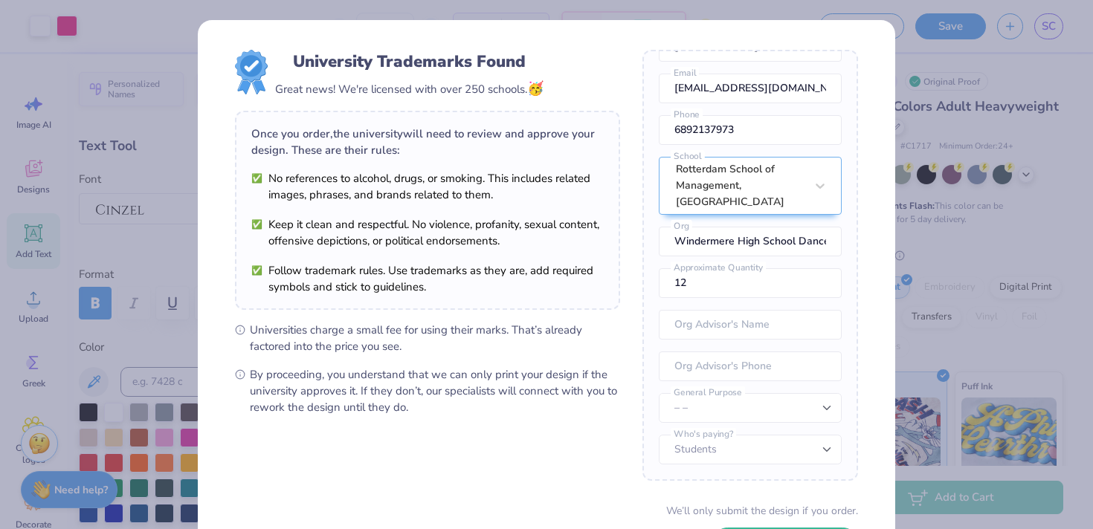
scroll to position [117, 0]
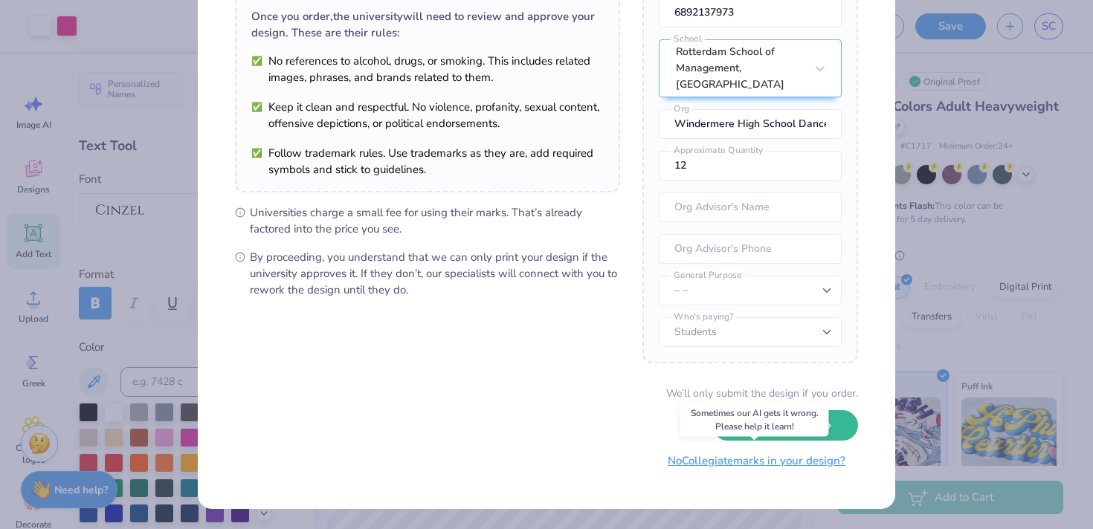
click at [740, 466] on button "No Collegiate marks in your design?" at bounding box center [756, 461] width 203 height 30
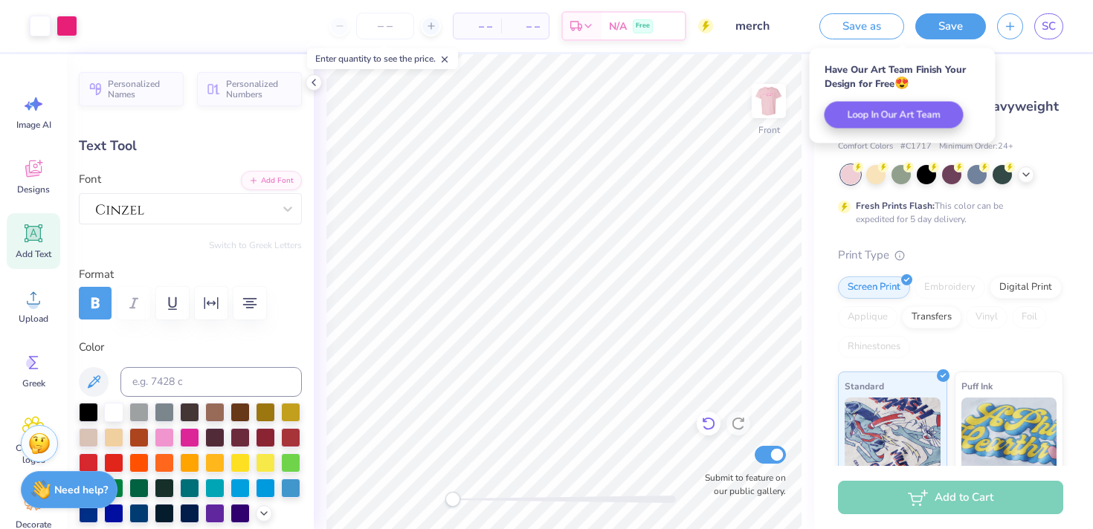
click at [710, 425] on icon at bounding box center [708, 423] width 15 height 15
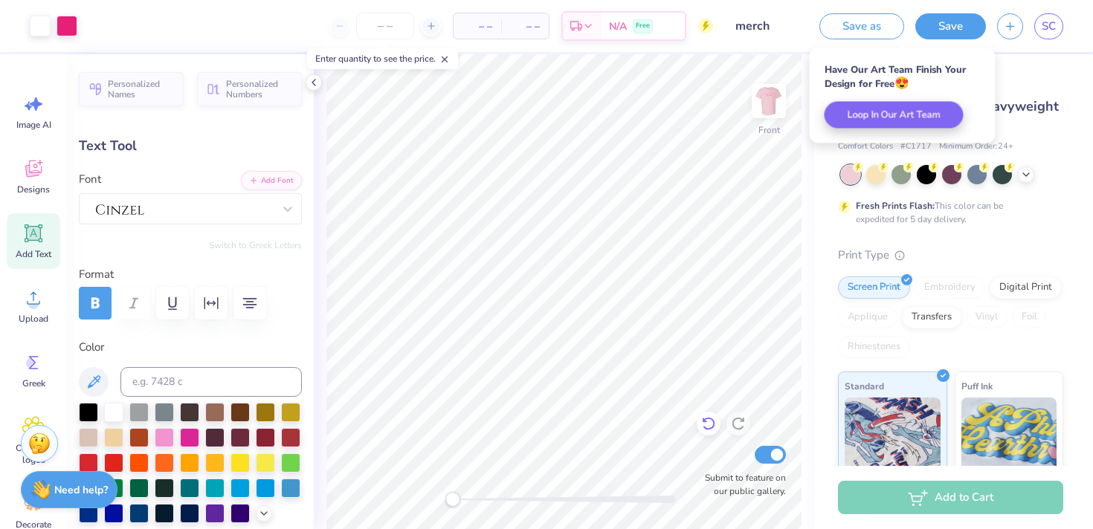
click at [710, 425] on icon at bounding box center [708, 423] width 15 height 15
type input "9.65"
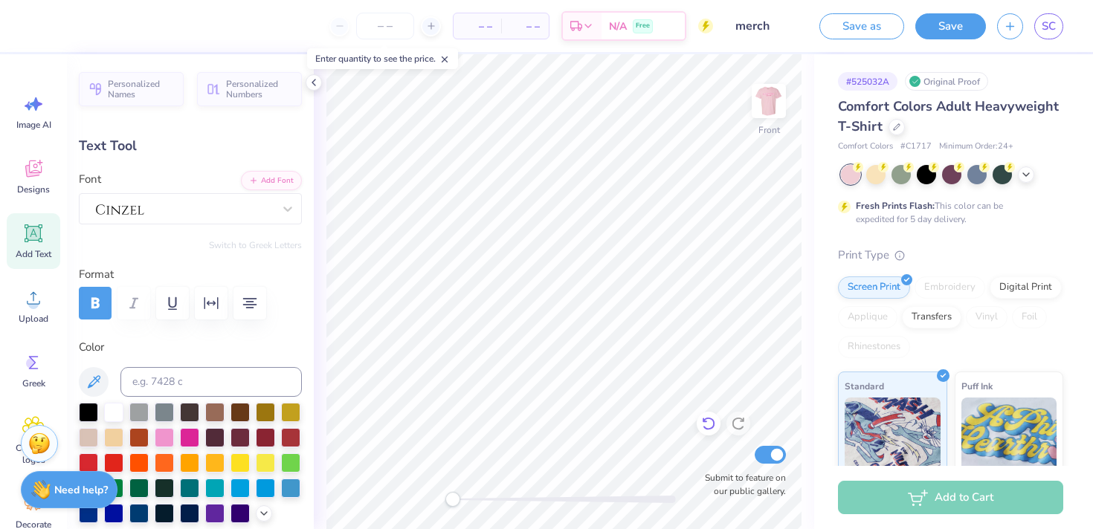
scroll to position [22, 7]
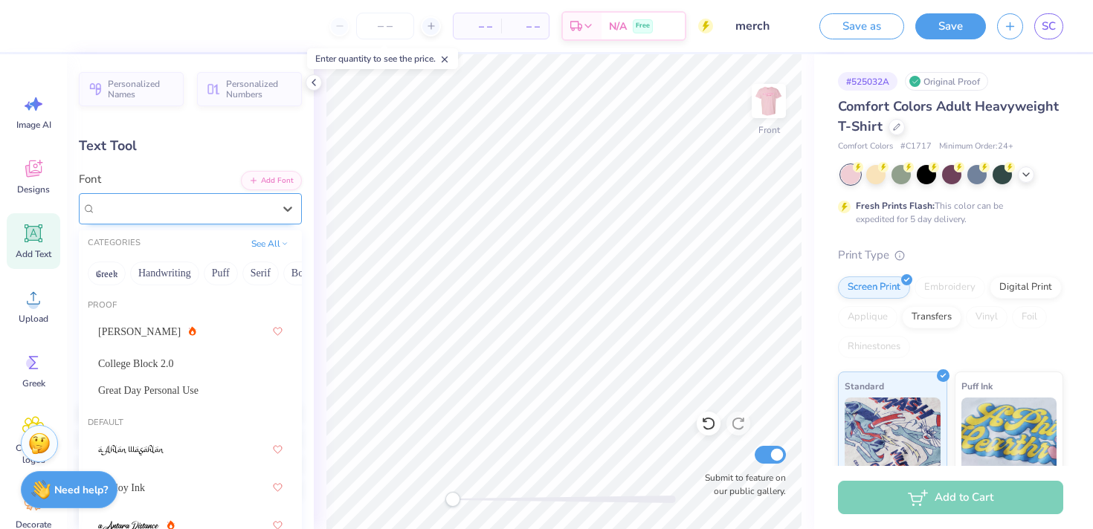
click at [232, 211] on div at bounding box center [184, 208] width 180 height 23
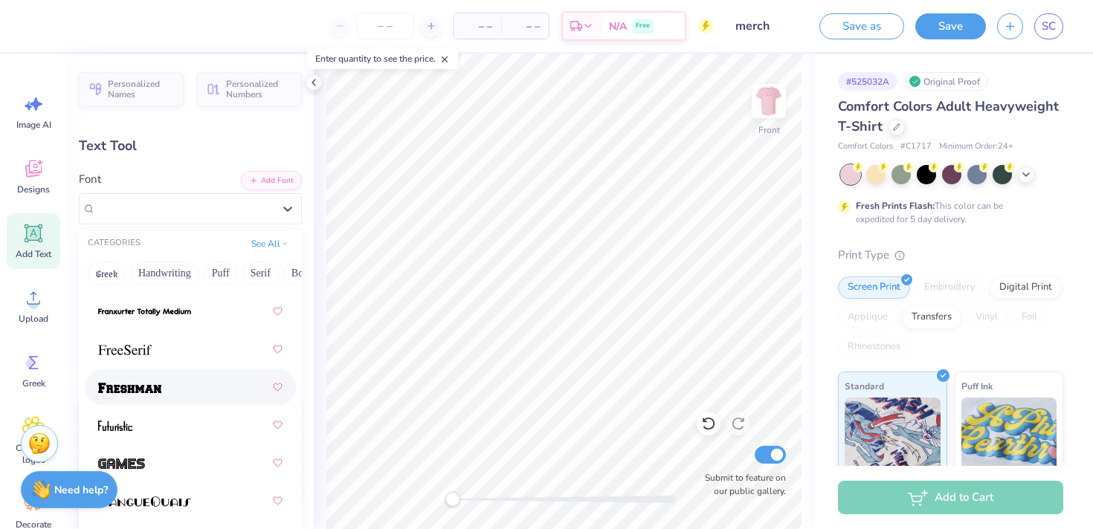
scroll to position [4723, 0]
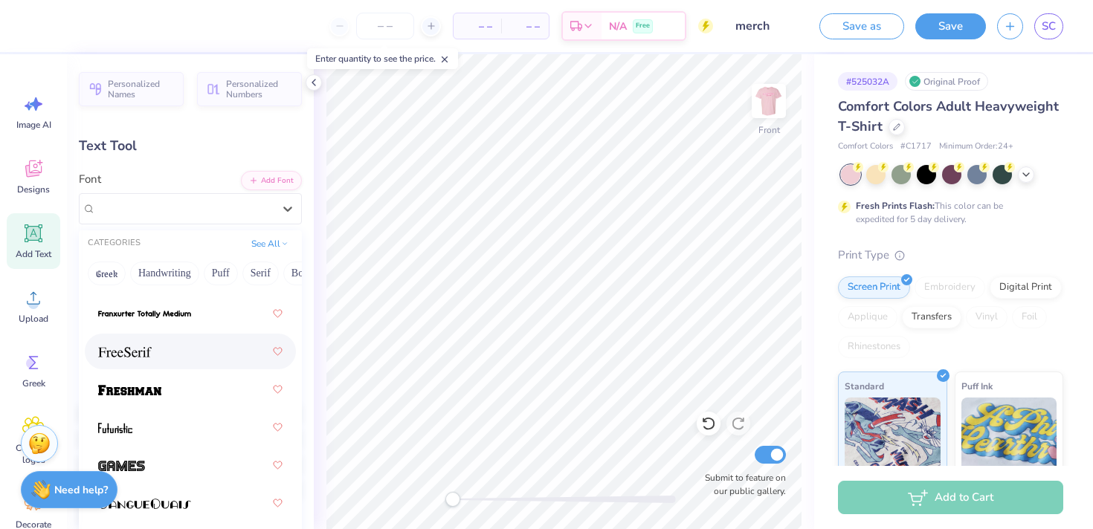
click at [216, 355] on div at bounding box center [190, 351] width 184 height 27
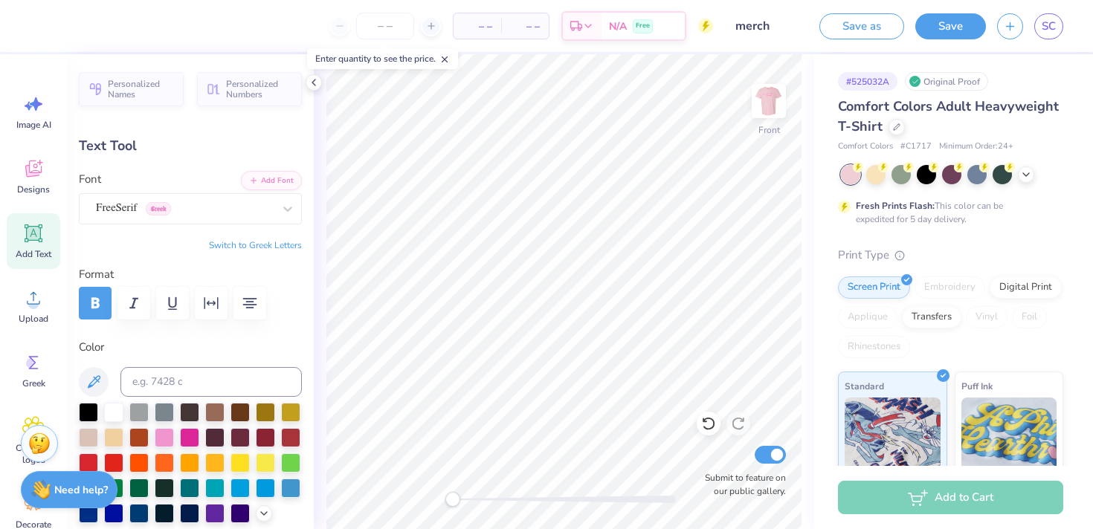
scroll to position [22, 8]
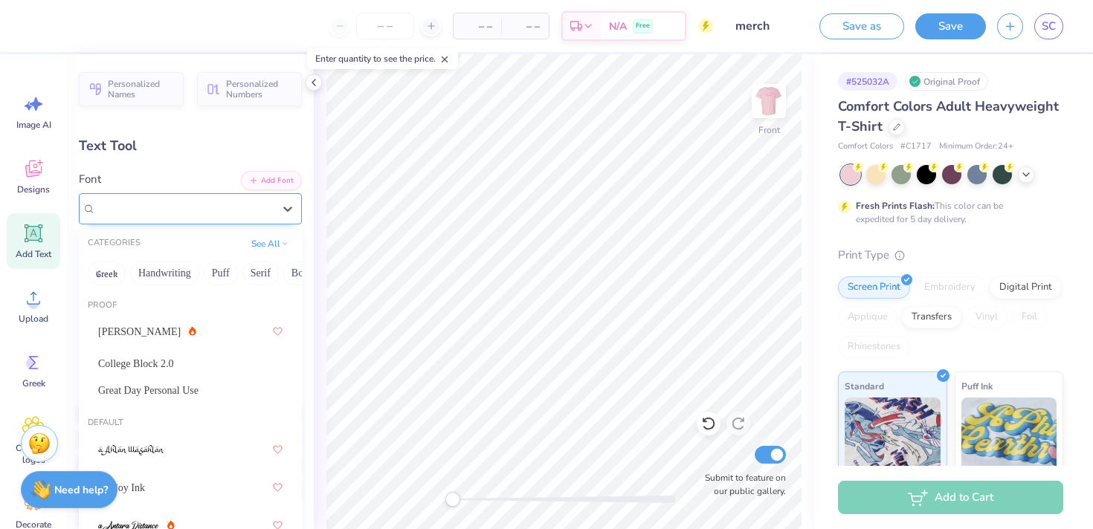
click at [247, 199] on div at bounding box center [184, 208] width 177 height 20
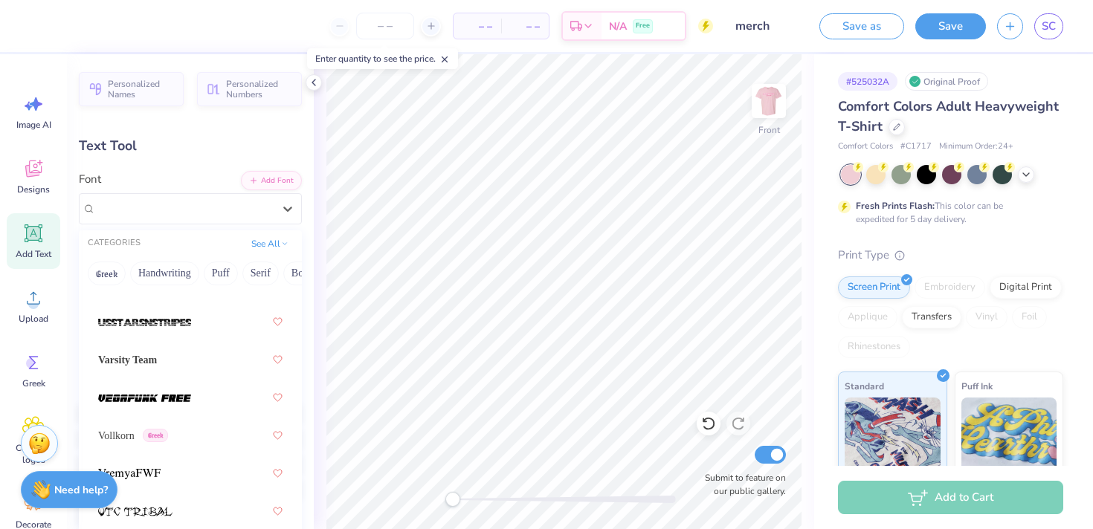
scroll to position [11300, 0]
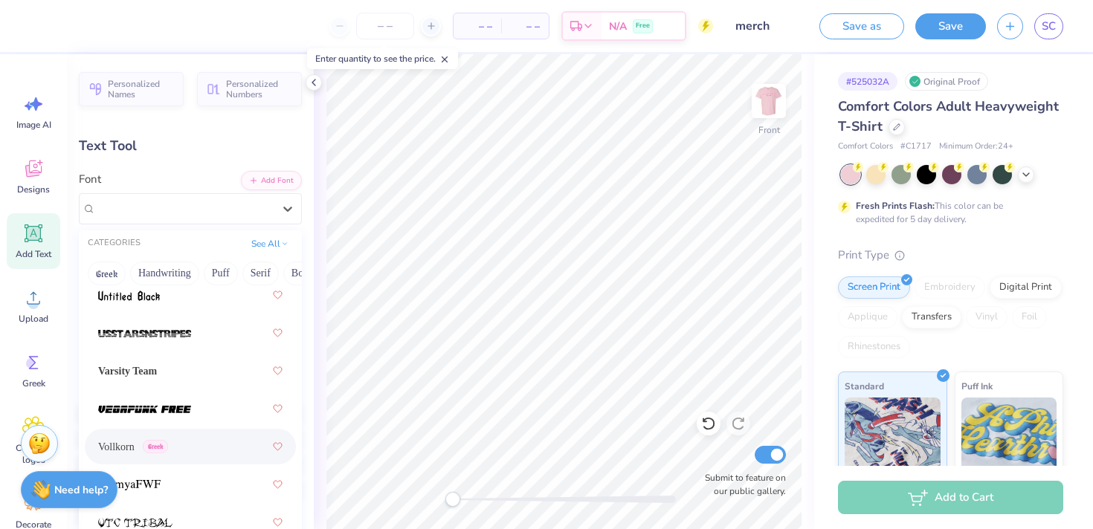
click at [120, 445] on span "Vollkorn" at bounding box center [116, 447] width 36 height 16
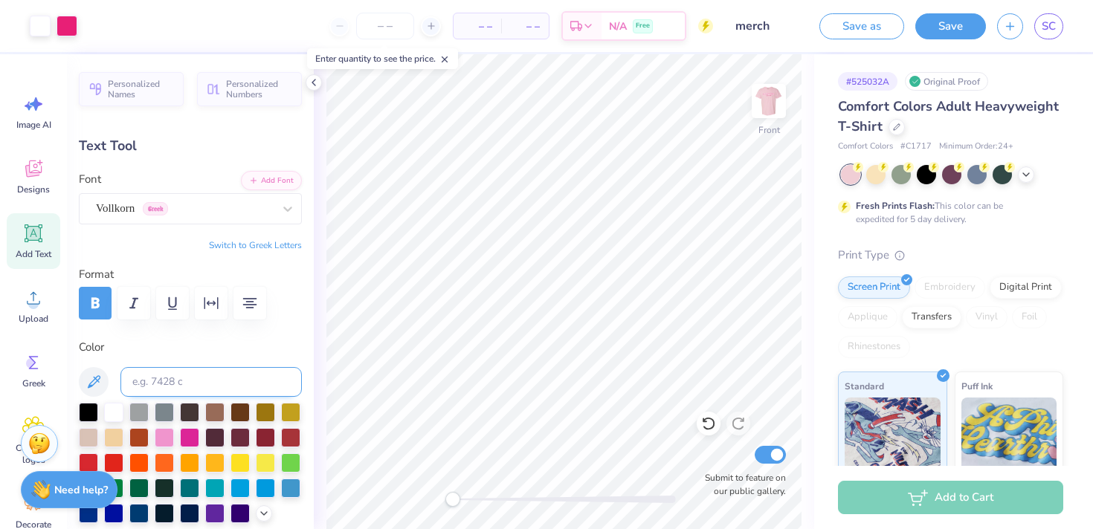
type input "12.49"
type input "15.00"
type input "9.57"
click at [735, 475] on div "Front Submit to feature on our public gallery." at bounding box center [564, 291] width 500 height 475
click at [91, 319] on button "button" at bounding box center [95, 303] width 33 height 33
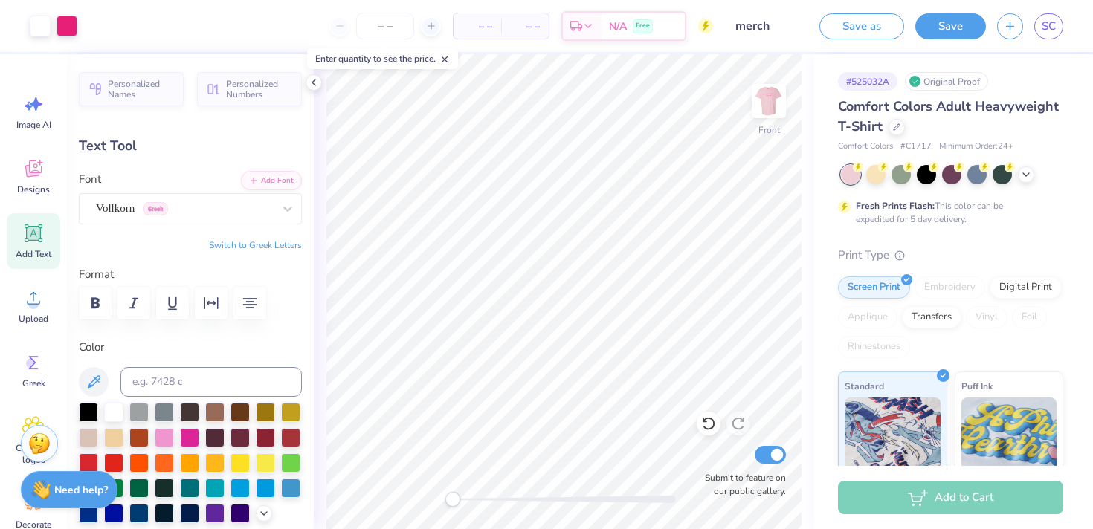
type input "9.40"
type input "11.79"
type input "15.27"
type input "9.14"
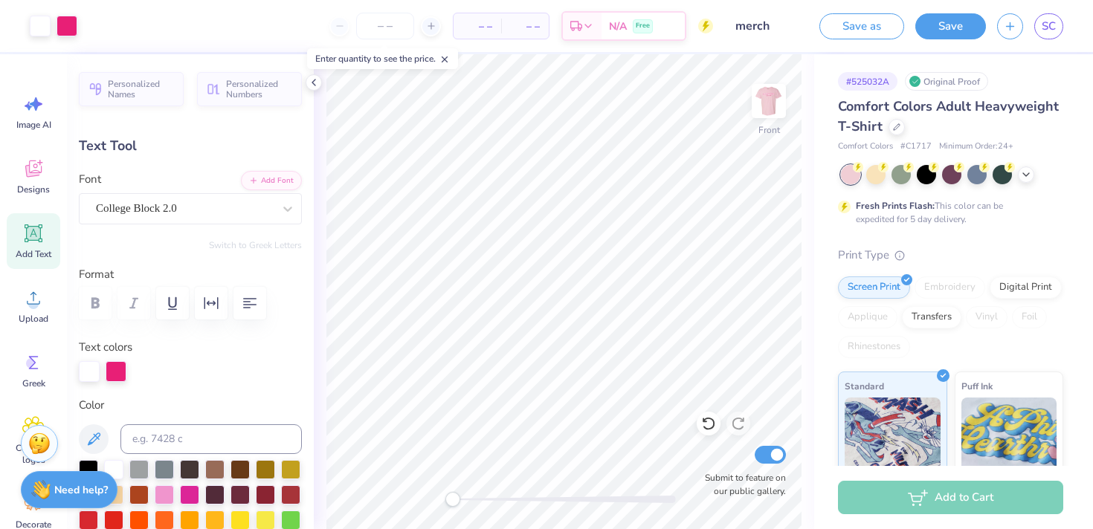
type input "14.30"
type input "1.43"
type input "4.81"
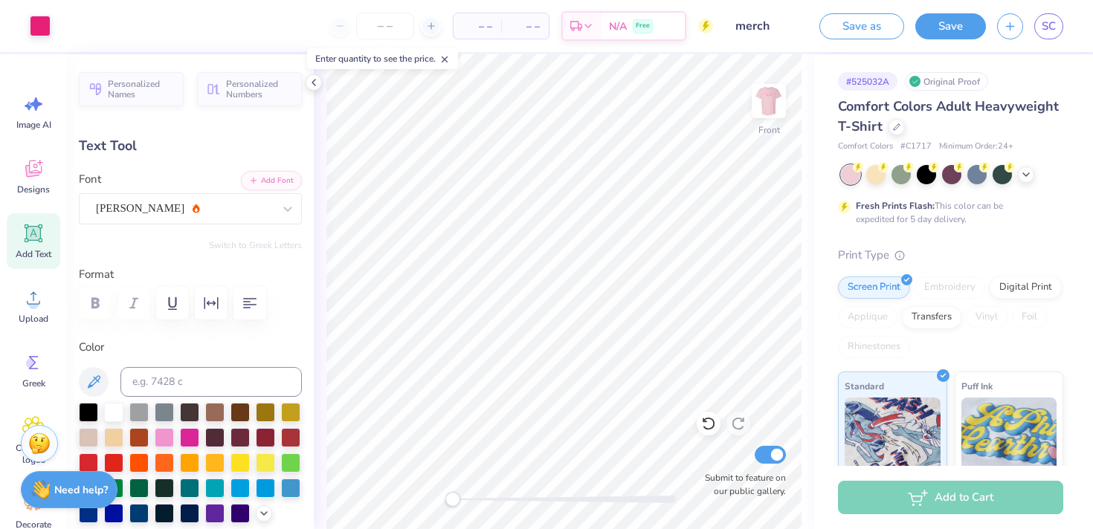
type input "8.94"
type input "1.18"
type input "7.20"
type input "8.51"
type input "1.12"
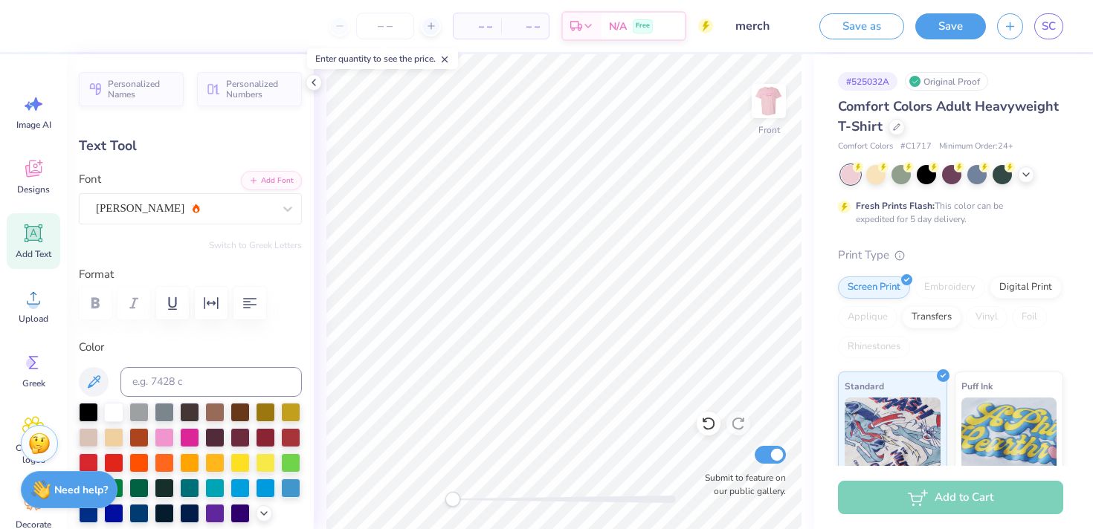
type input "6.54"
type input "8.08"
type input "12.48"
type input "16.16"
type input "8.03"
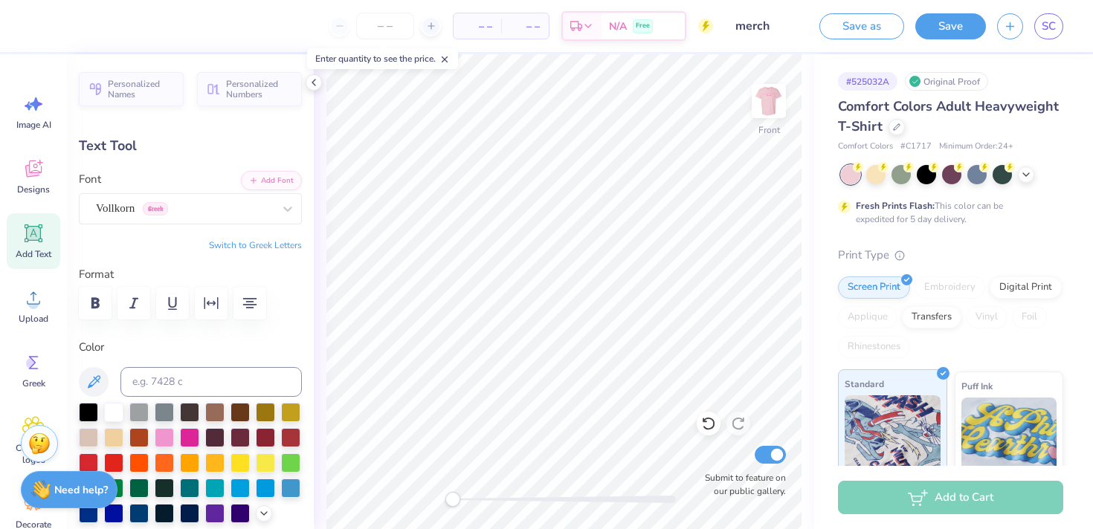
type textarea "Chase Prevett...Executive Director Jenna Paulsen...Asst. Executive Director Emm…"
type input "8.08"
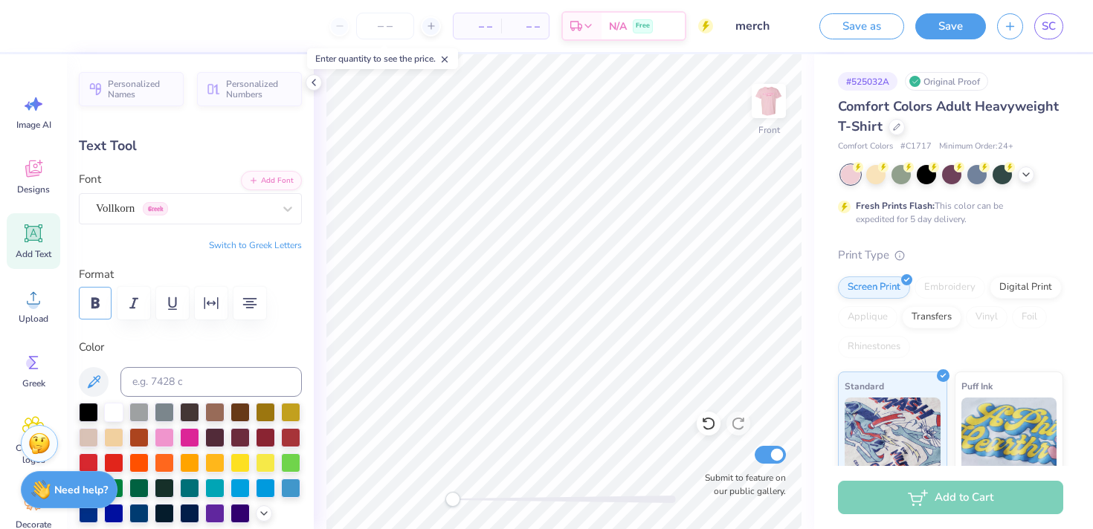
click at [106, 309] on button "button" at bounding box center [95, 303] width 33 height 33
click at [109, 300] on button "button" at bounding box center [95, 303] width 33 height 33
click at [711, 491] on div "Front Submit to feature on our public gallery." at bounding box center [564, 291] width 500 height 475
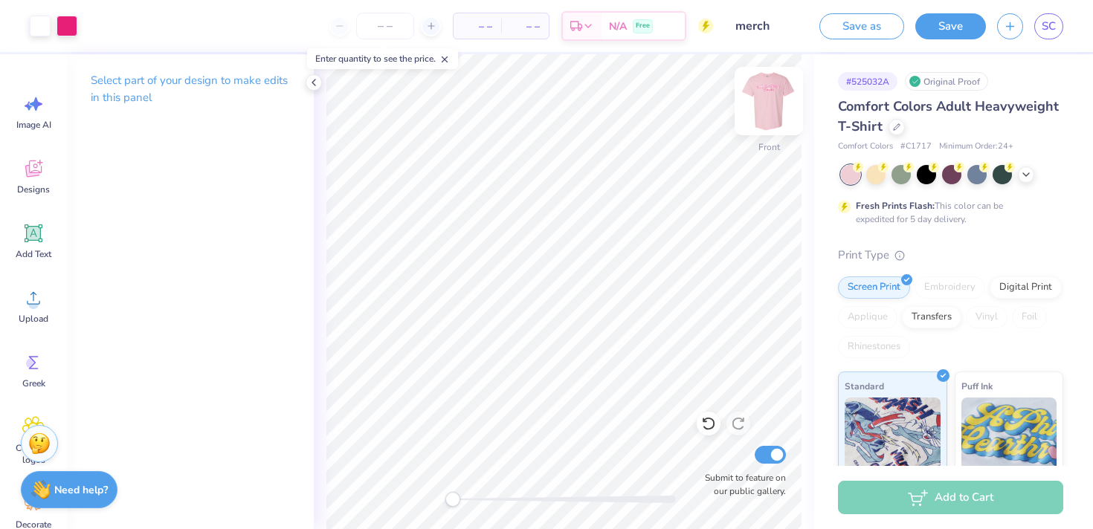
click at [775, 114] on img at bounding box center [768, 100] width 59 height 59
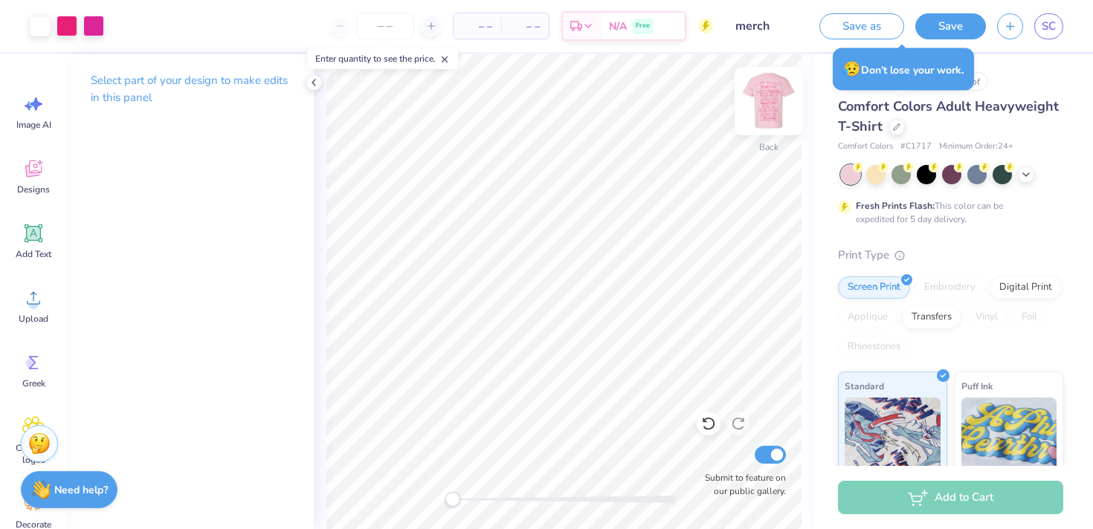
click at [774, 106] on img at bounding box center [768, 100] width 59 height 59
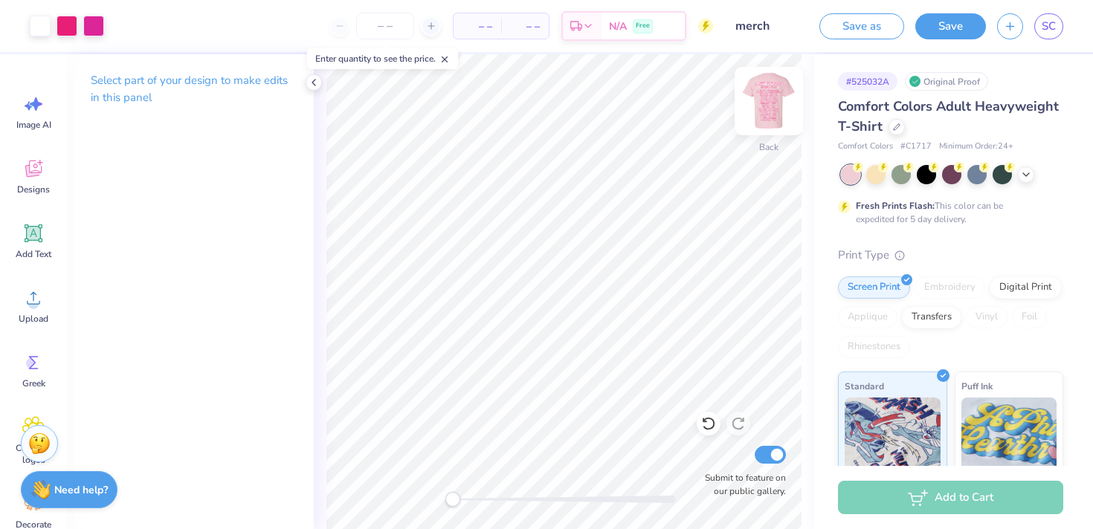
click at [760, 108] on img at bounding box center [768, 100] width 59 height 59
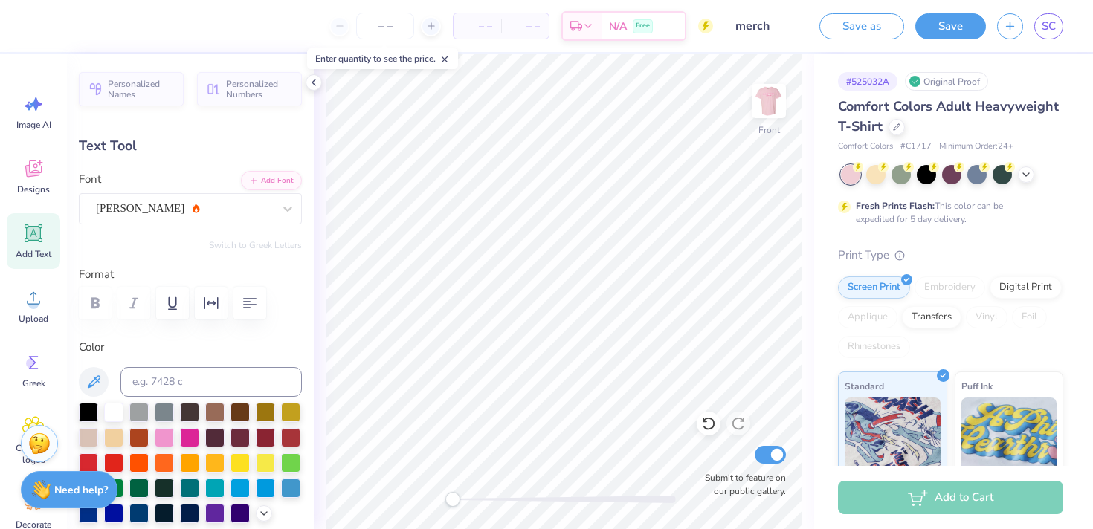
type input "7.05"
type input "0.93"
type input "6.27"
type input "6.39"
type input "0.84"
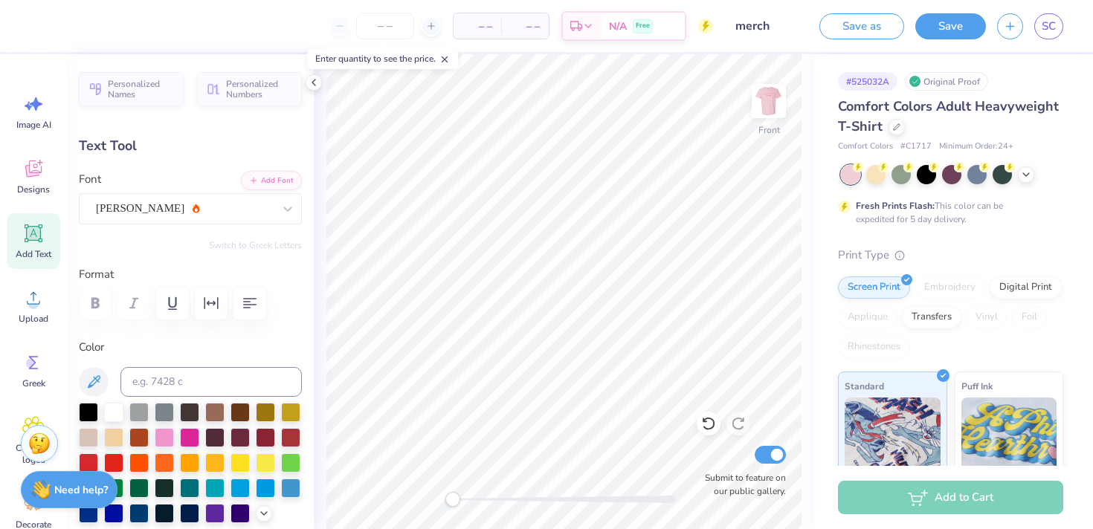
type input "6.36"
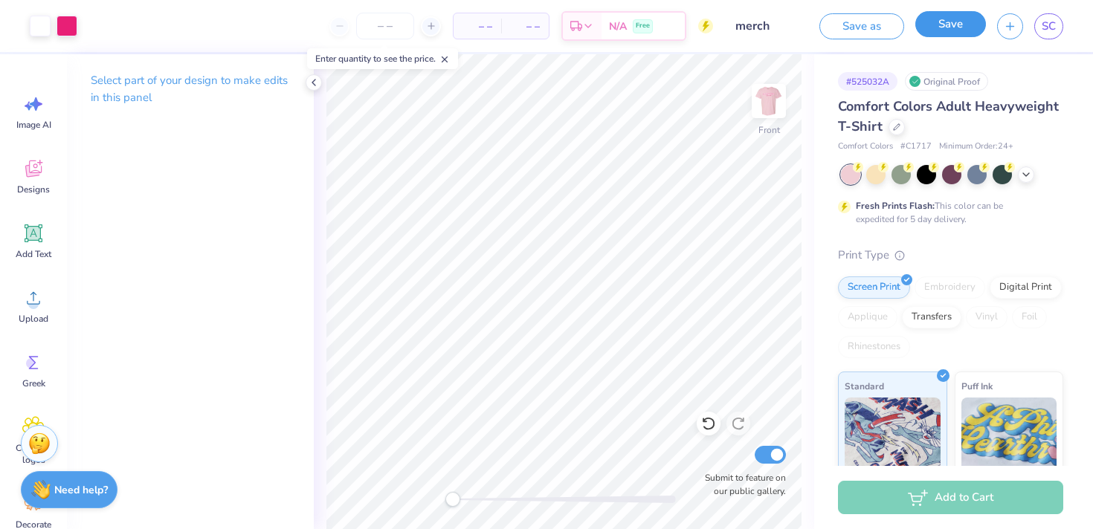
click at [928, 33] on button "Save" at bounding box center [950, 24] width 71 height 26
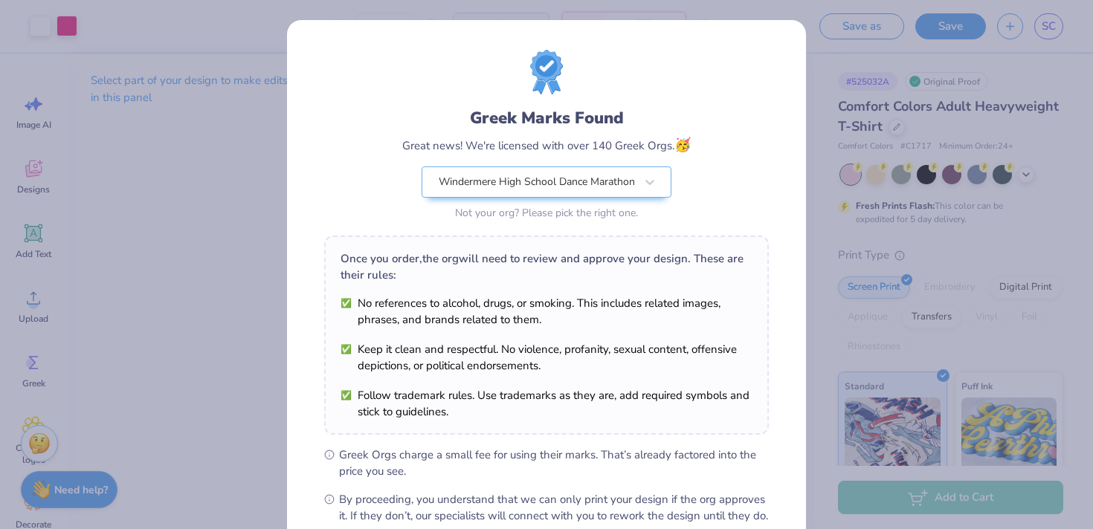
scroll to position [167, 0]
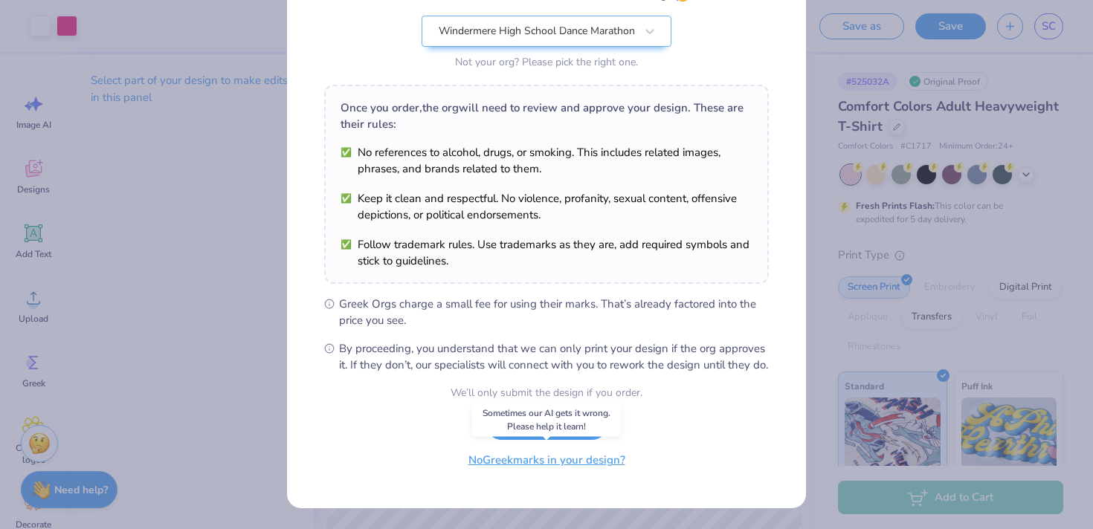
click at [571, 459] on button "No Greek marks in your design?" at bounding box center [547, 460] width 182 height 30
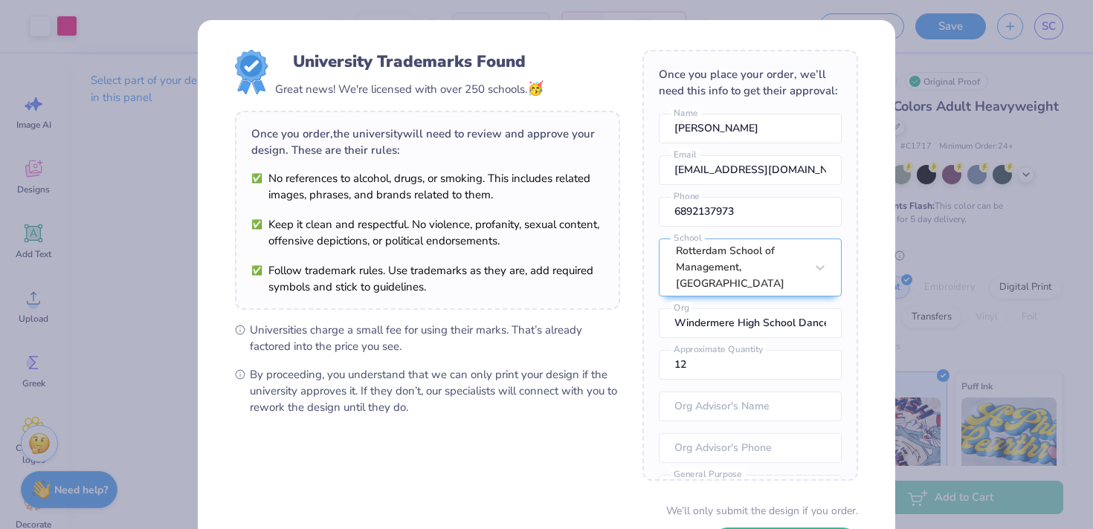
scroll to position [117, 0]
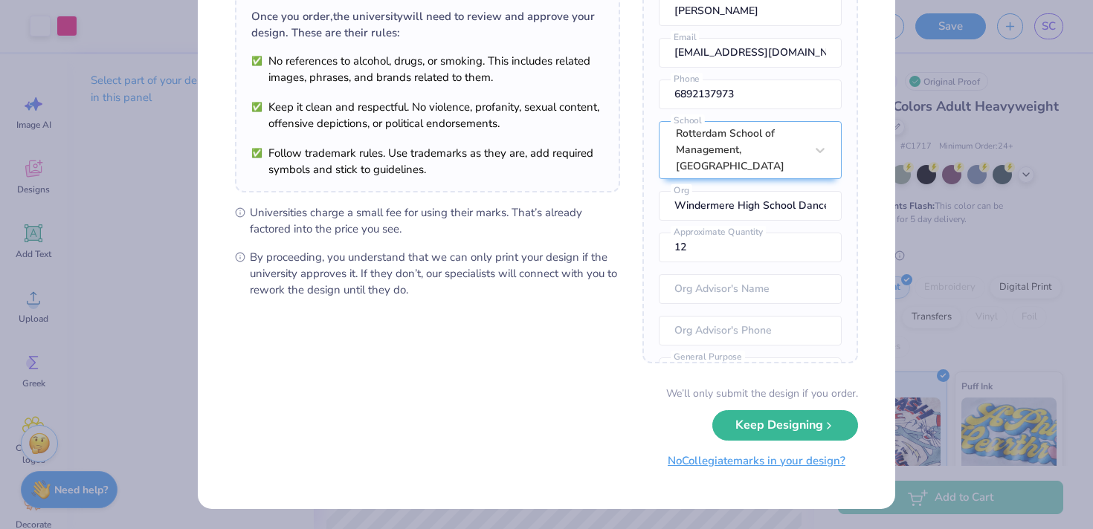
click at [700, 471] on button "No Collegiate marks in your design?" at bounding box center [756, 461] width 203 height 30
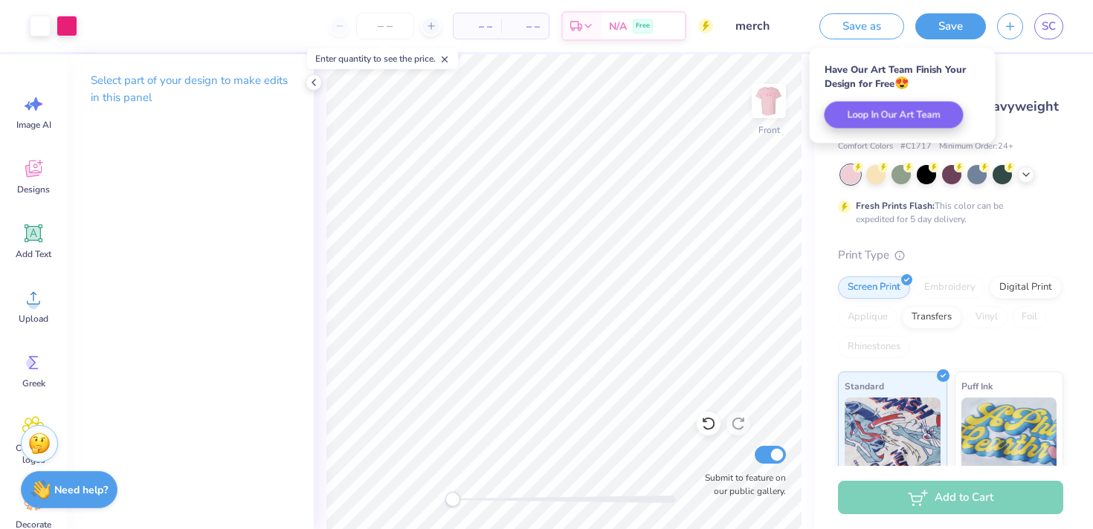
scroll to position [0, 0]
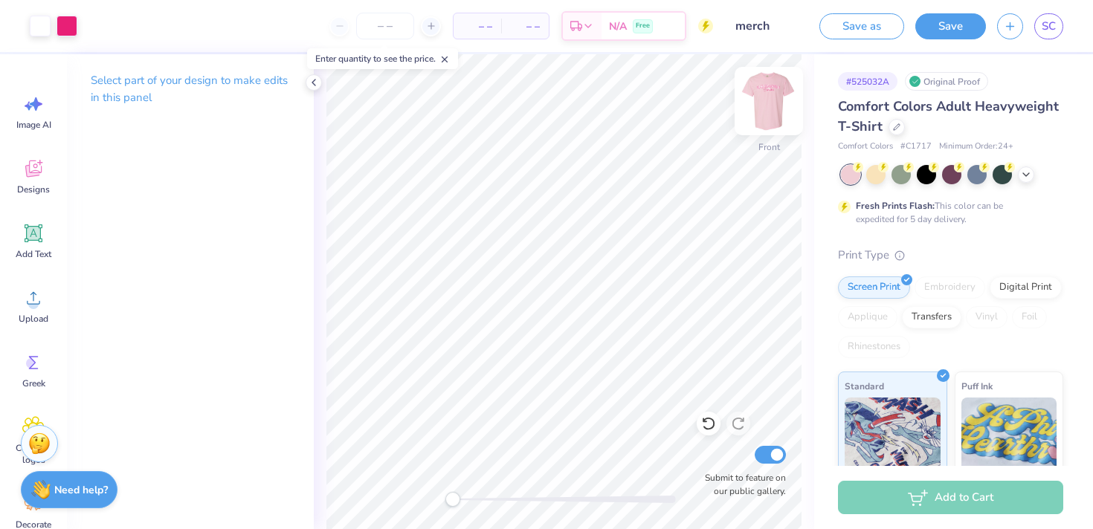
click at [769, 100] on img at bounding box center [768, 100] width 59 height 59
